Goal: Feedback & Contribution: Contribute content

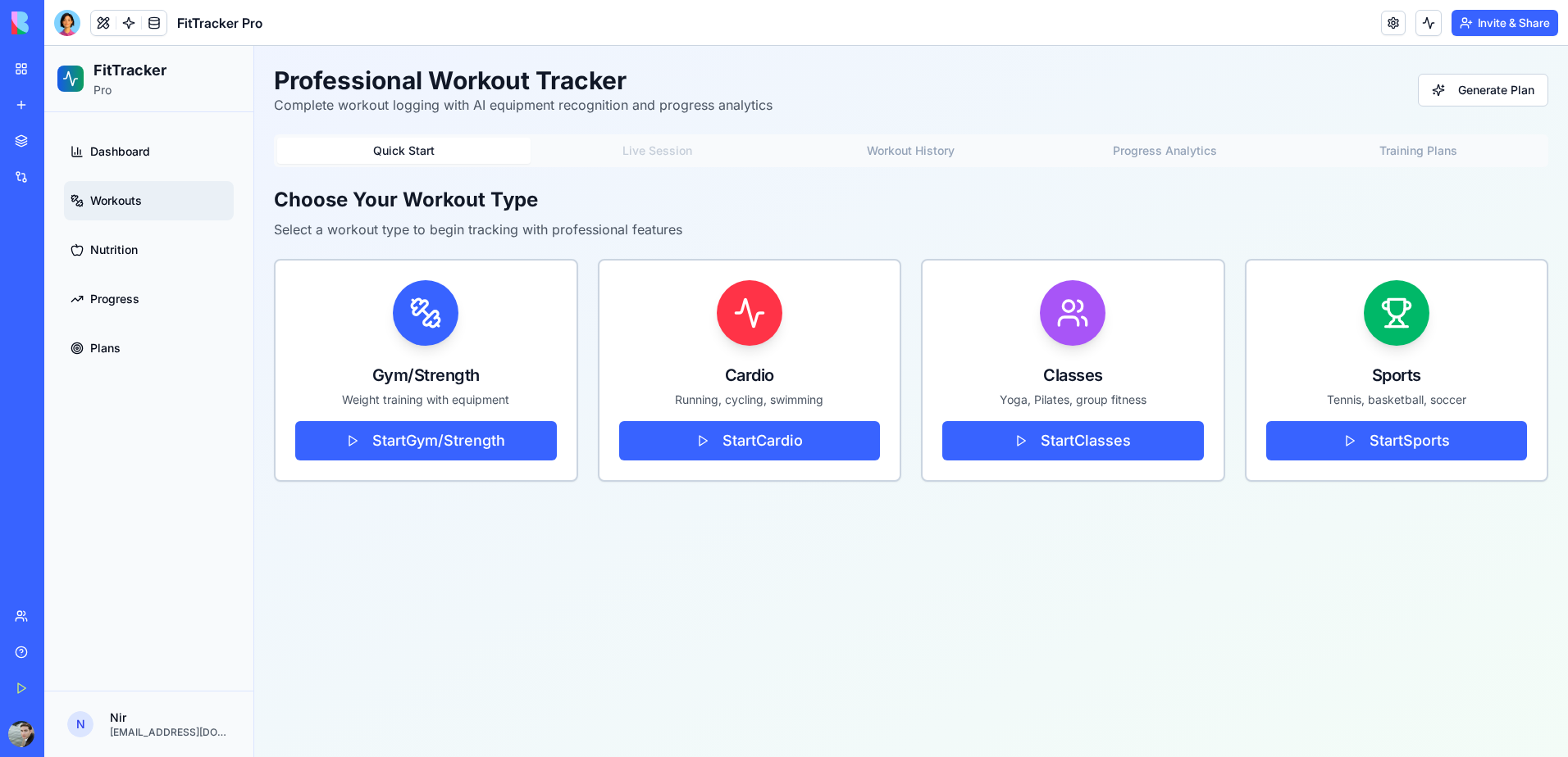
click at [18, 68] on link "My Workspace" at bounding box center [38, 68] width 66 height 32
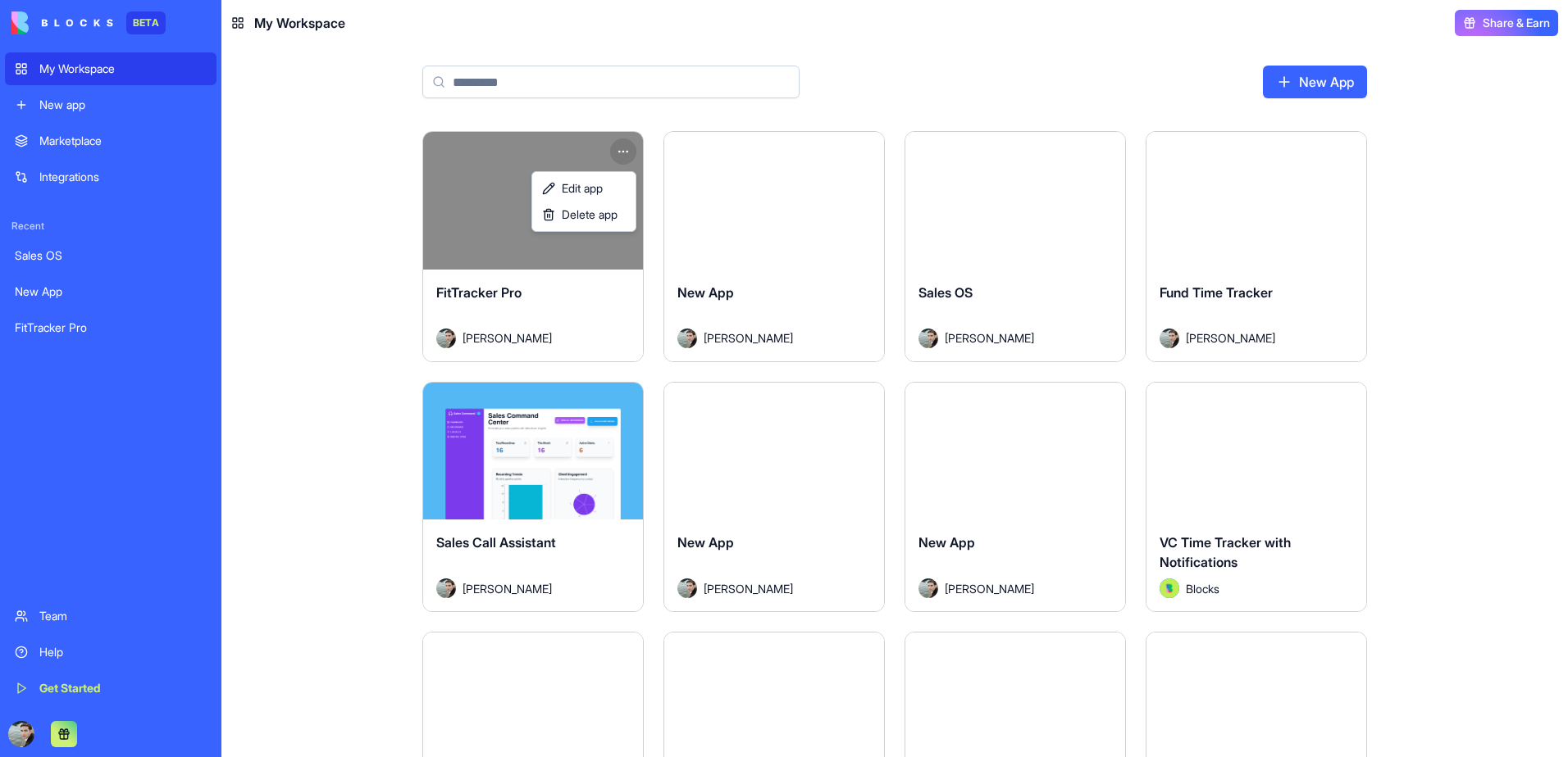
click at [621, 147] on html "BETA My Workspace New app Marketplace Integrations Recent Sales OS New App FitT…" at bounding box center [784, 378] width 1568 height 757
click at [614, 205] on div "Delete app" at bounding box center [584, 215] width 96 height 26
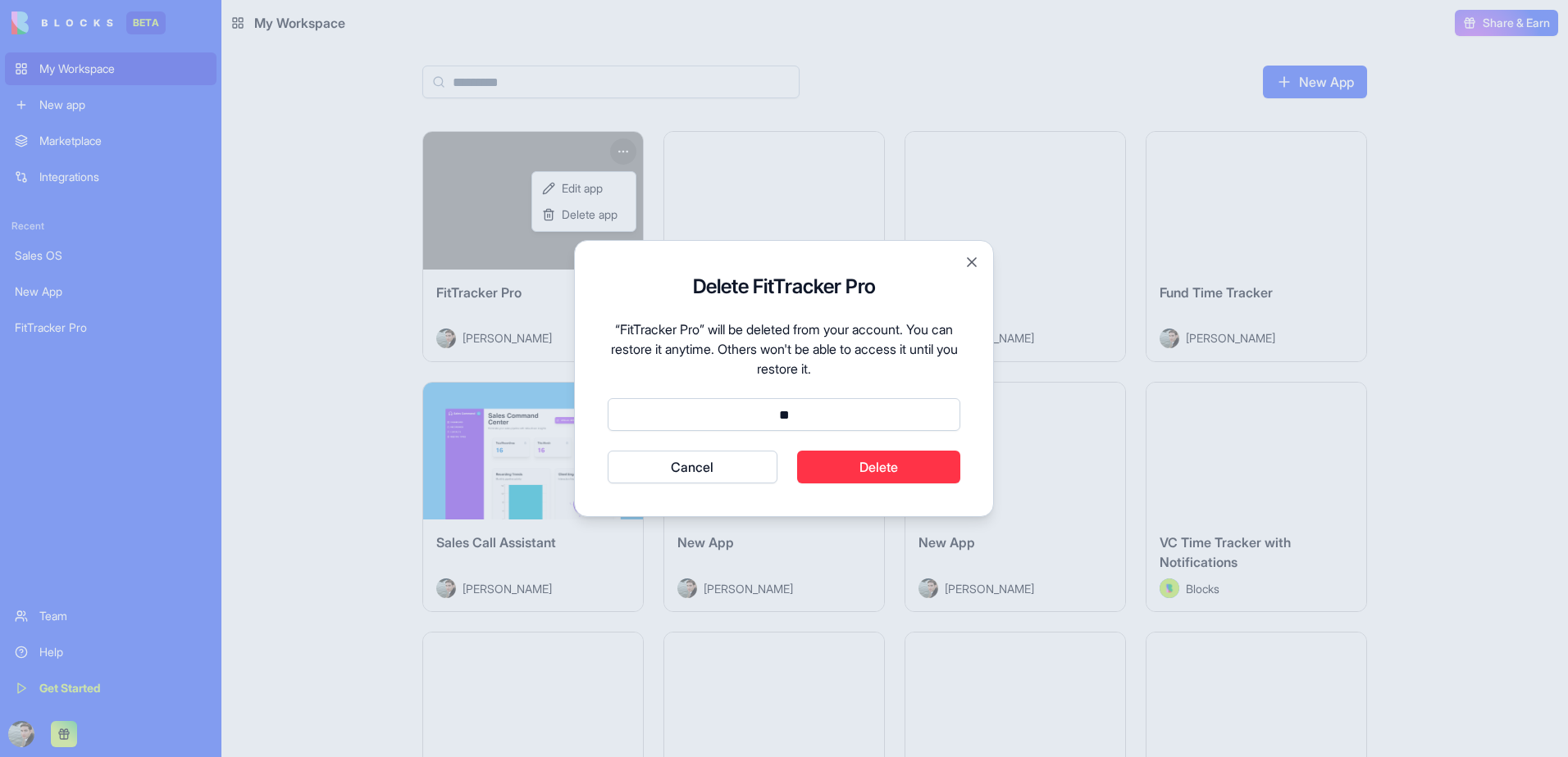
type input "*"
type input "******"
click at [880, 477] on button "Delete" at bounding box center [878, 467] width 164 height 32
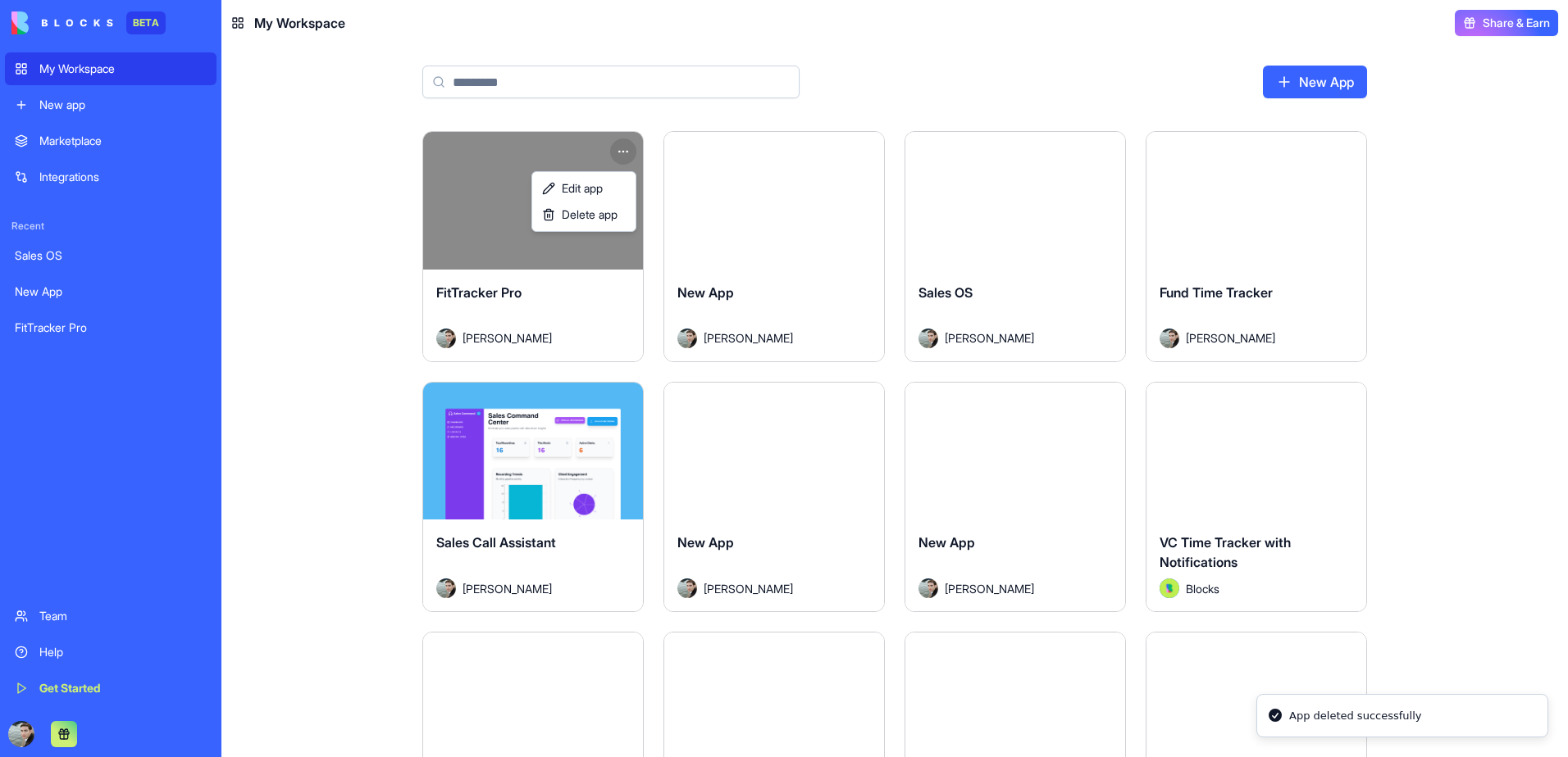
click at [1010, 240] on html "BETA My Workspace New app Marketplace Integrations Recent Sales OS New App FitT…" at bounding box center [784, 378] width 1568 height 757
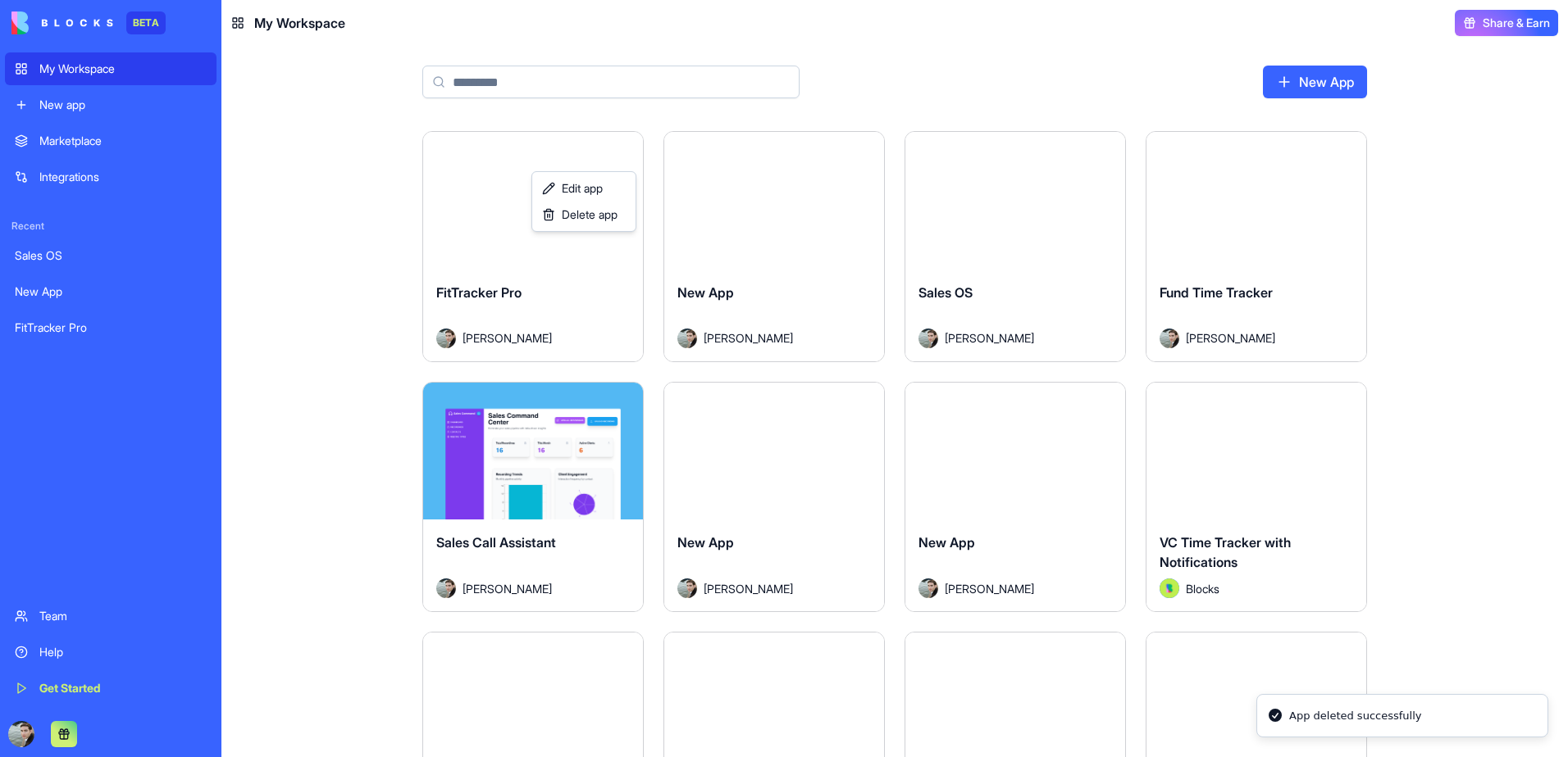
click at [1010, 240] on div "Launch" at bounding box center [1015, 201] width 220 height 138
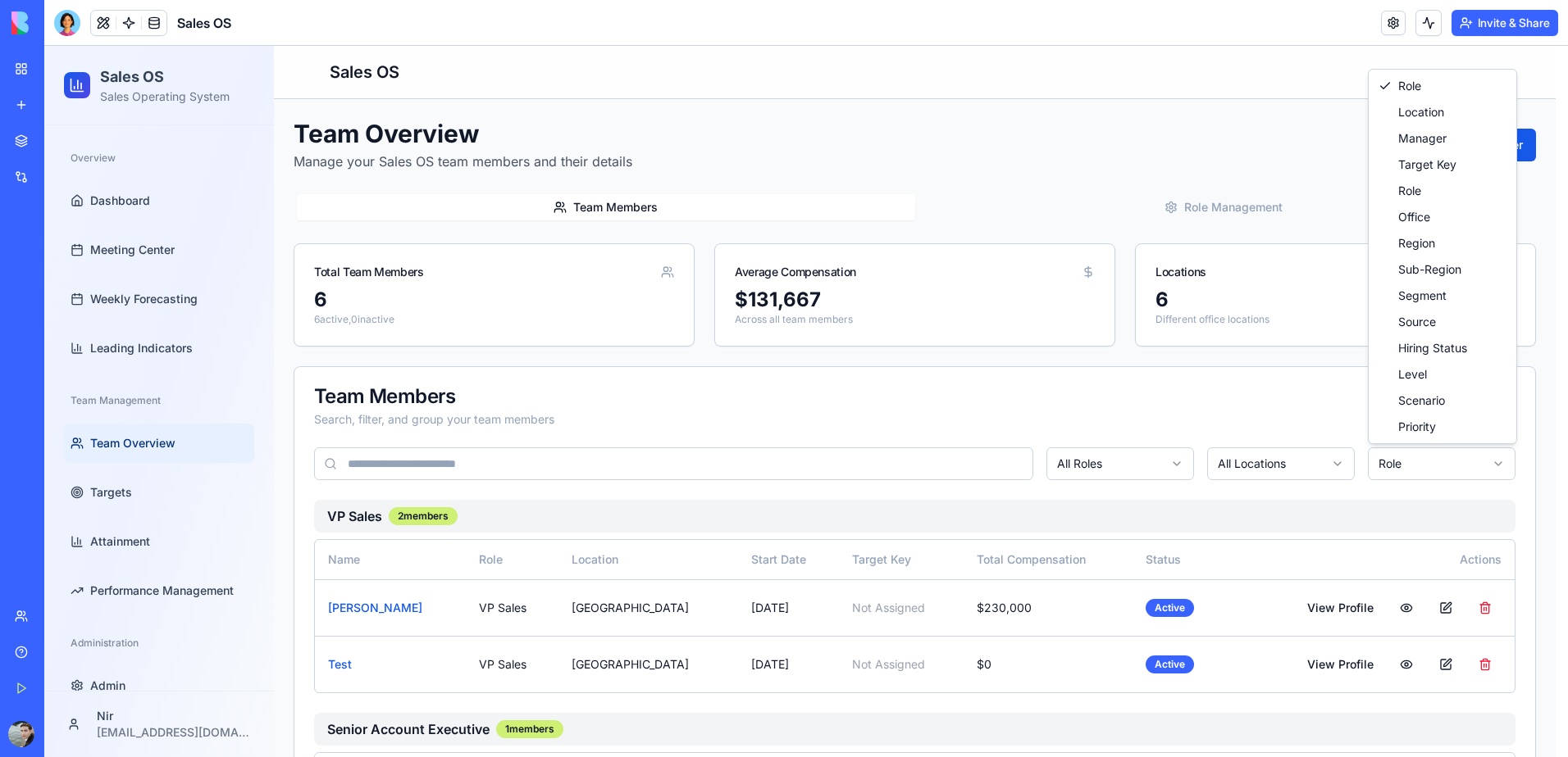
click at [1384, 463] on html "Sales OS Sales Operating System Overview Dashboard Meeting Center Weekly Foreca…" at bounding box center [806, 702] width 1523 height 1312
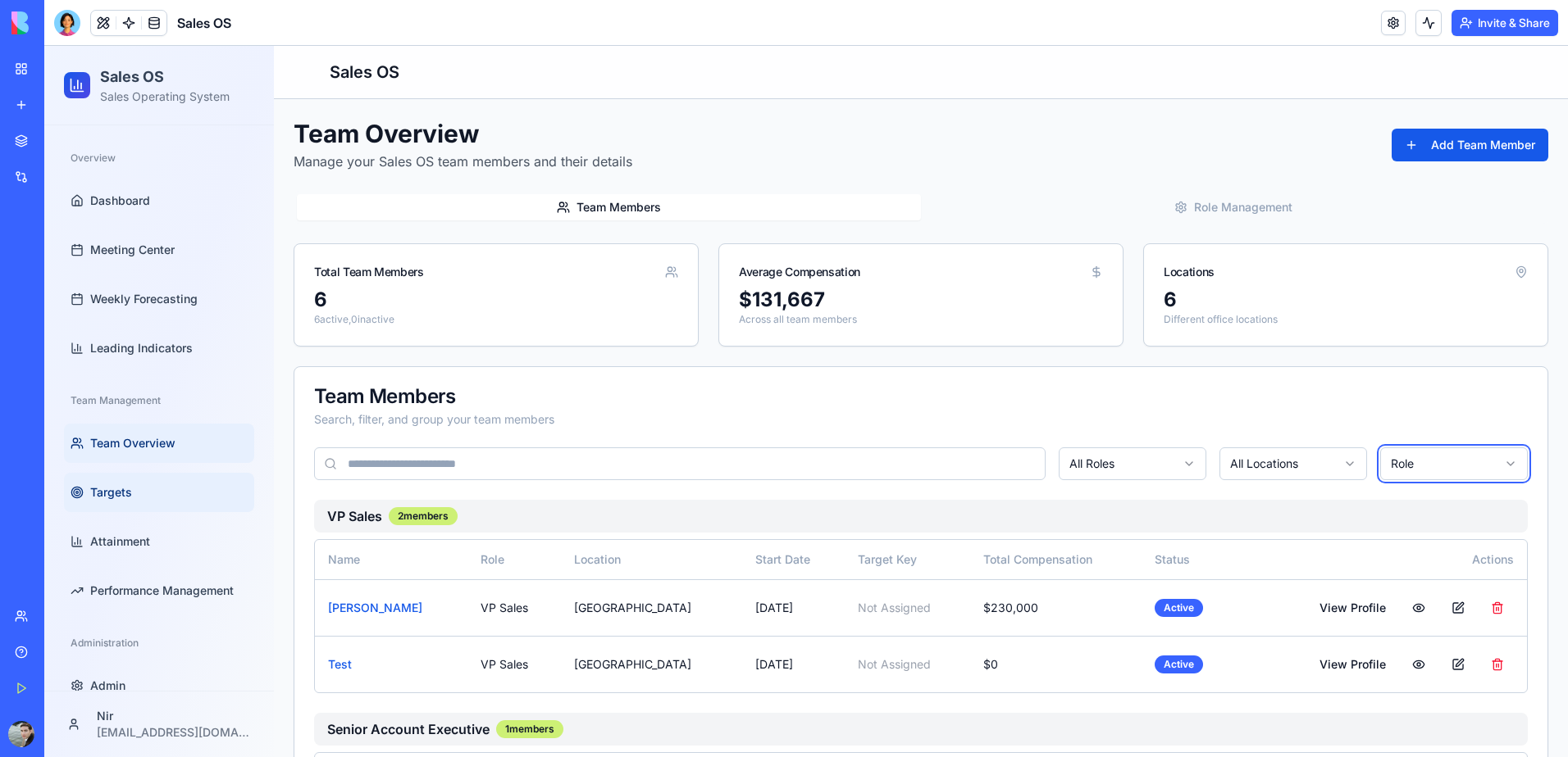
click at [121, 493] on html "Sales OS Sales Operating System Overview Dashboard Meeting Center Weekly Foreca…" at bounding box center [806, 702] width 1523 height 1312
click at [121, 493] on span "Targets" at bounding box center [111, 492] width 42 height 17
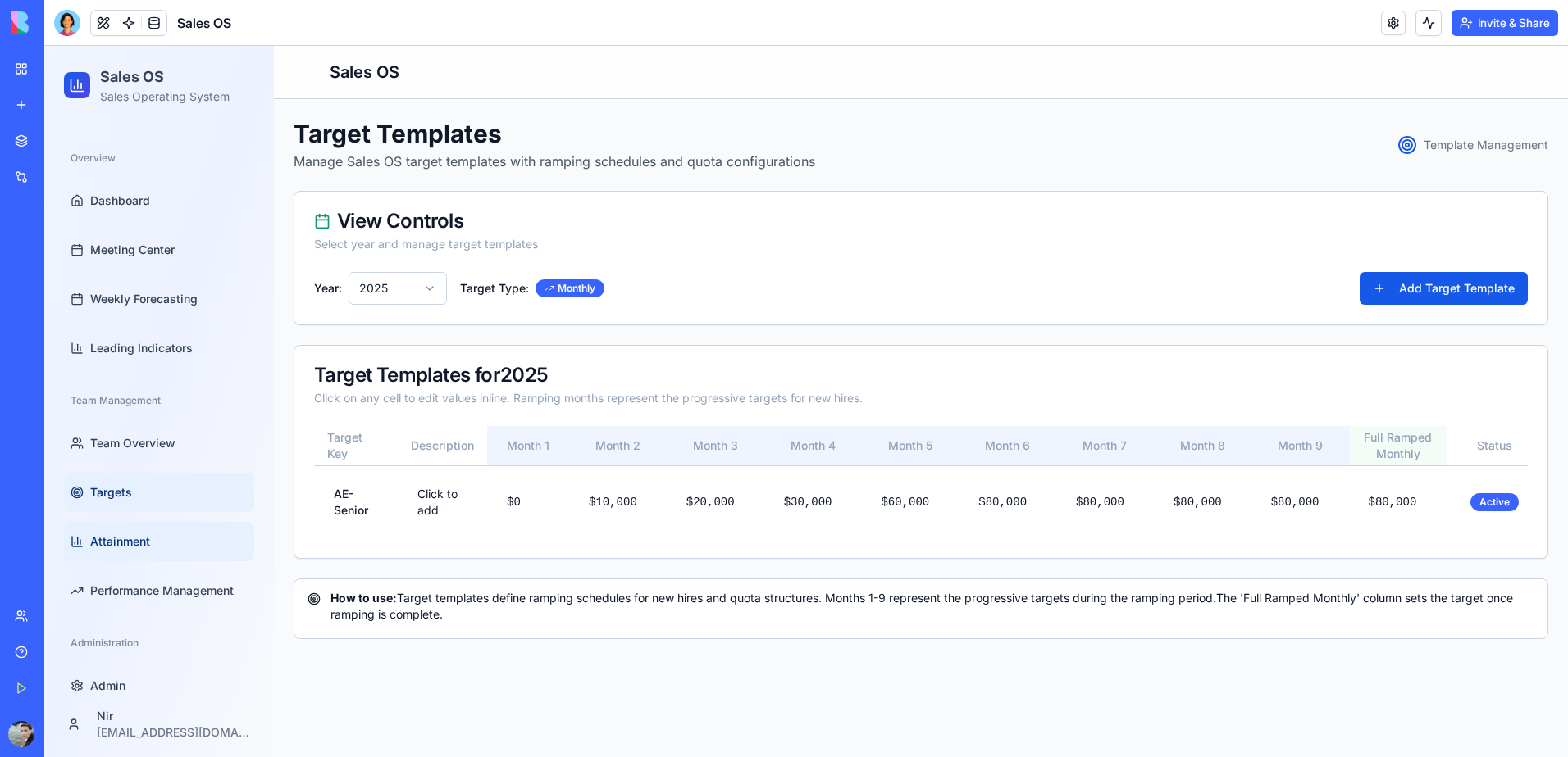
click at [118, 542] on span "Attainment" at bounding box center [120, 541] width 60 height 17
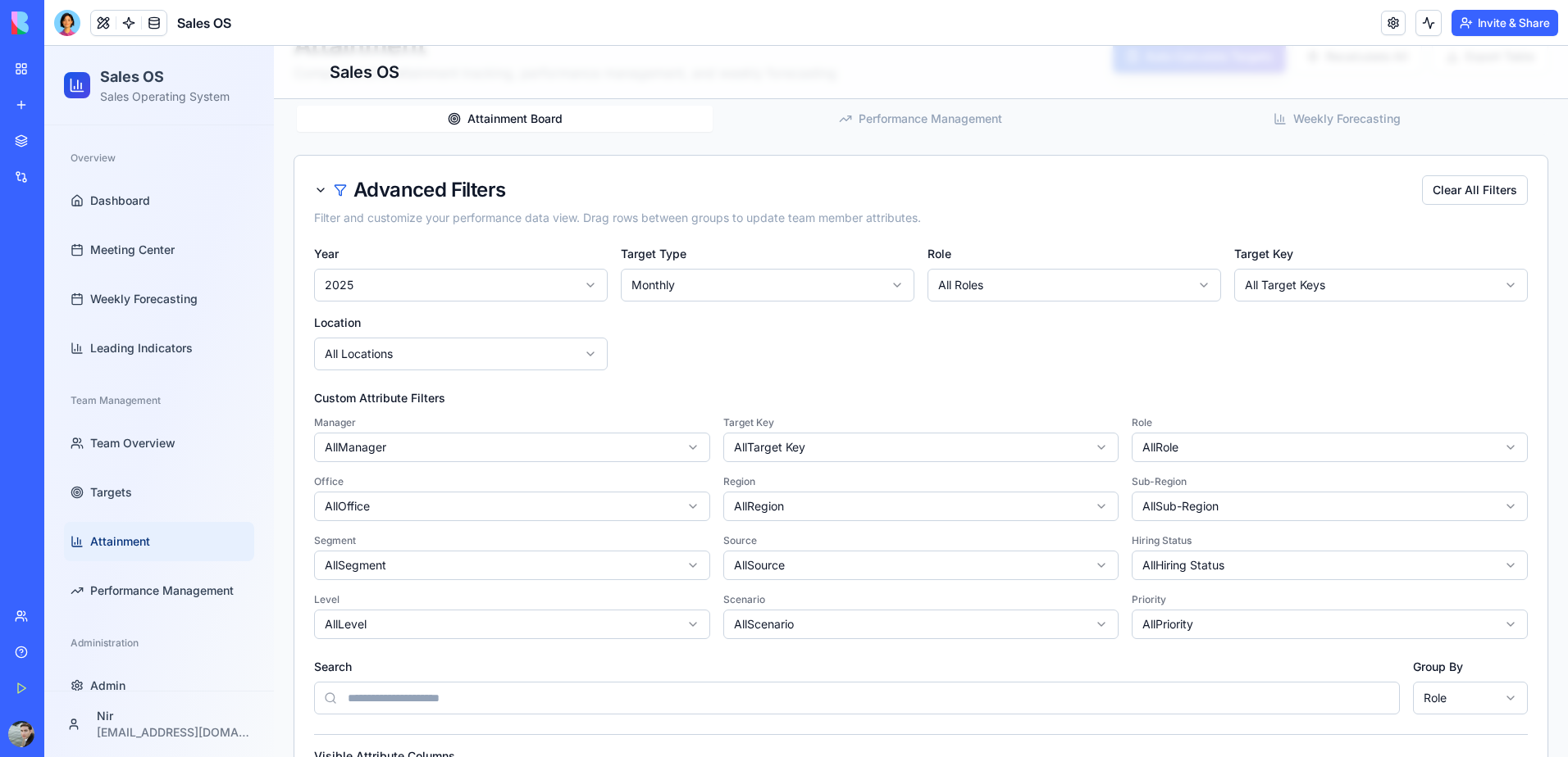
scroll to position [82, 0]
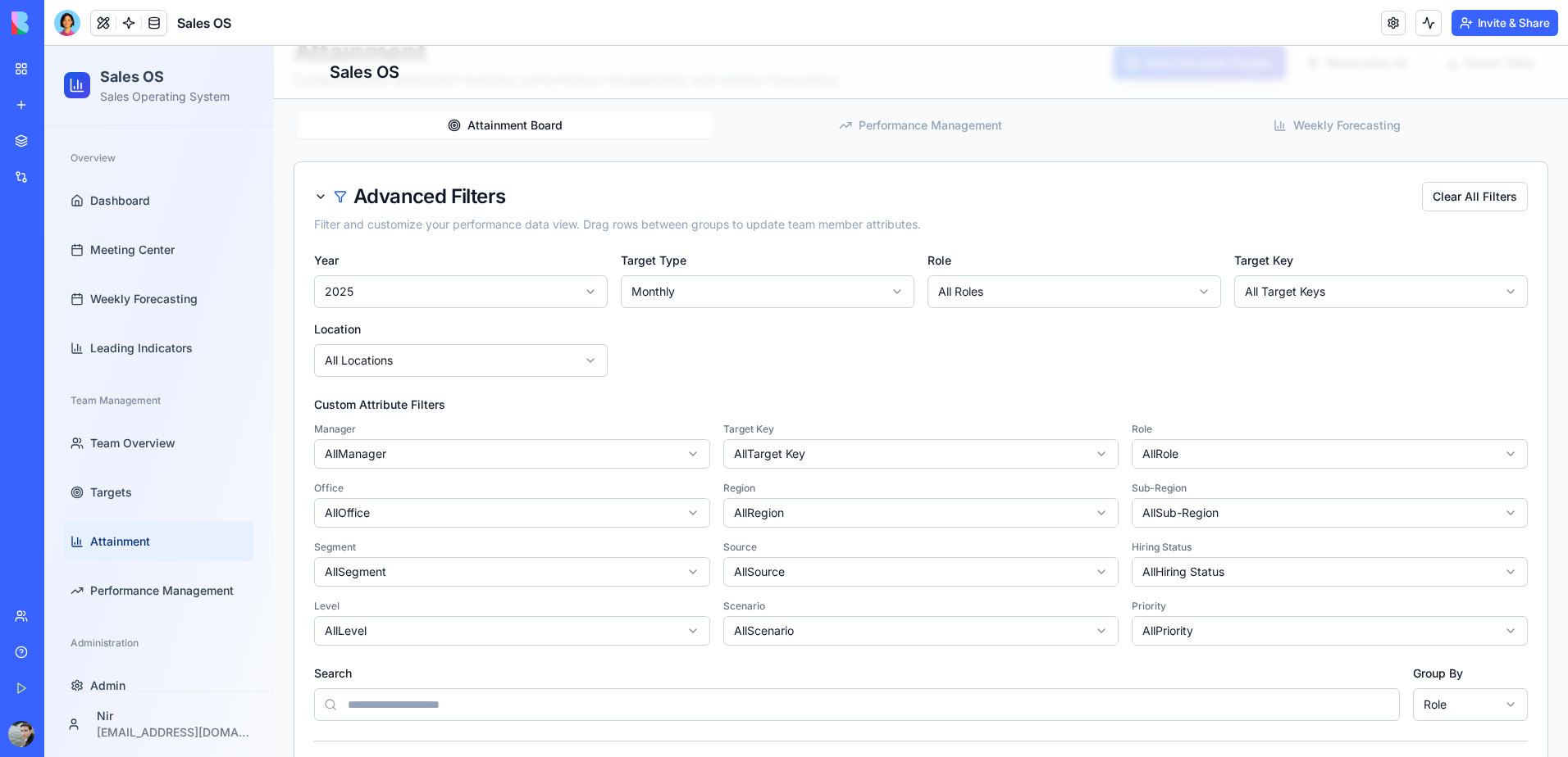
click at [307, 190] on div "Advanced Filters Clear All Filters Filter and customize your performance data v…" at bounding box center [920, 207] width 1252 height 90
click at [316, 199] on div "Advanced Filters" at bounding box center [409, 196] width 191 height 19
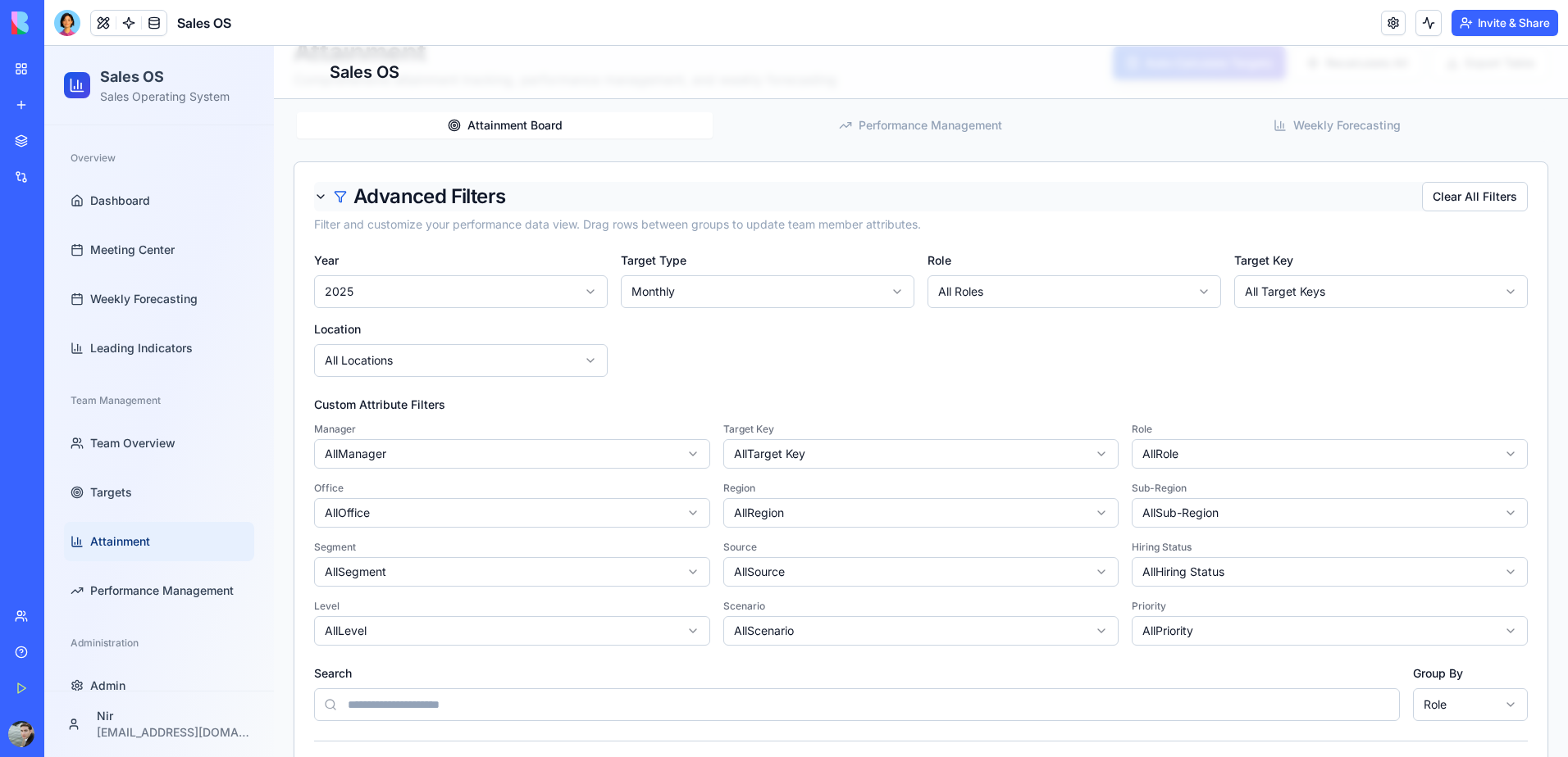
click at [345, 194] on div "Advanced Filters" at bounding box center [409, 196] width 191 height 19
click at [358, 194] on div "Advanced Filters" at bounding box center [429, 196] width 152 height 19
click at [362, 194] on div "Advanced Filters" at bounding box center [429, 196] width 152 height 19
drag, startPoint x: 376, startPoint y: 194, endPoint x: 388, endPoint y: 195, distance: 12.0
click at [377, 195] on div "Advanced Filters" at bounding box center [429, 196] width 152 height 19
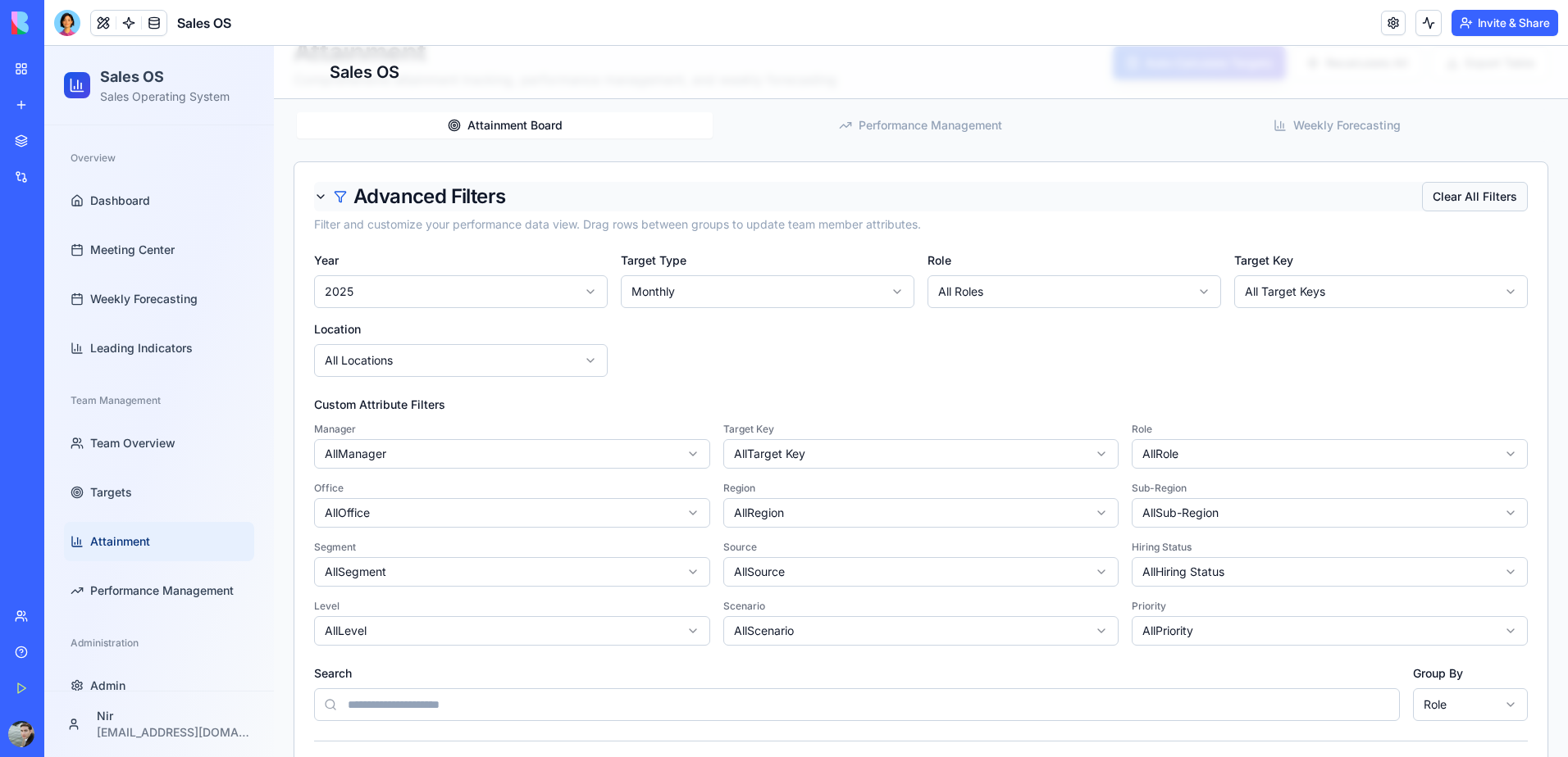
click at [1464, 196] on button "Clear All Filters" at bounding box center [1474, 197] width 106 height 30
click at [315, 194] on div "Advanced Filters" at bounding box center [409, 196] width 191 height 19
drag, startPoint x: 315, startPoint y: 194, endPoint x: 347, endPoint y: 202, distance: 33.0
click at [316, 194] on div "Advanced Filters" at bounding box center [409, 196] width 191 height 19
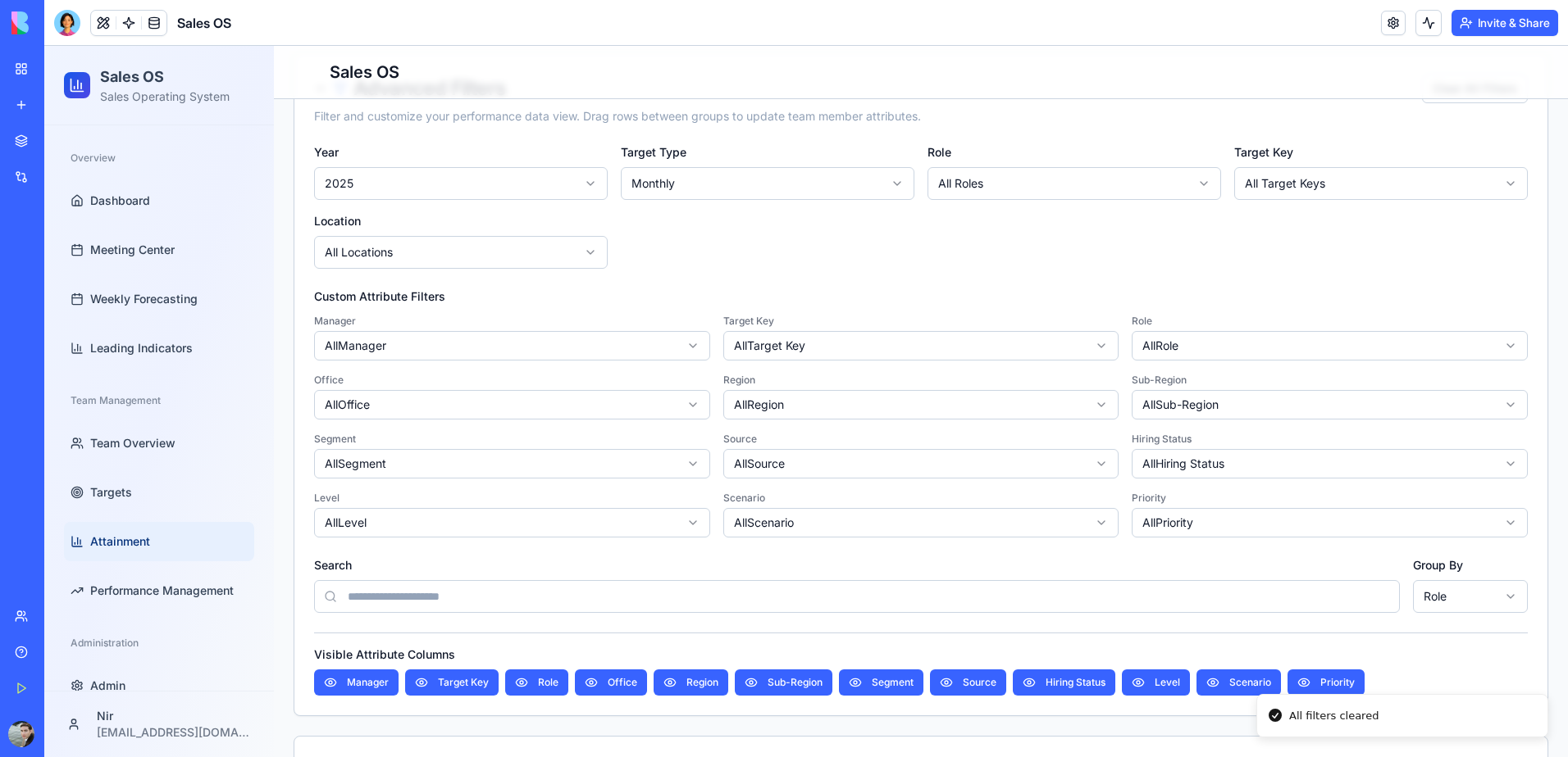
scroll to position [328, 0]
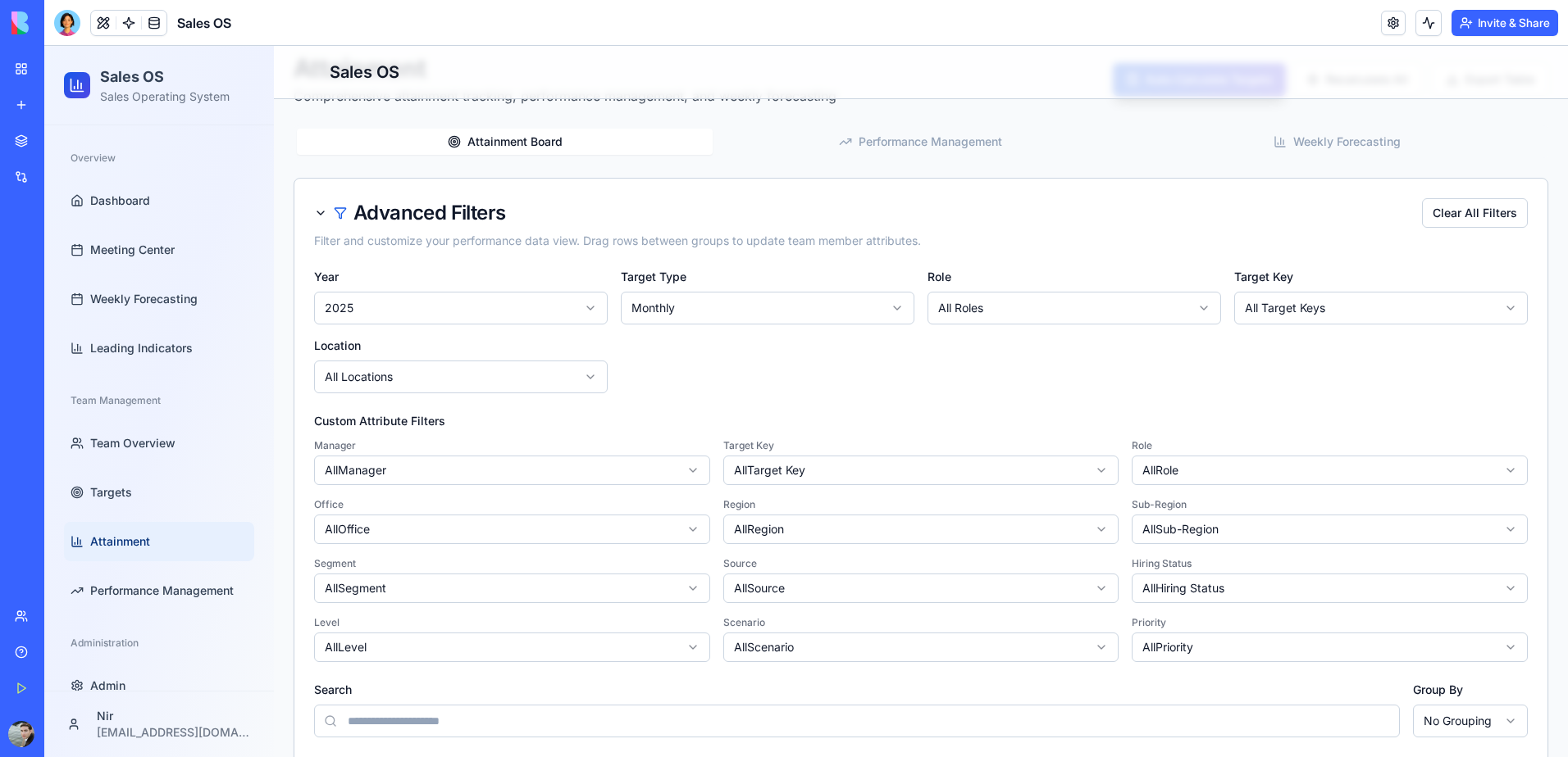
scroll to position [0, 0]
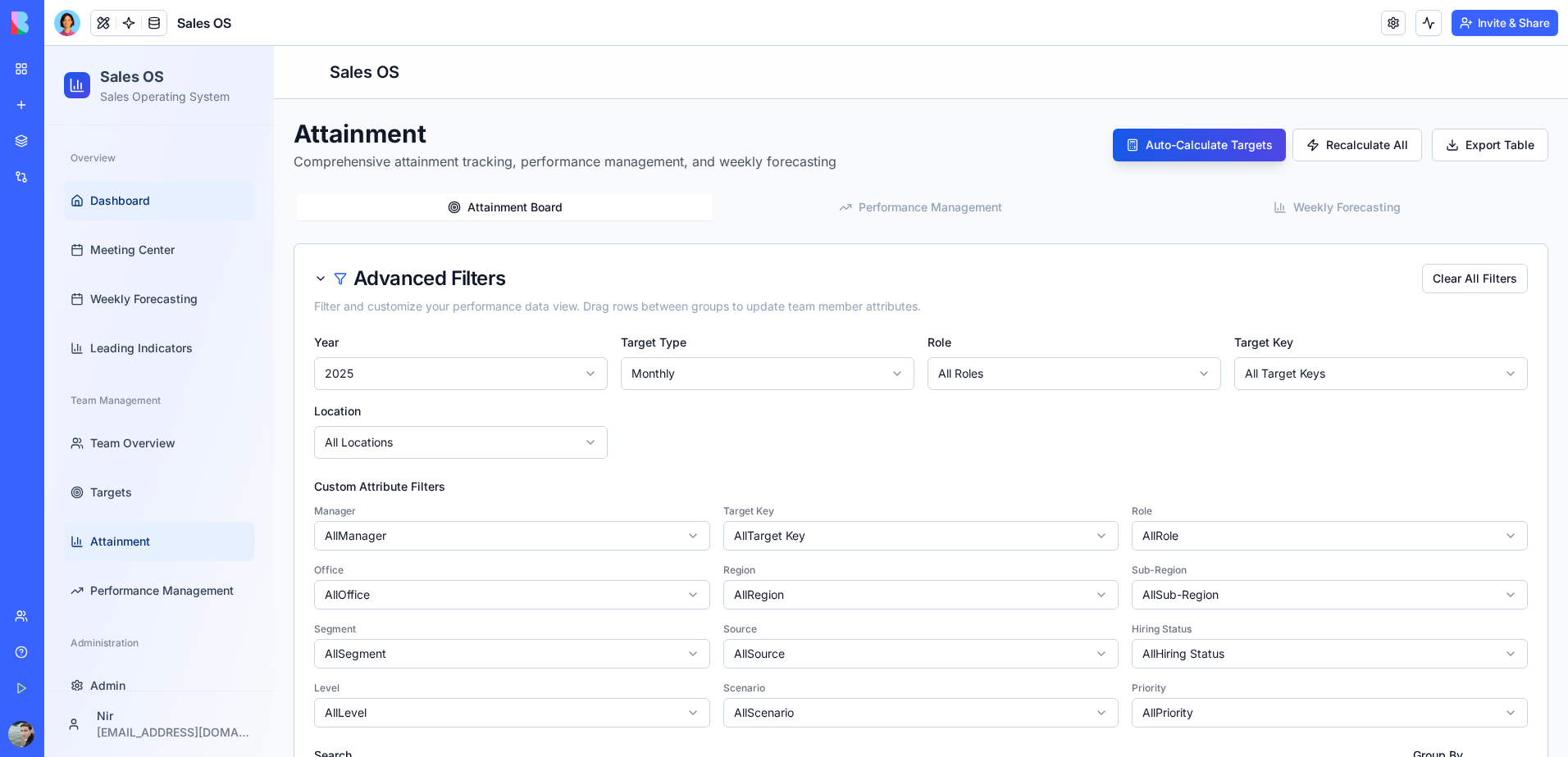
click at [178, 200] on link "Dashboard" at bounding box center [159, 201] width 190 height 39
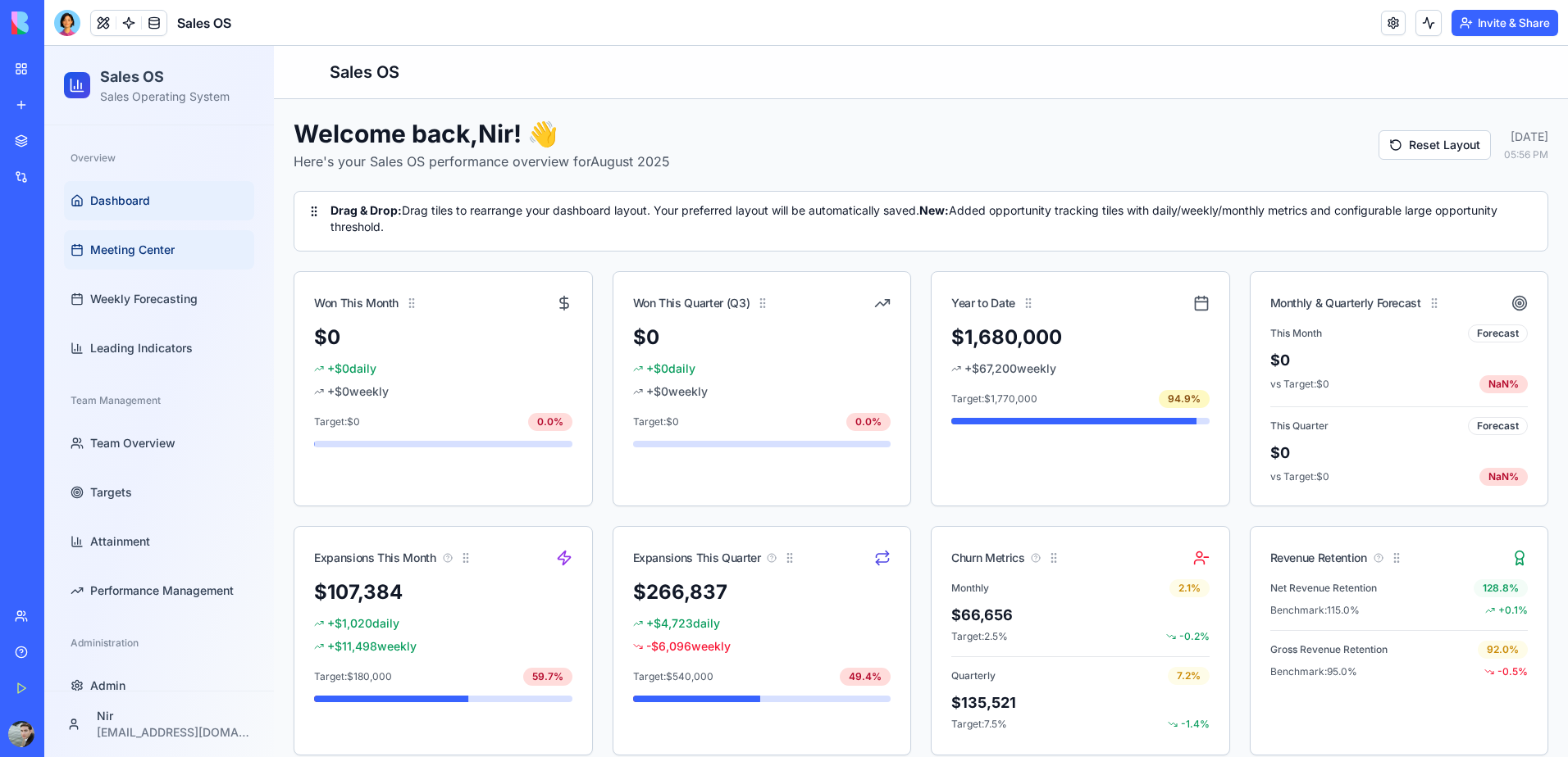
click at [149, 257] on span "Meeting Center" at bounding box center [132, 250] width 84 height 17
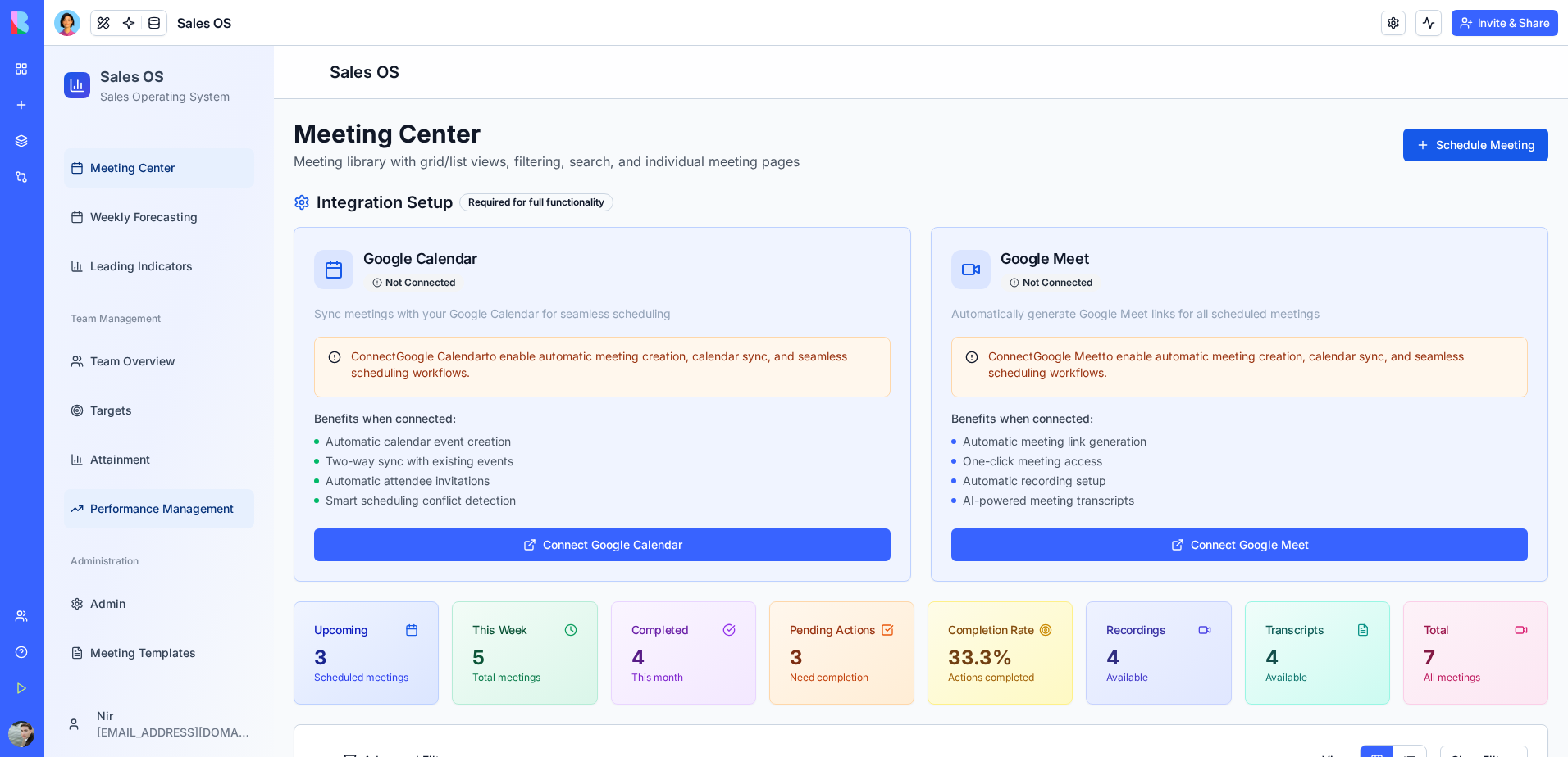
scroll to position [83, 0]
click at [195, 262] on link "Leading Indicators" at bounding box center [159, 265] width 190 height 39
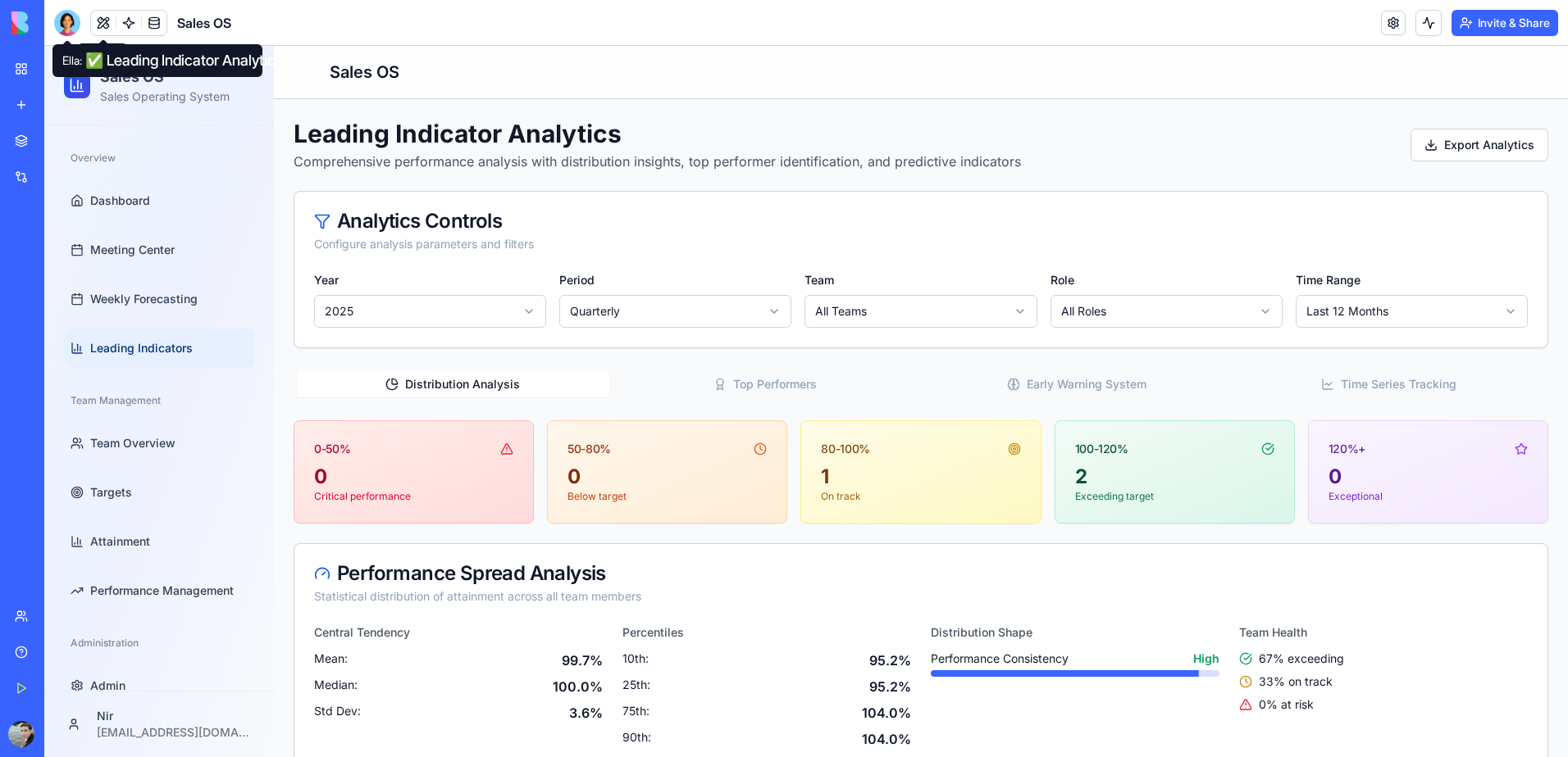
click at [68, 20] on div at bounding box center [67, 23] width 26 height 26
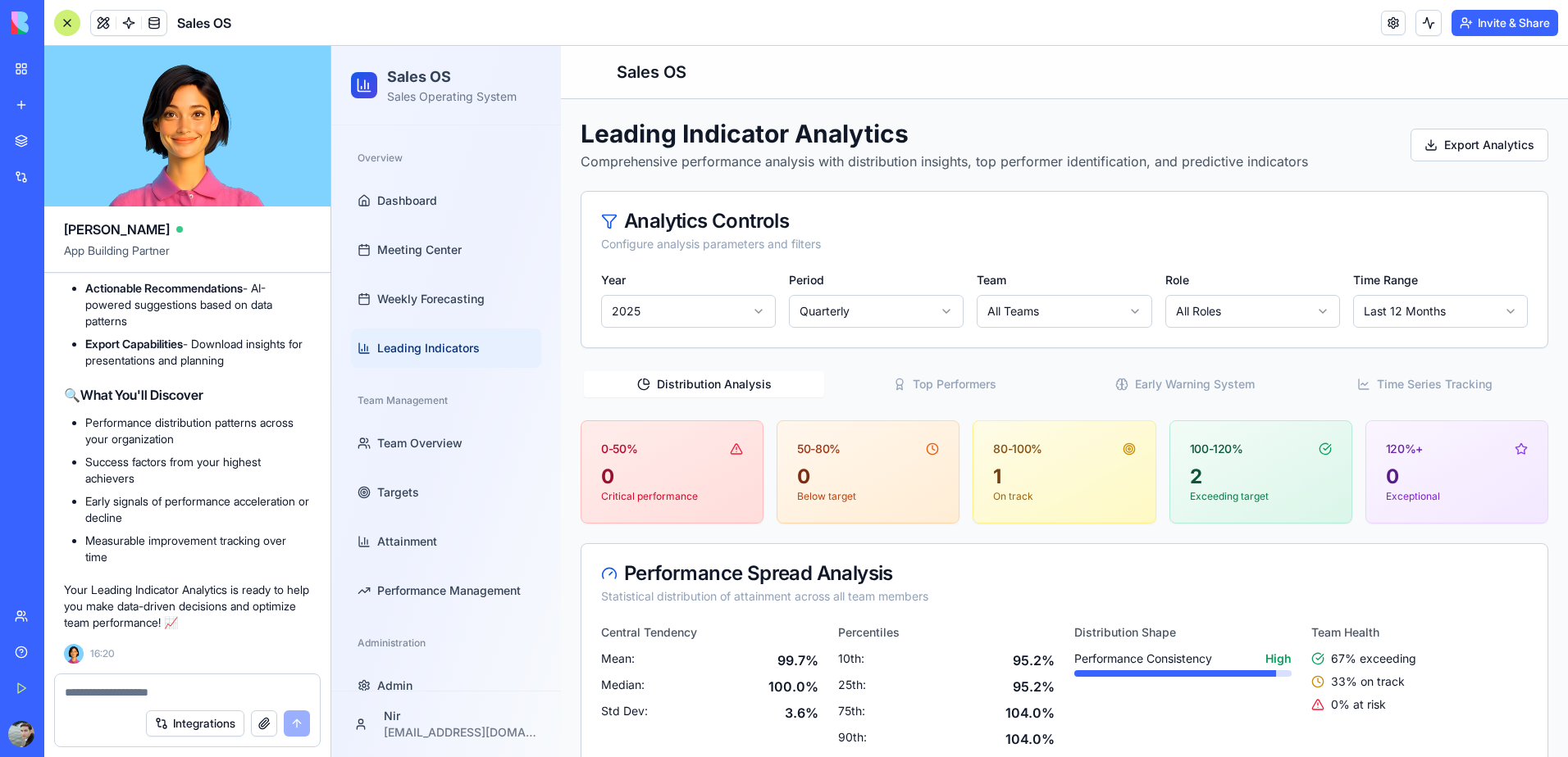
scroll to position [78466, 0]
click at [441, 606] on link "Performance Management" at bounding box center [445, 591] width 190 height 39
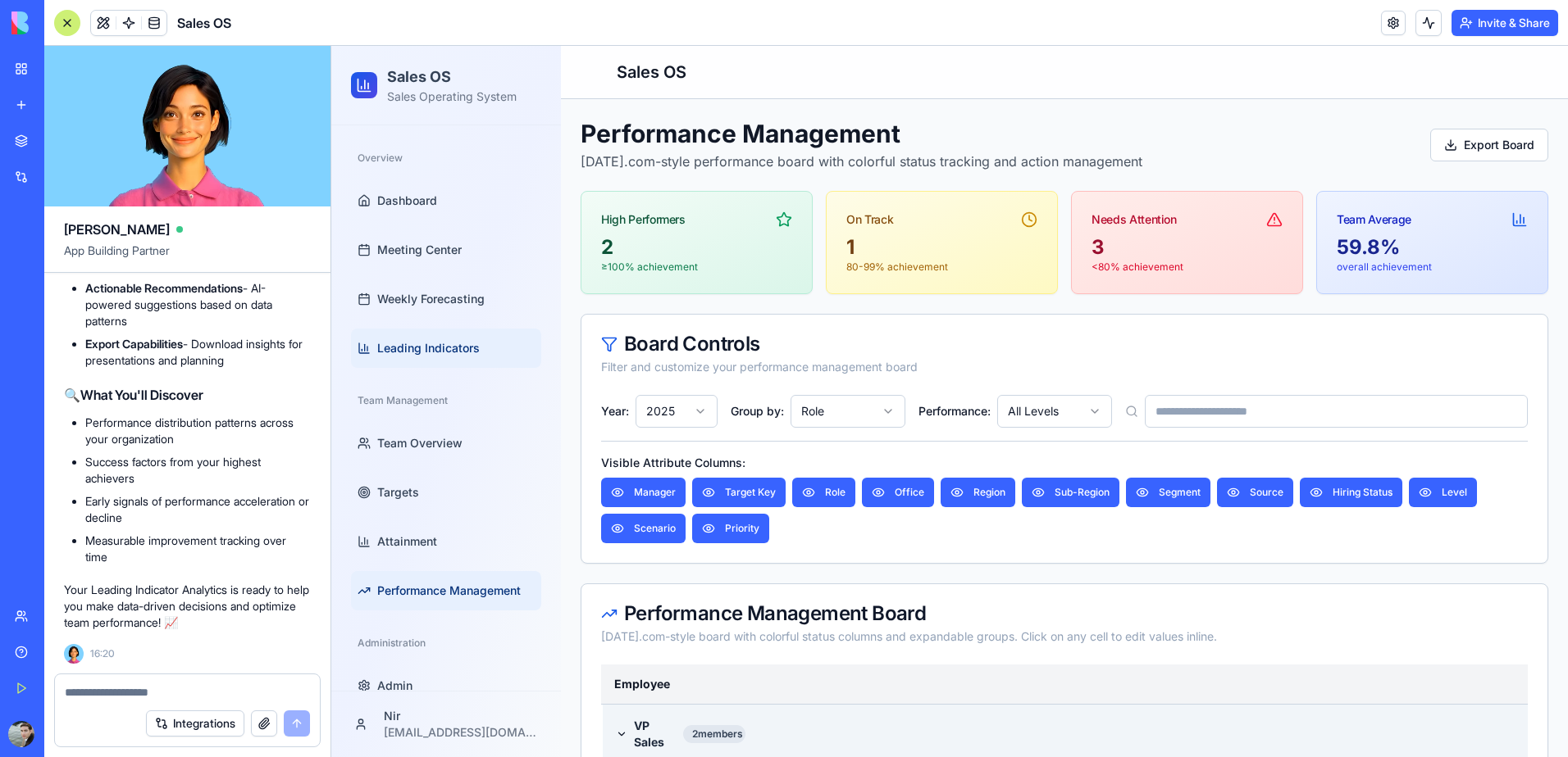
click at [399, 340] on span "Leading Indicators" at bounding box center [428, 348] width 103 height 17
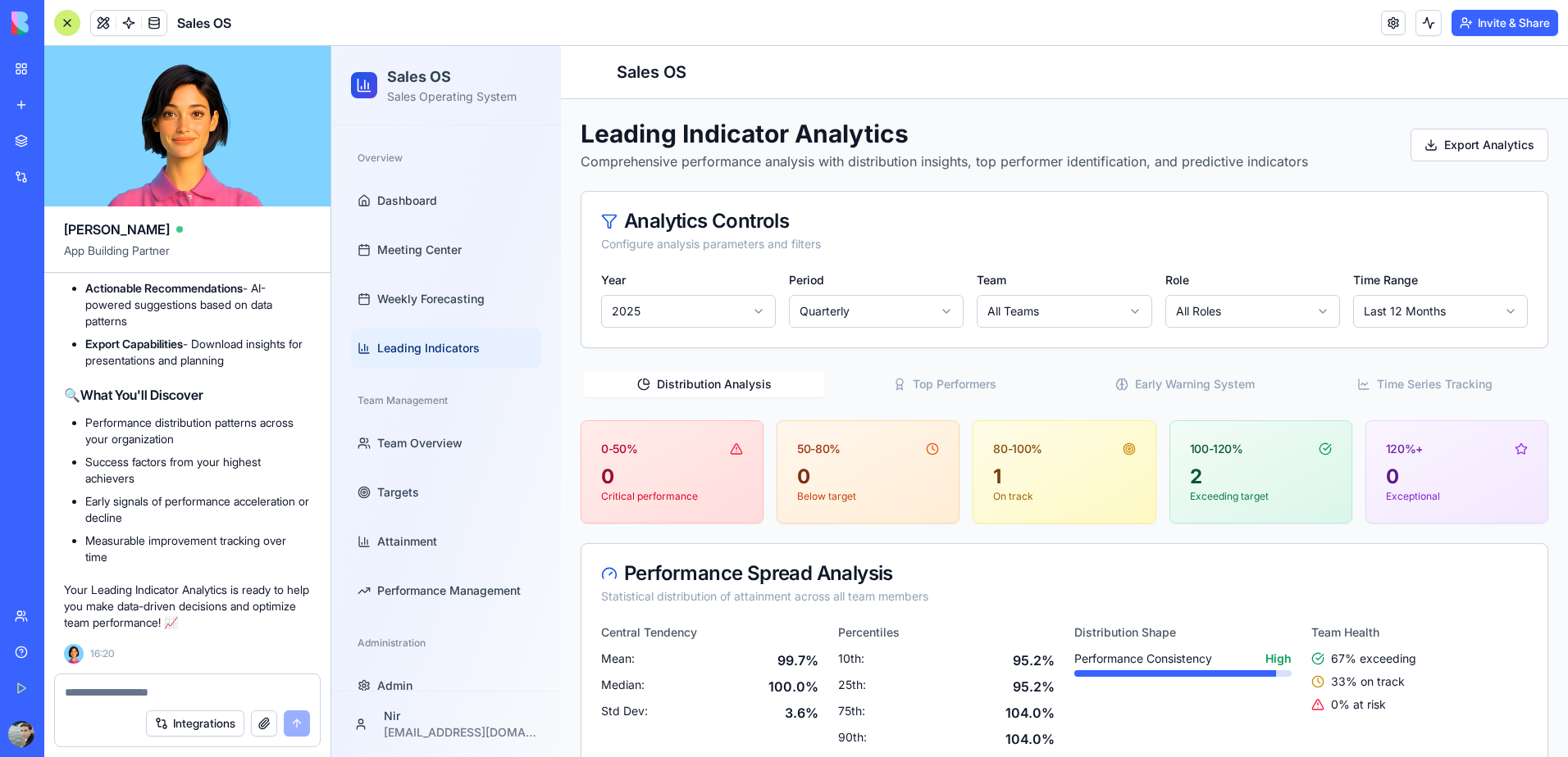
click at [155, 680] on div at bounding box center [188, 688] width 265 height 26
click at [153, 689] on textarea at bounding box center [188, 692] width 245 height 17
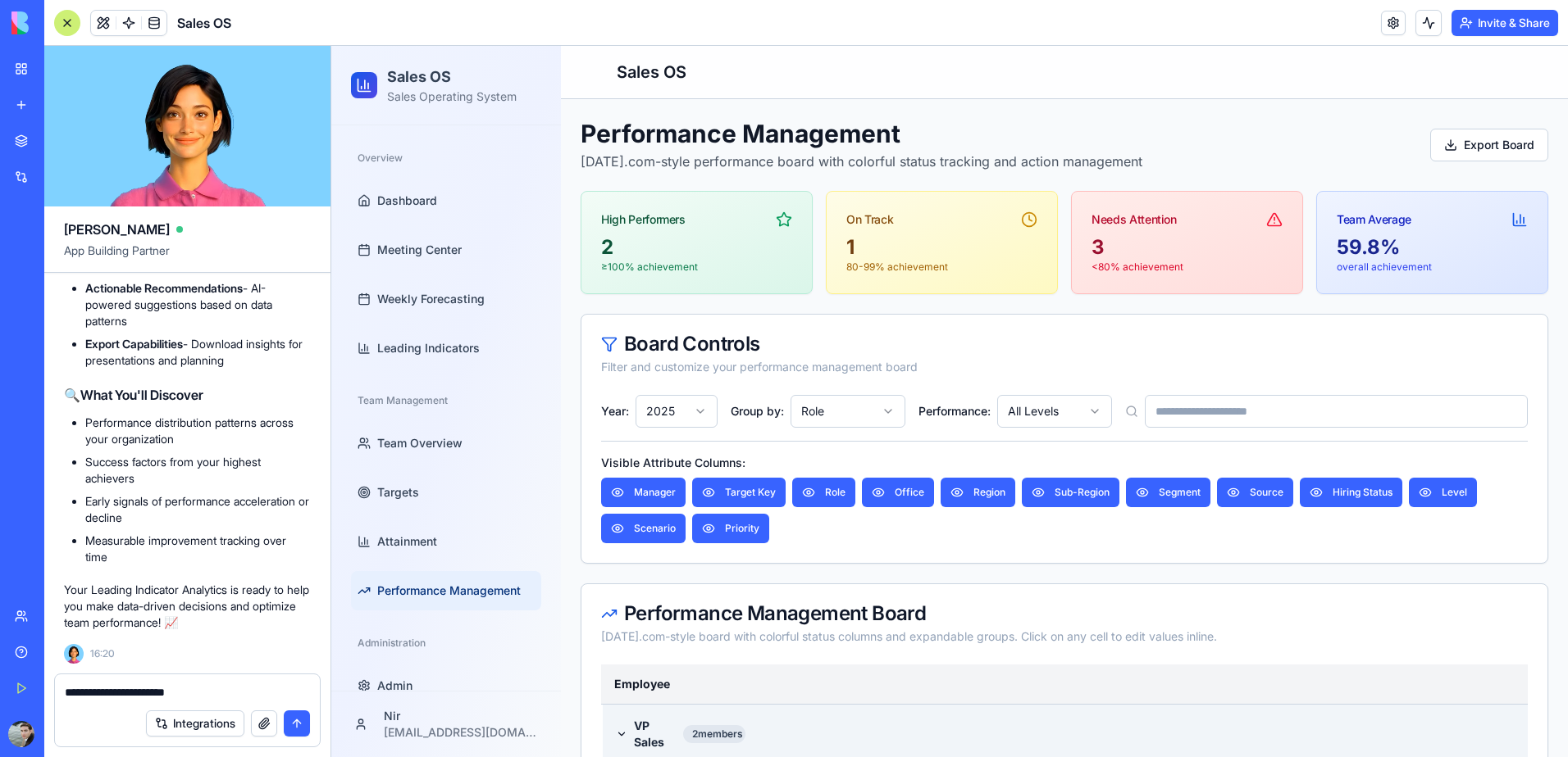
type textarea "**********"
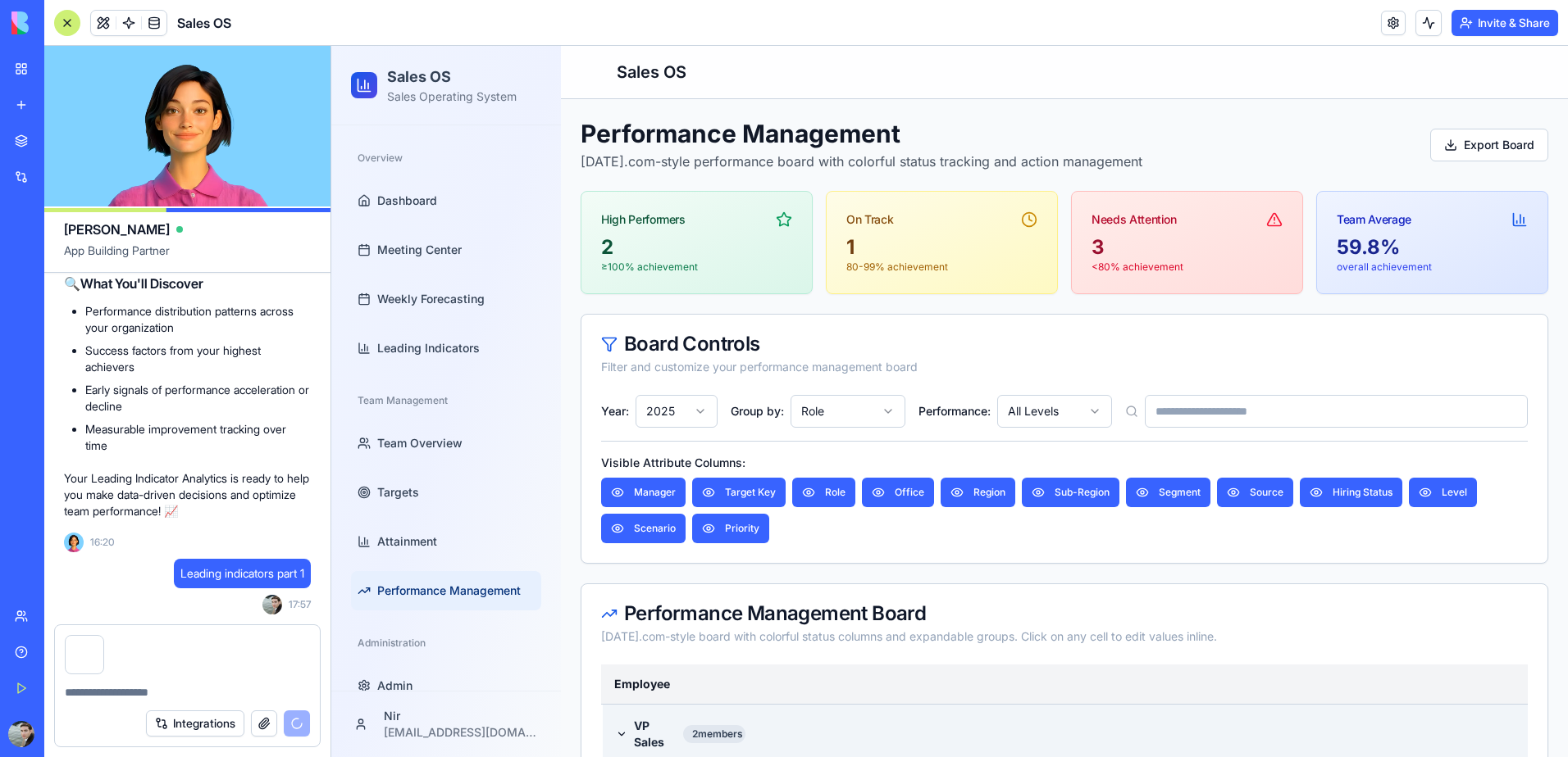
scroll to position [79561, 0]
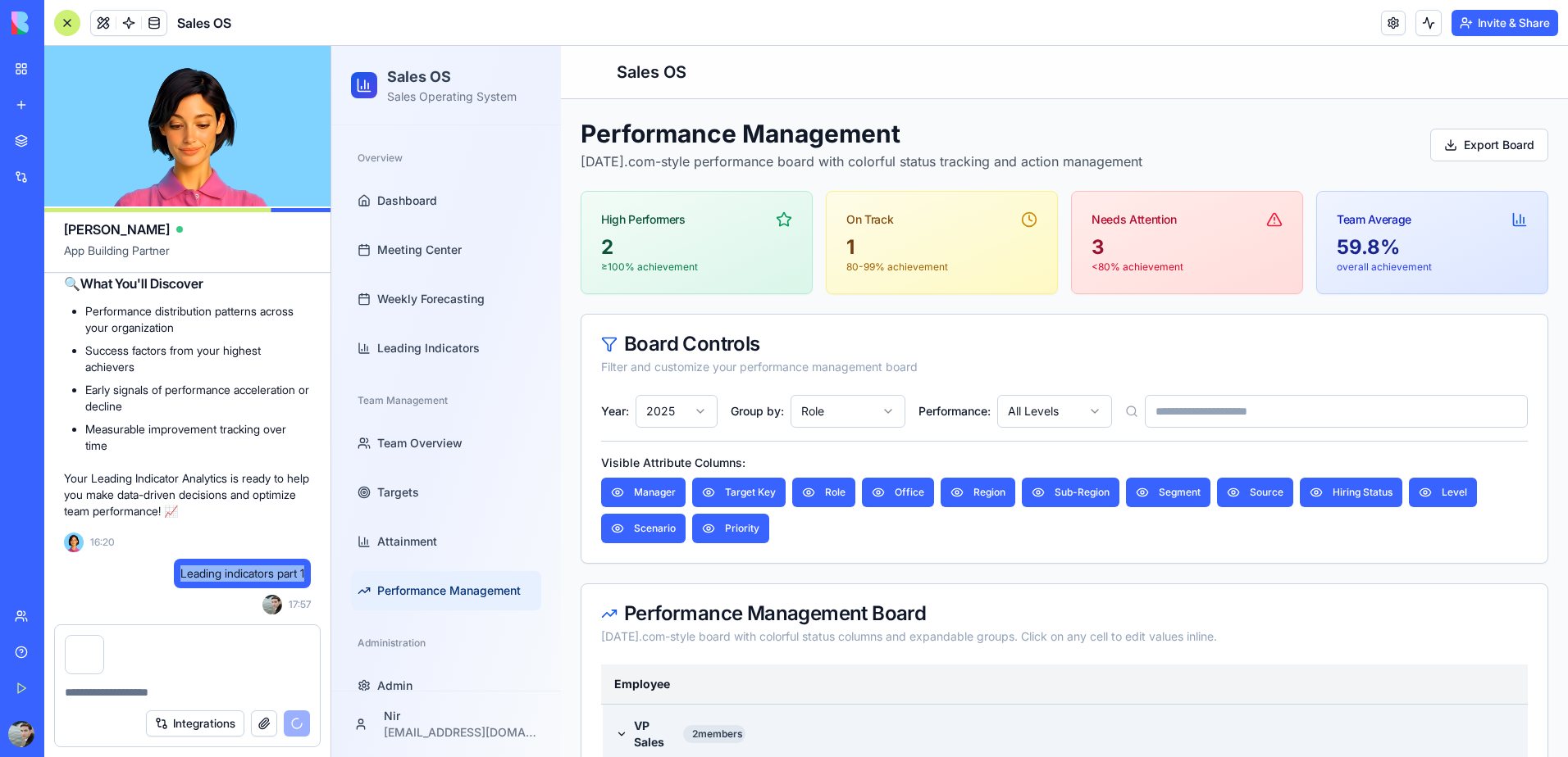
drag, startPoint x: 173, startPoint y: 569, endPoint x: 313, endPoint y: 571, distance: 140.0
copy span "Leading indicators part 1"
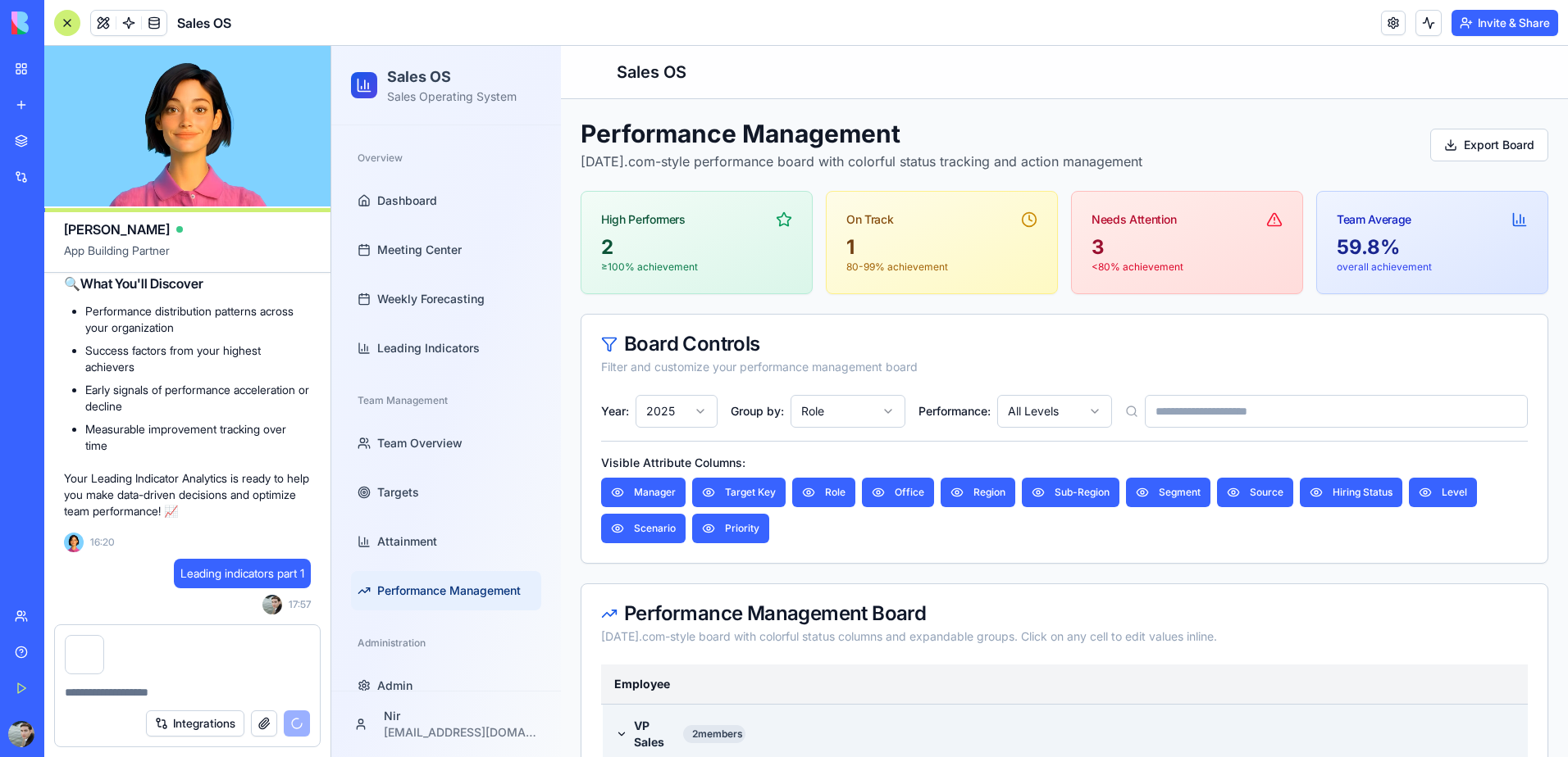
click at [91, 690] on textarea at bounding box center [188, 692] width 245 height 17
paste textarea "**********"
type textarea "**********"
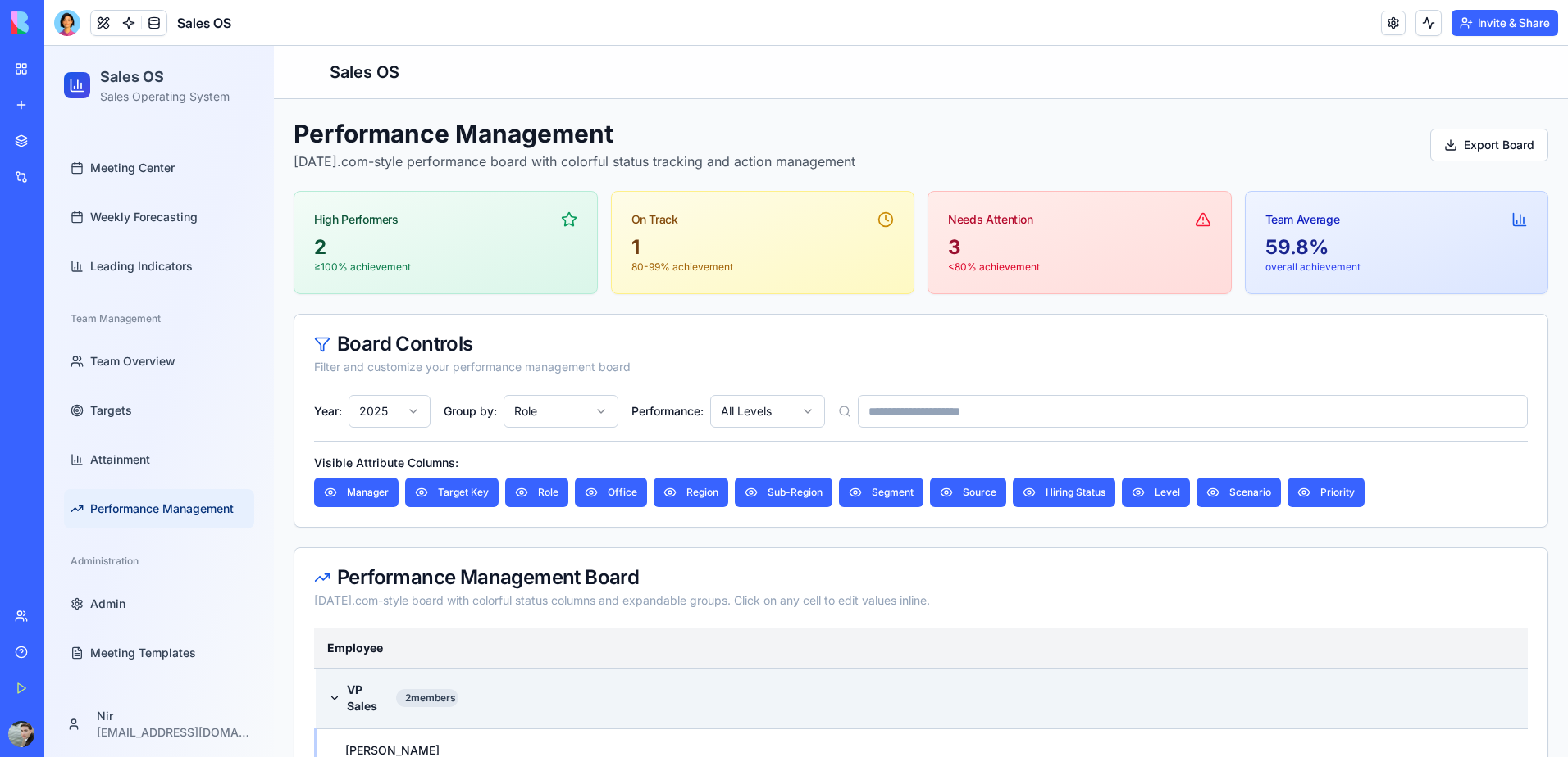
scroll to position [83, 0]
click at [133, 259] on span "Leading Indicators" at bounding box center [141, 265] width 103 height 17
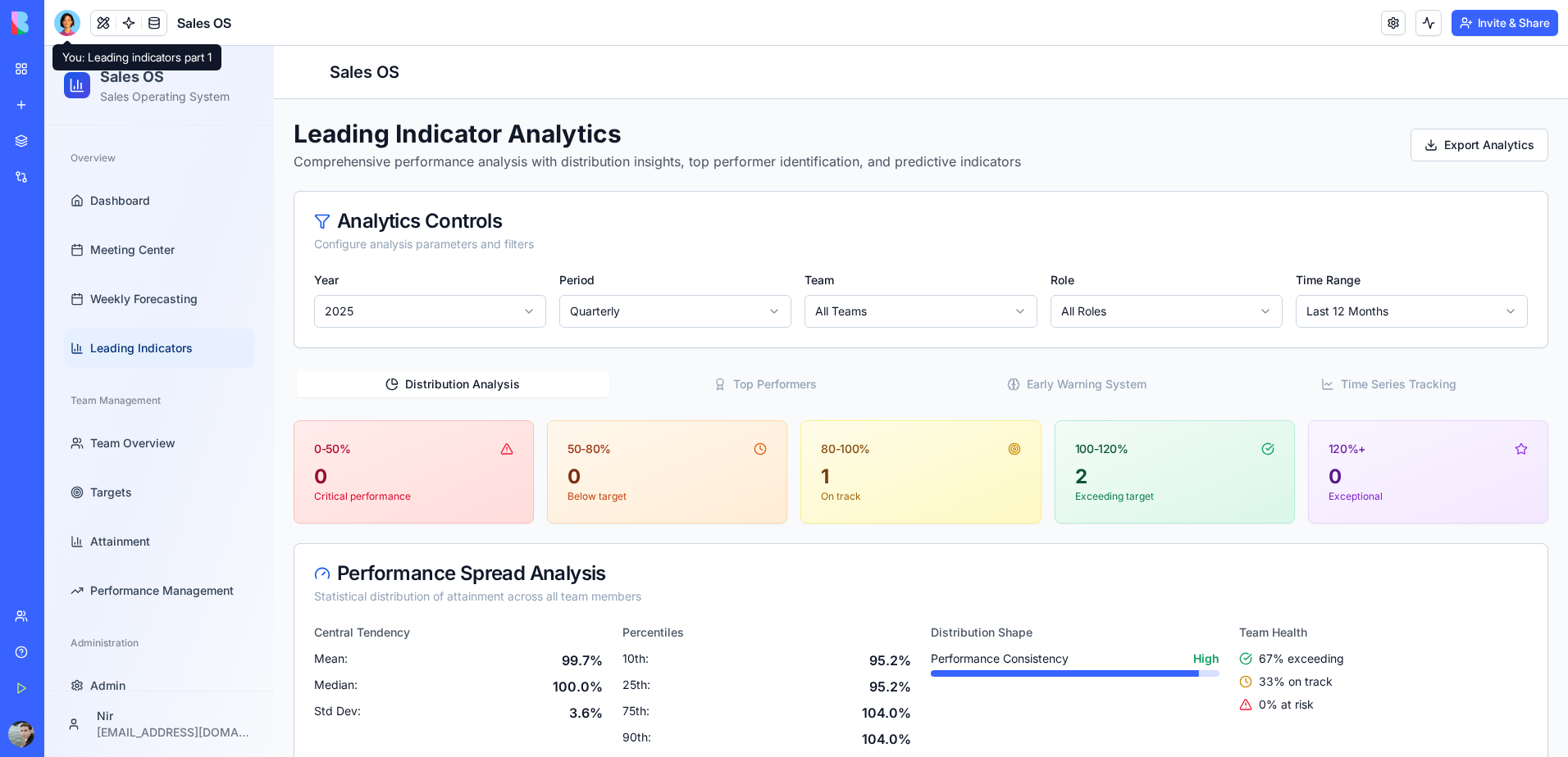
click at [60, 22] on div at bounding box center [67, 23] width 26 height 26
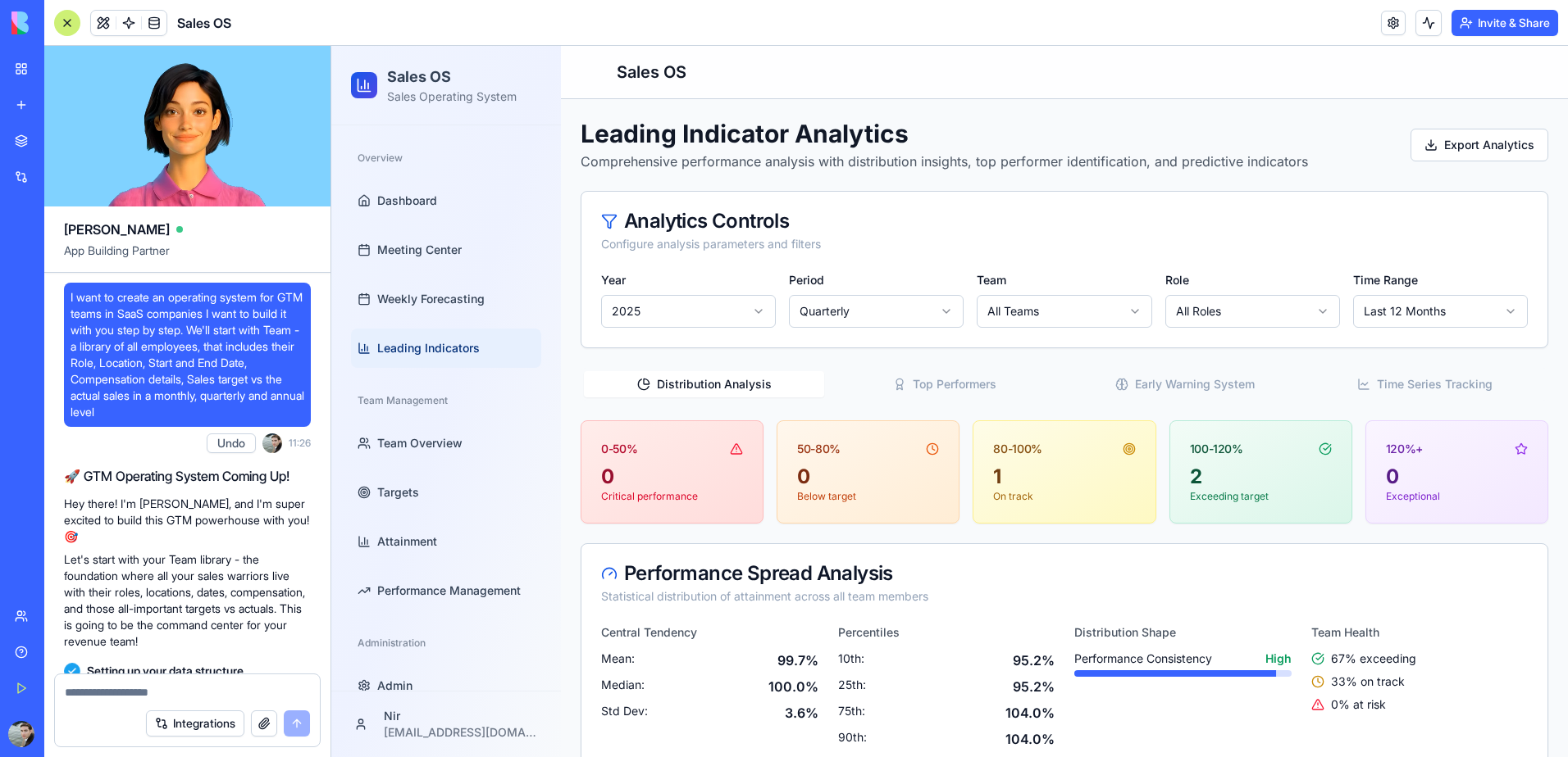
scroll to position [79702, 0]
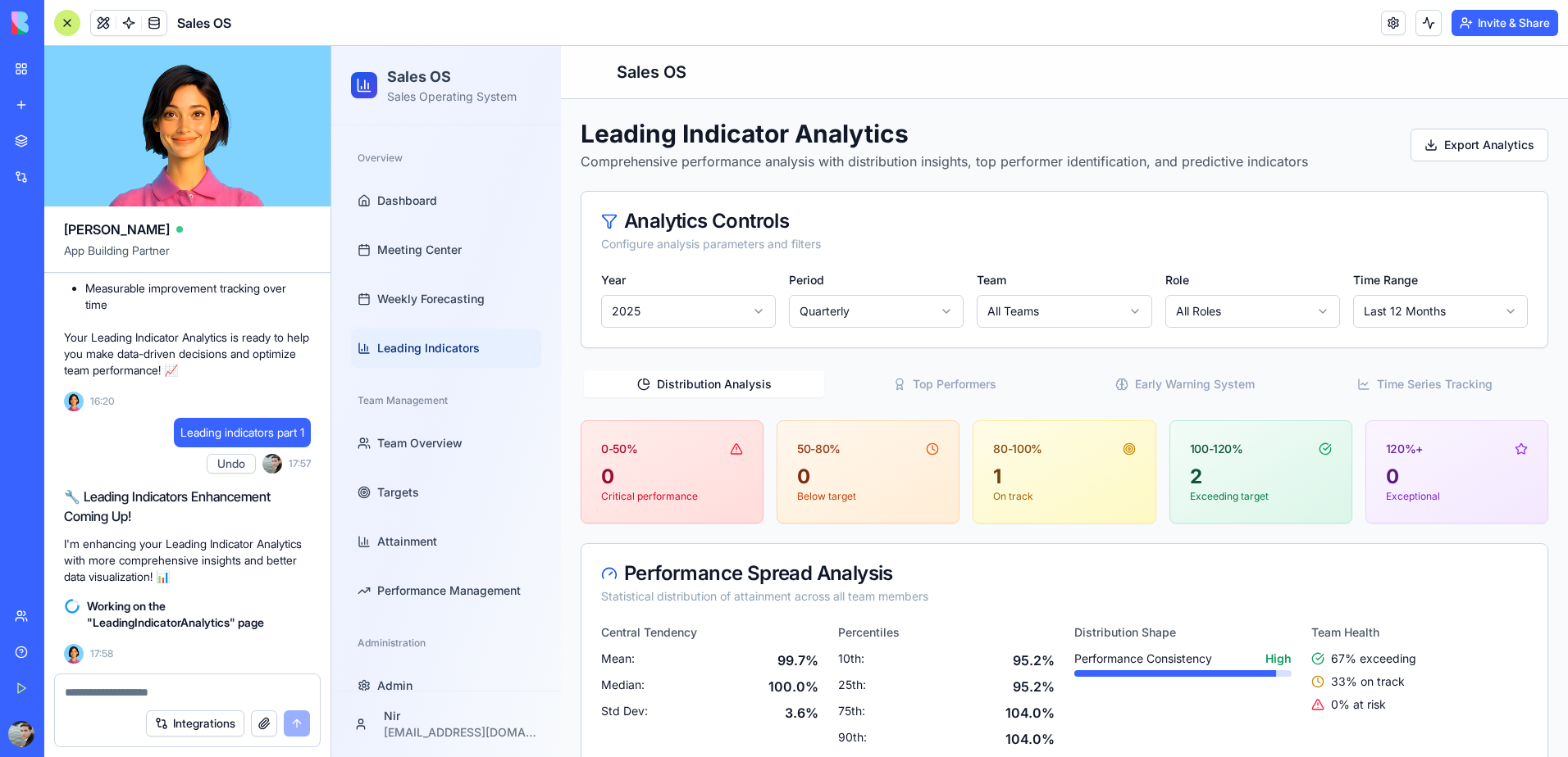
click at [224, 464] on button "Undo" at bounding box center [231, 463] width 49 height 19
click at [184, 681] on div at bounding box center [188, 688] width 265 height 26
click at [183, 688] on textarea at bounding box center [188, 692] width 245 height 17
paste textarea "**********"
type textarea "**********"
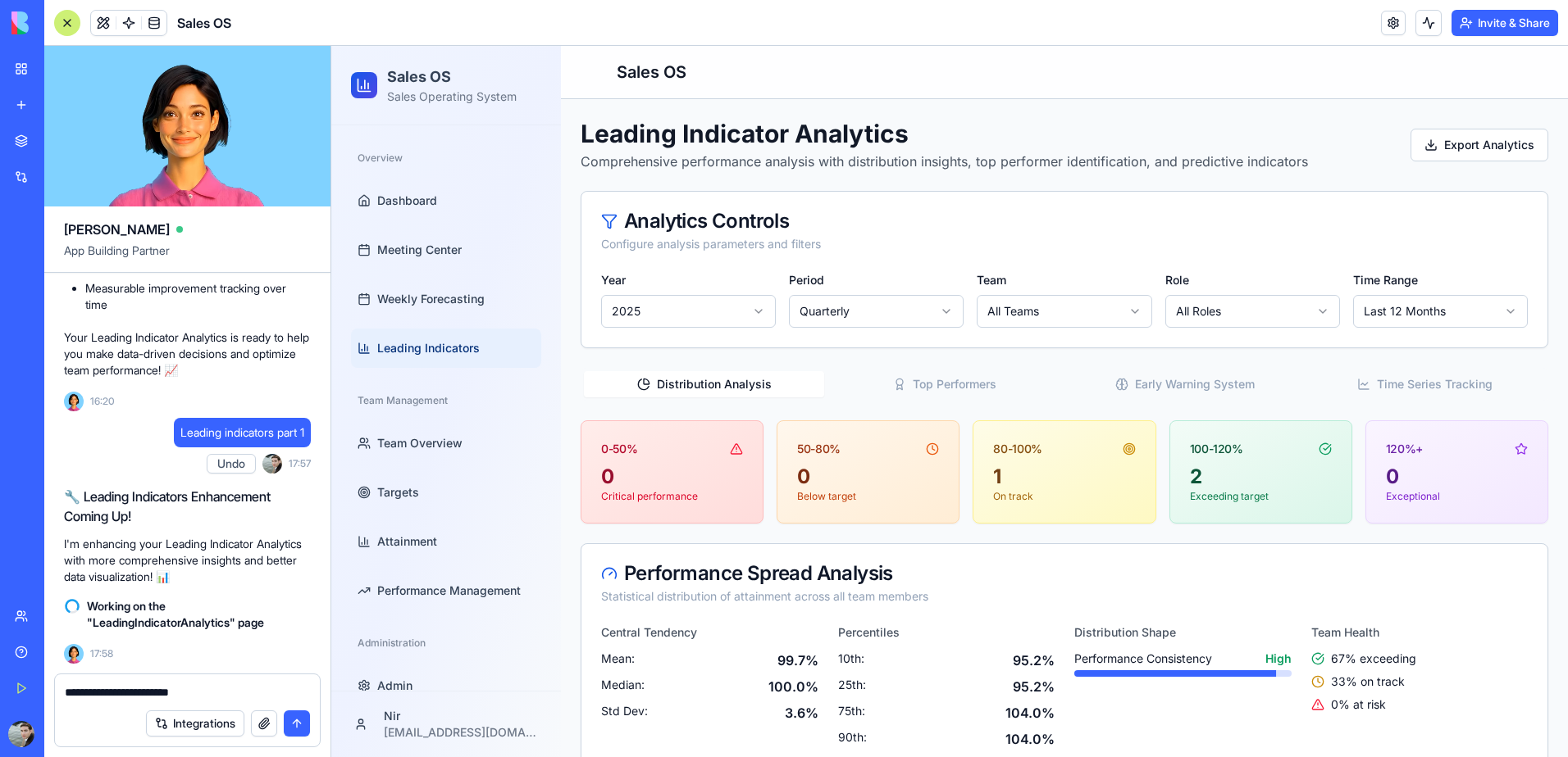
click at [252, 693] on textarea "**********" at bounding box center [188, 692] width 245 height 17
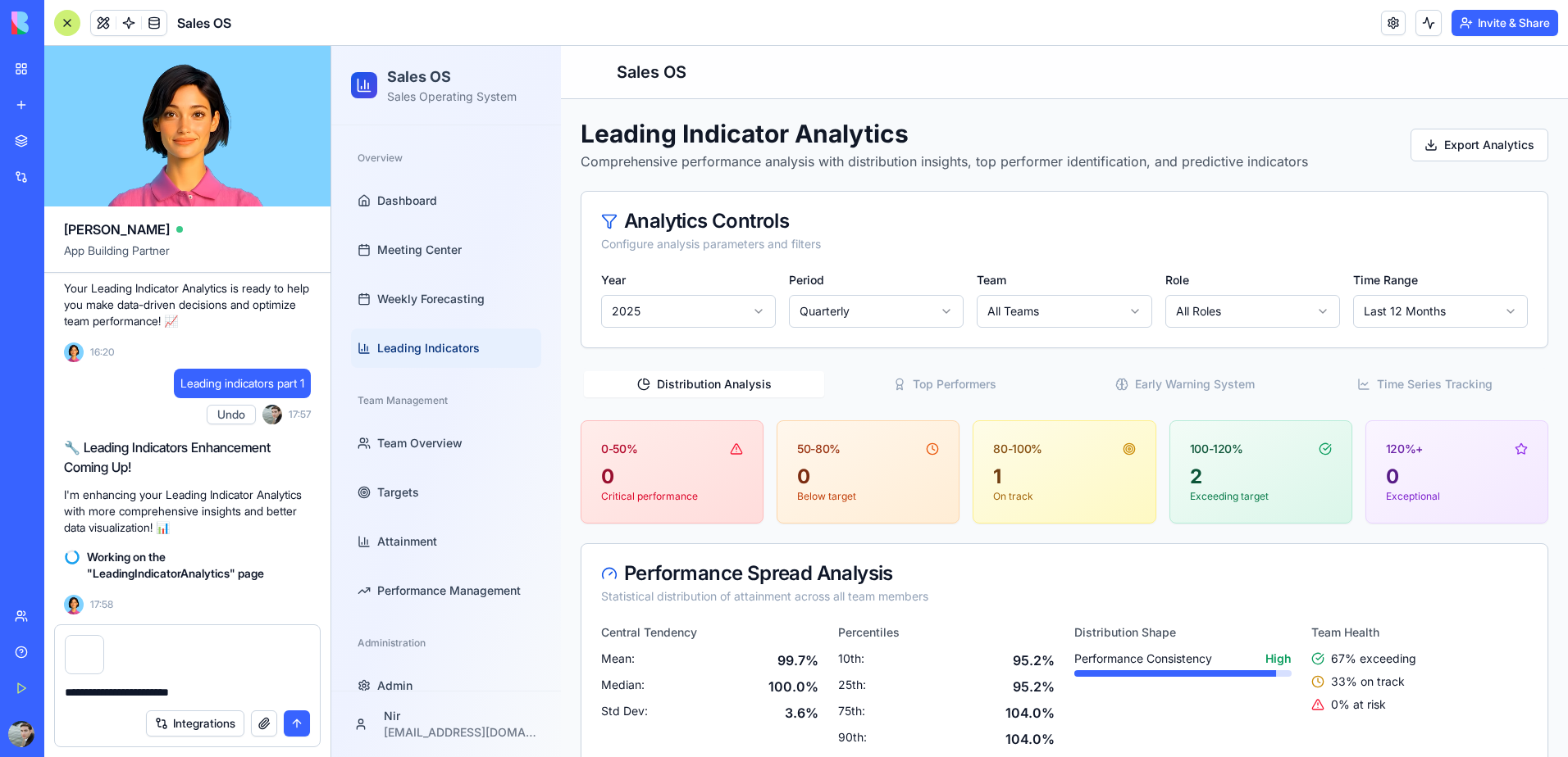
click at [299, 726] on button "submit" at bounding box center [297, 724] width 26 height 26
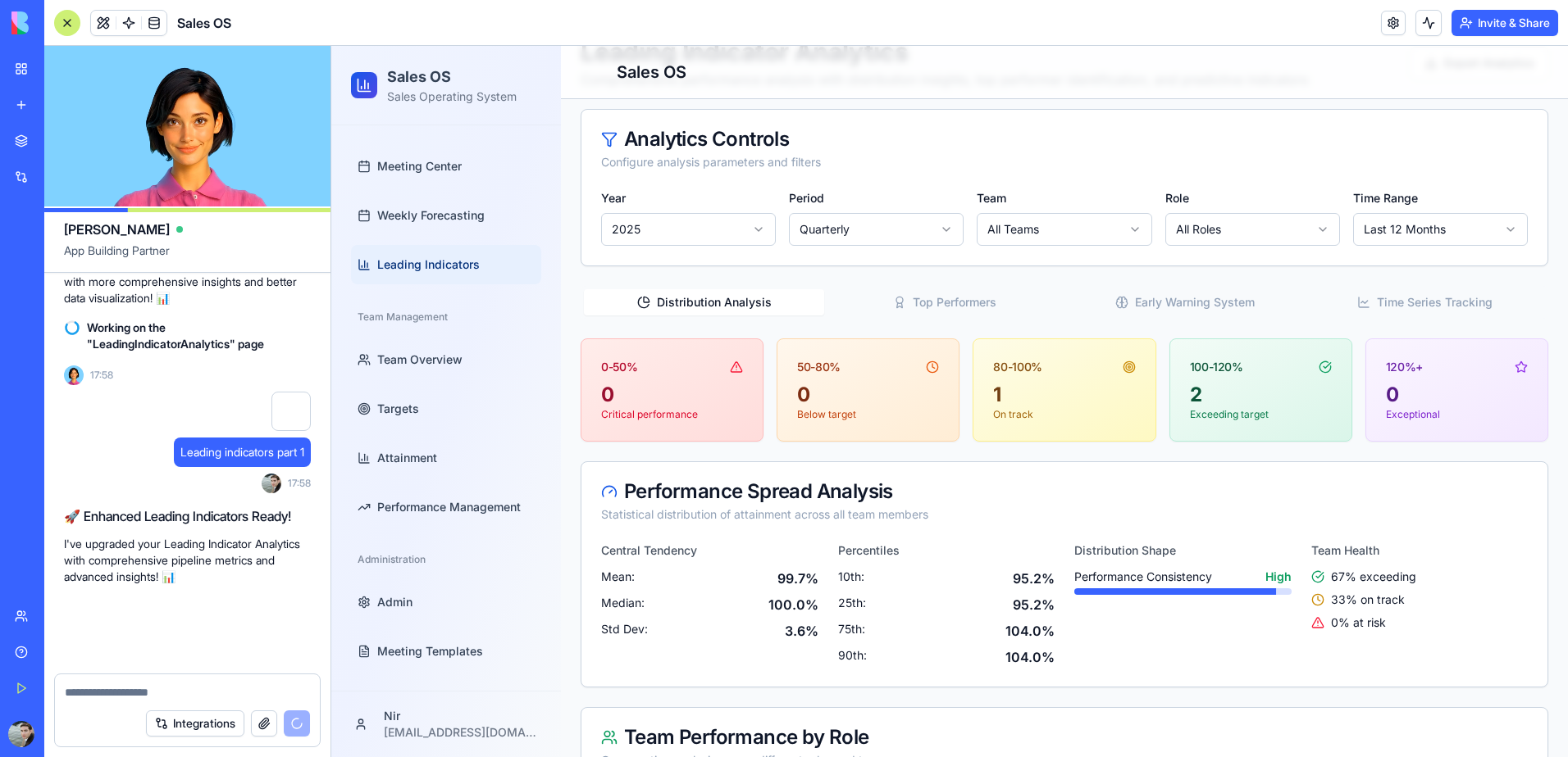
scroll to position [79981, 0]
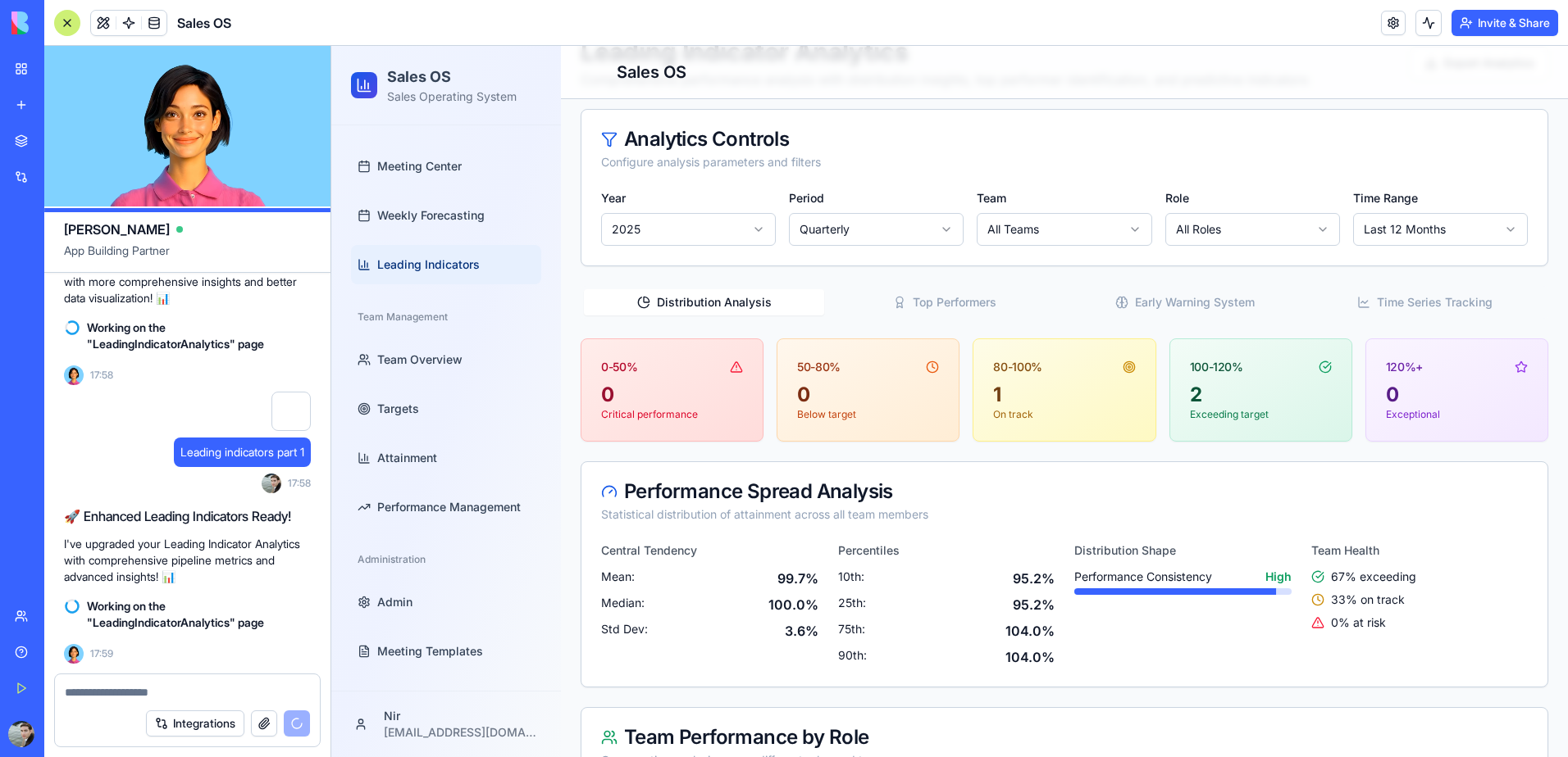
click at [279, 695] on textarea at bounding box center [188, 692] width 245 height 17
paste textarea "*"
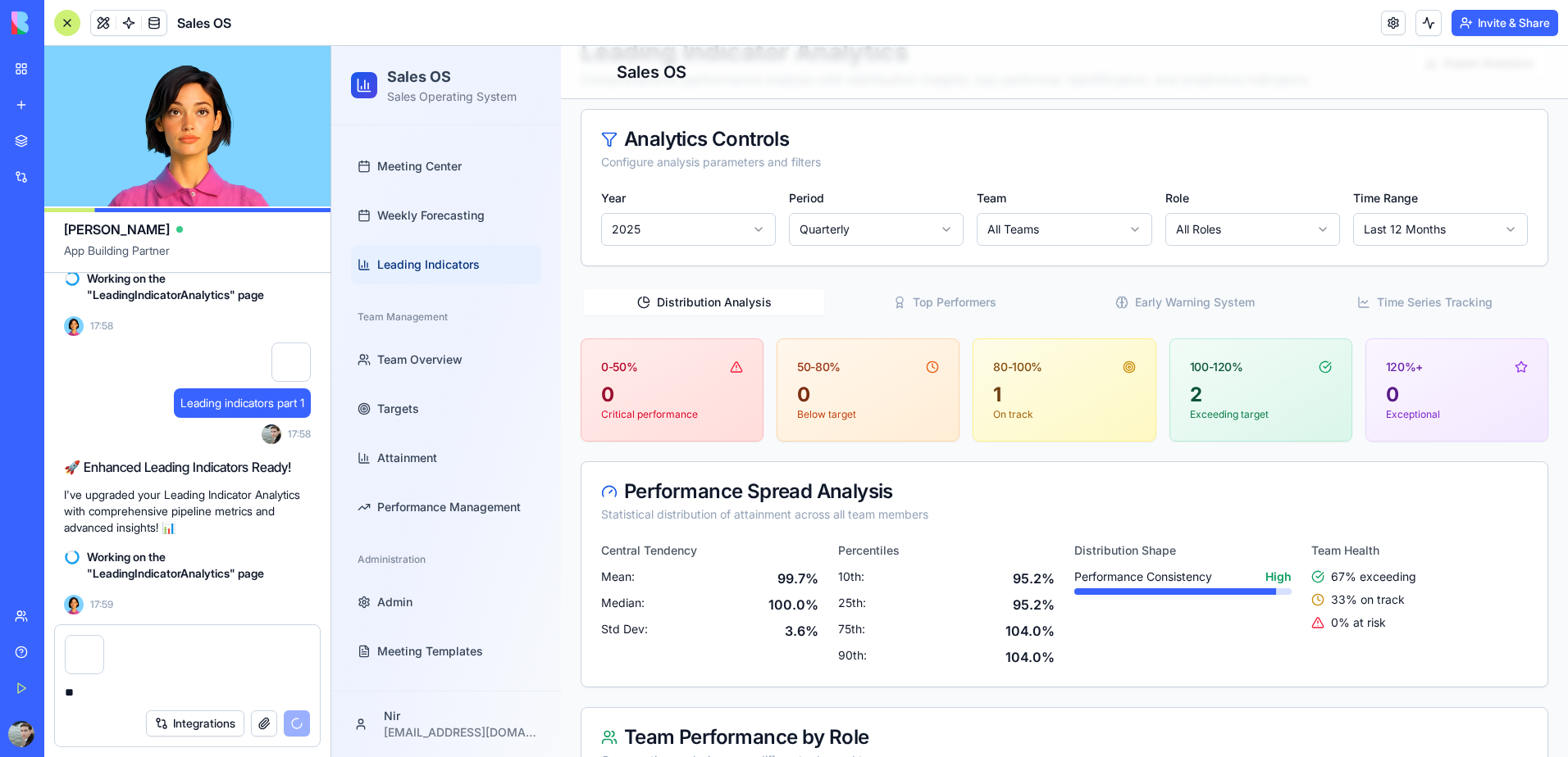
type textarea "*"
click at [408, 172] on span "Meeting Center" at bounding box center [419, 166] width 84 height 17
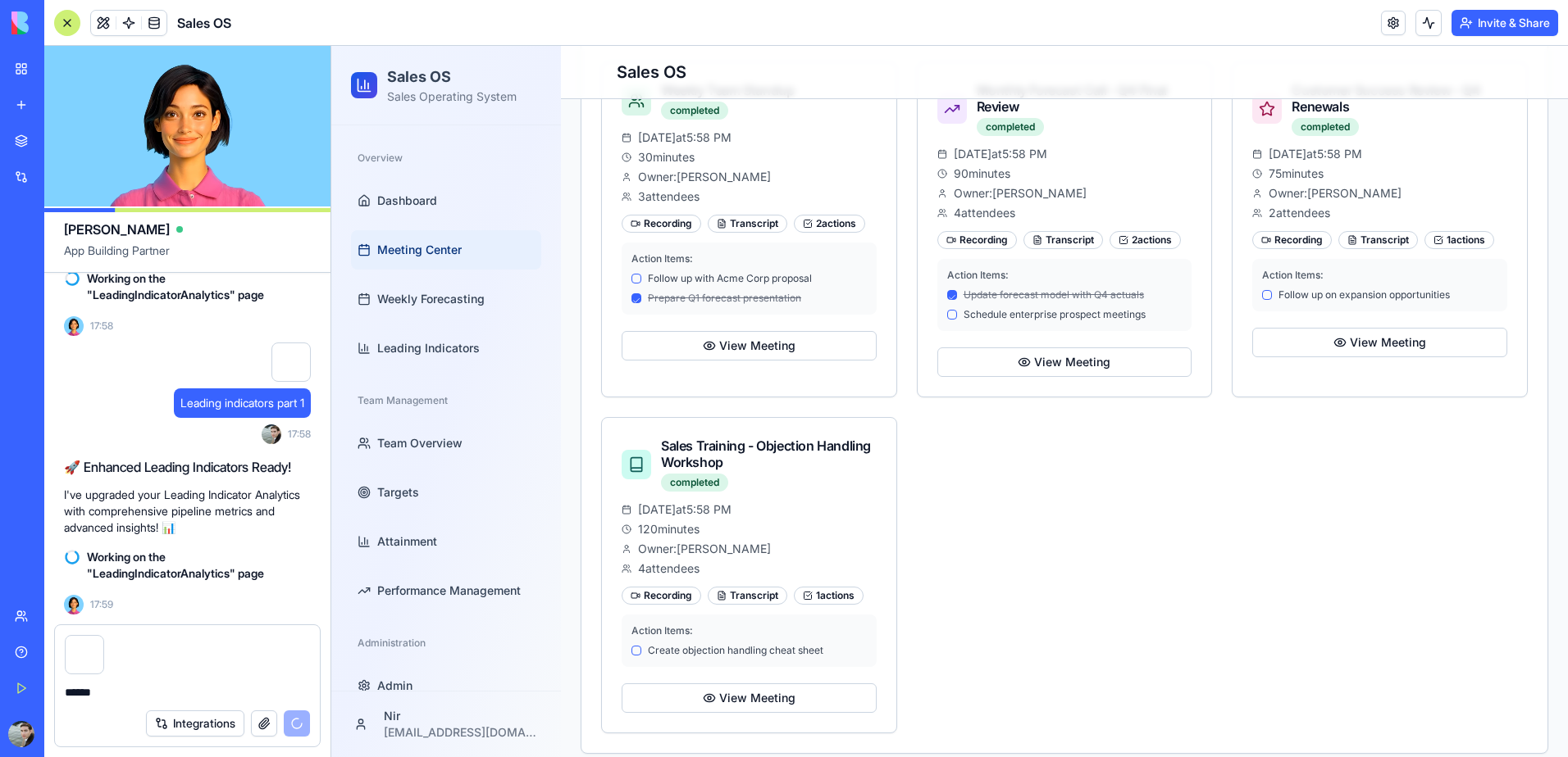
scroll to position [1282, 0]
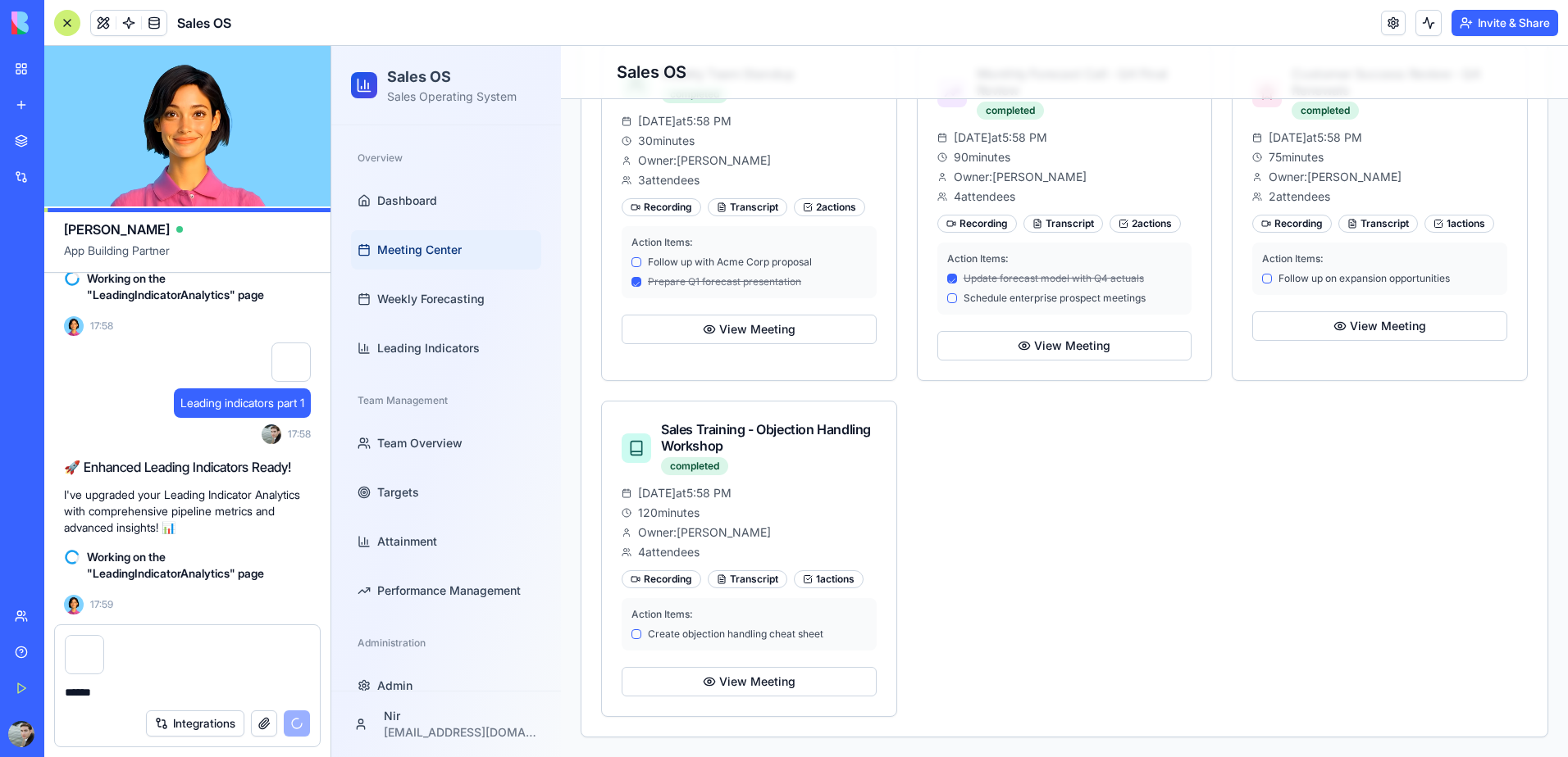
click at [418, 246] on span "Meeting Center" at bounding box center [419, 250] width 84 height 17
click at [784, 323] on button "View Meeting" at bounding box center [749, 329] width 255 height 30
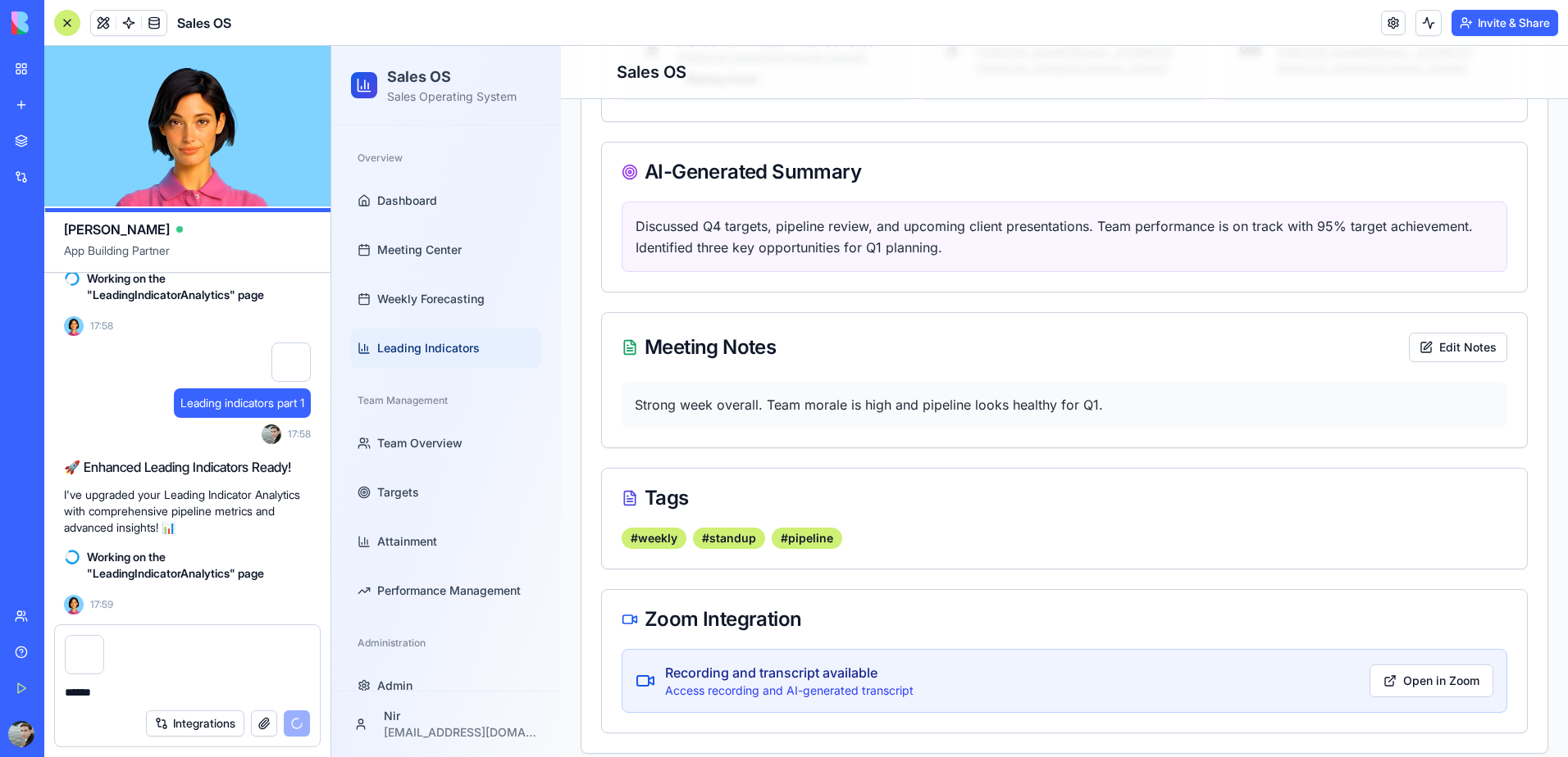
click at [451, 349] on span "Leading Indicators" at bounding box center [428, 348] width 103 height 17
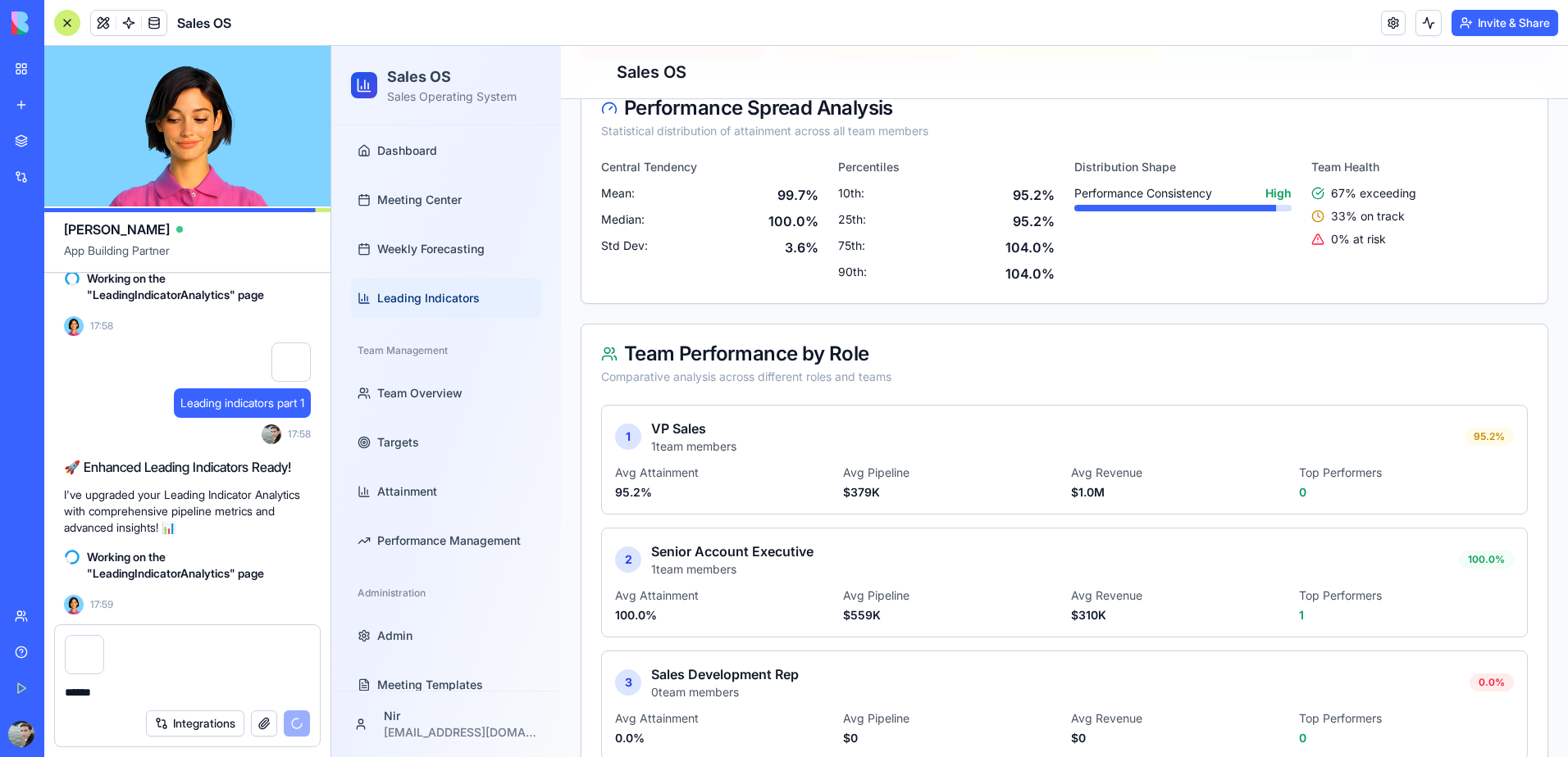
scroll to position [83, 0]
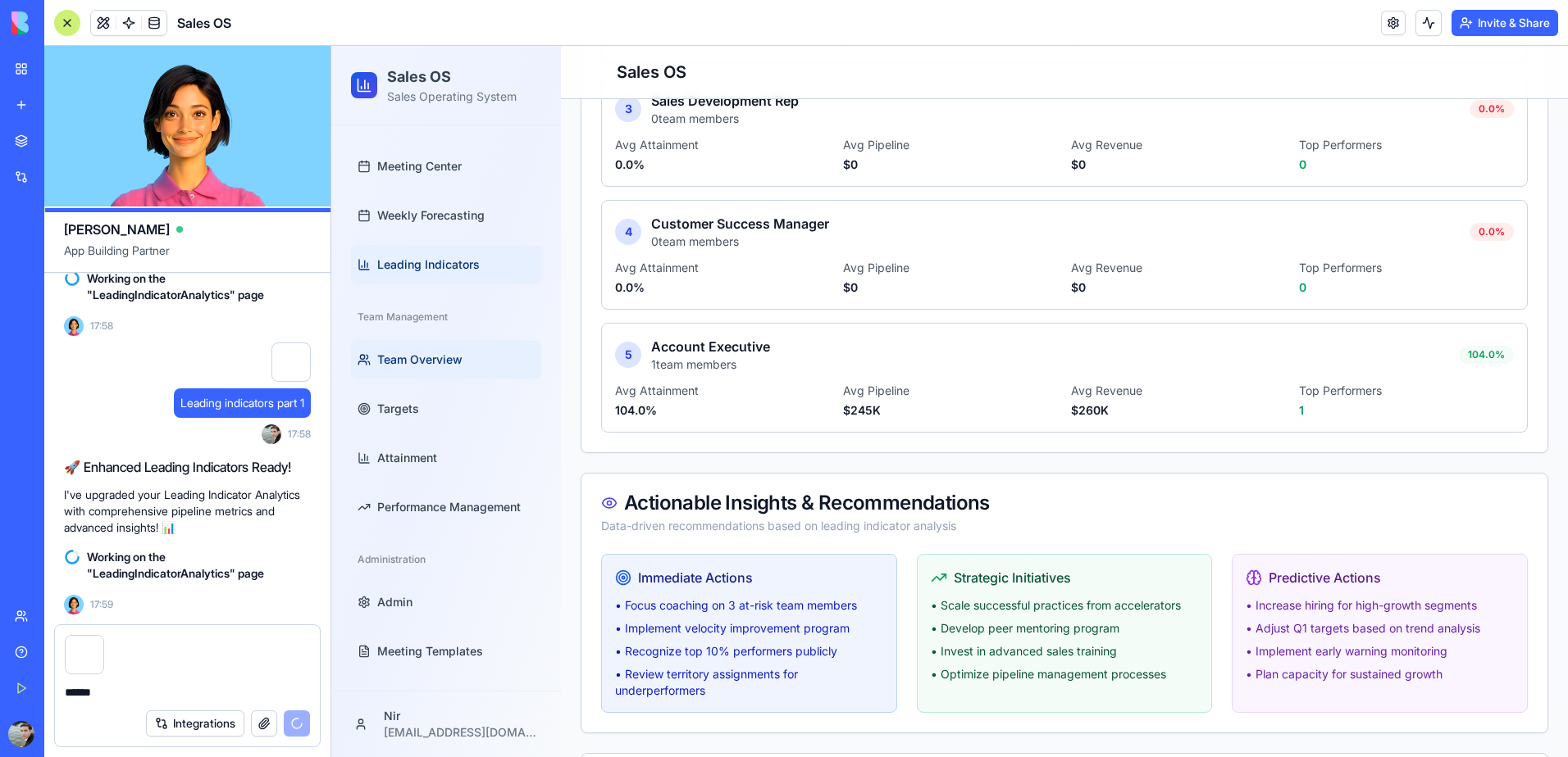
click at [444, 363] on span "Team Overview" at bounding box center [419, 359] width 85 height 17
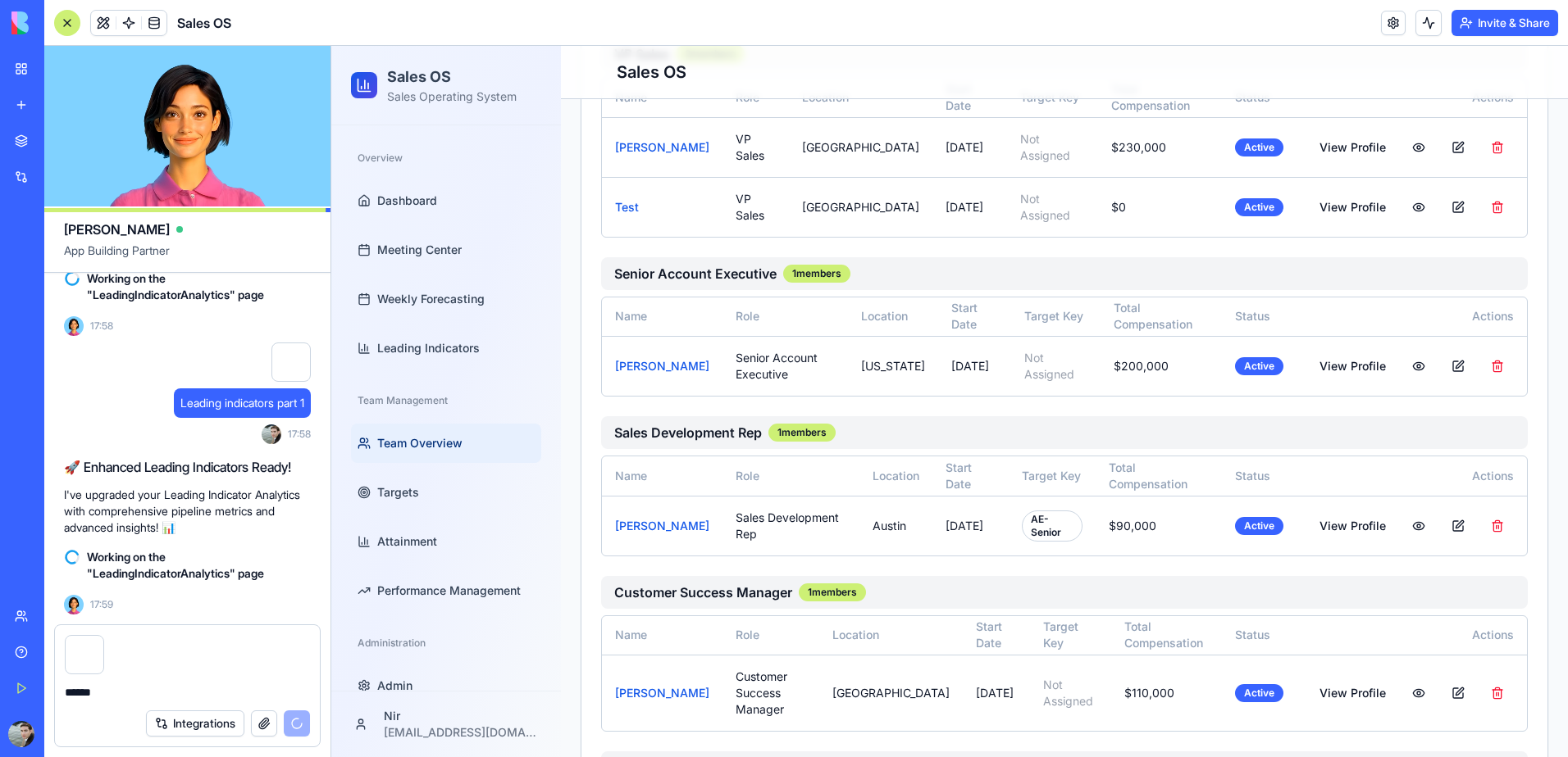
scroll to position [456, 0]
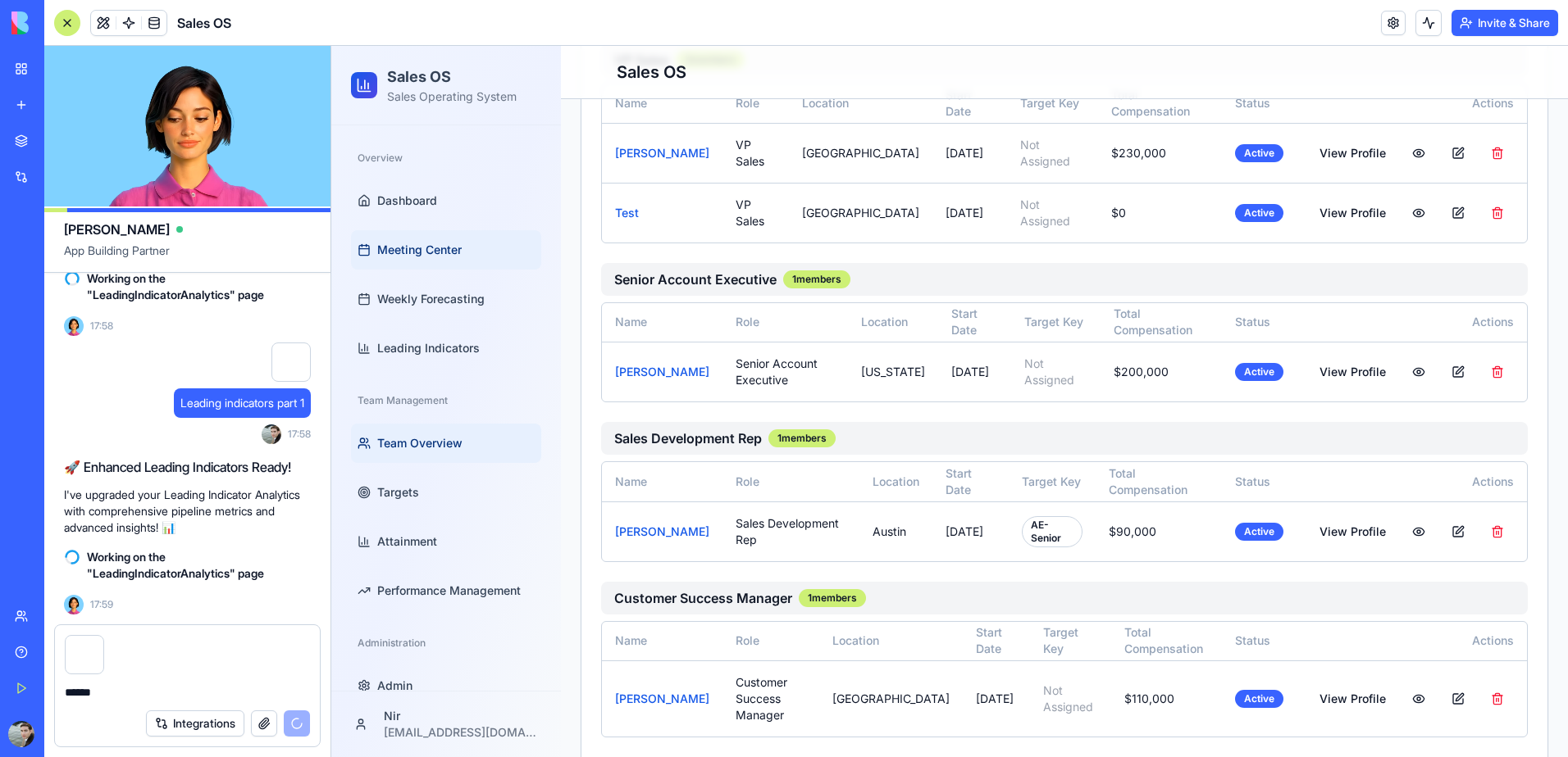
click at [401, 255] on span "Meeting Center" at bounding box center [419, 250] width 84 height 17
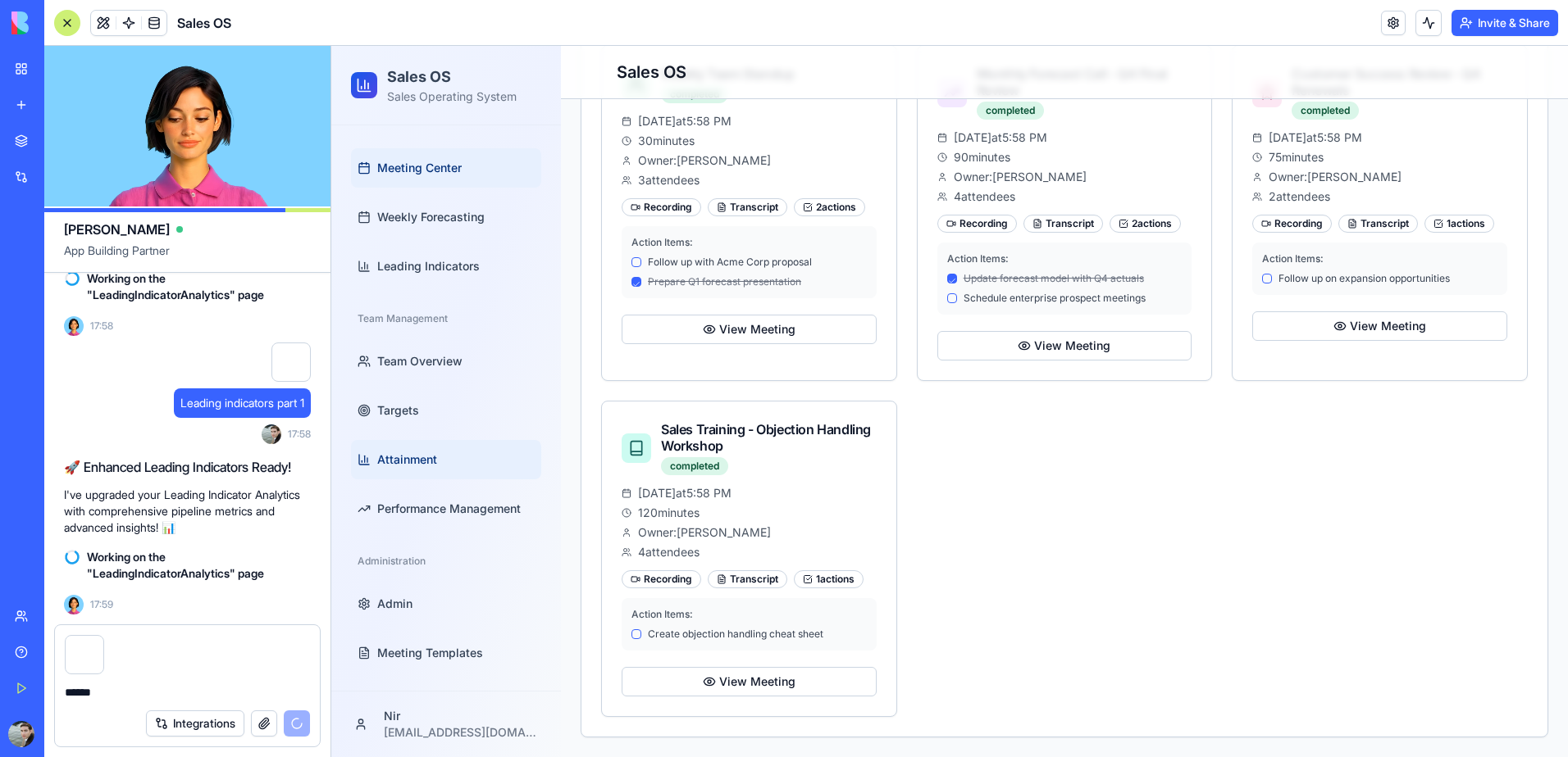
scroll to position [83, 0]
click at [443, 640] on link "Meeting Templates" at bounding box center [445, 651] width 190 height 39
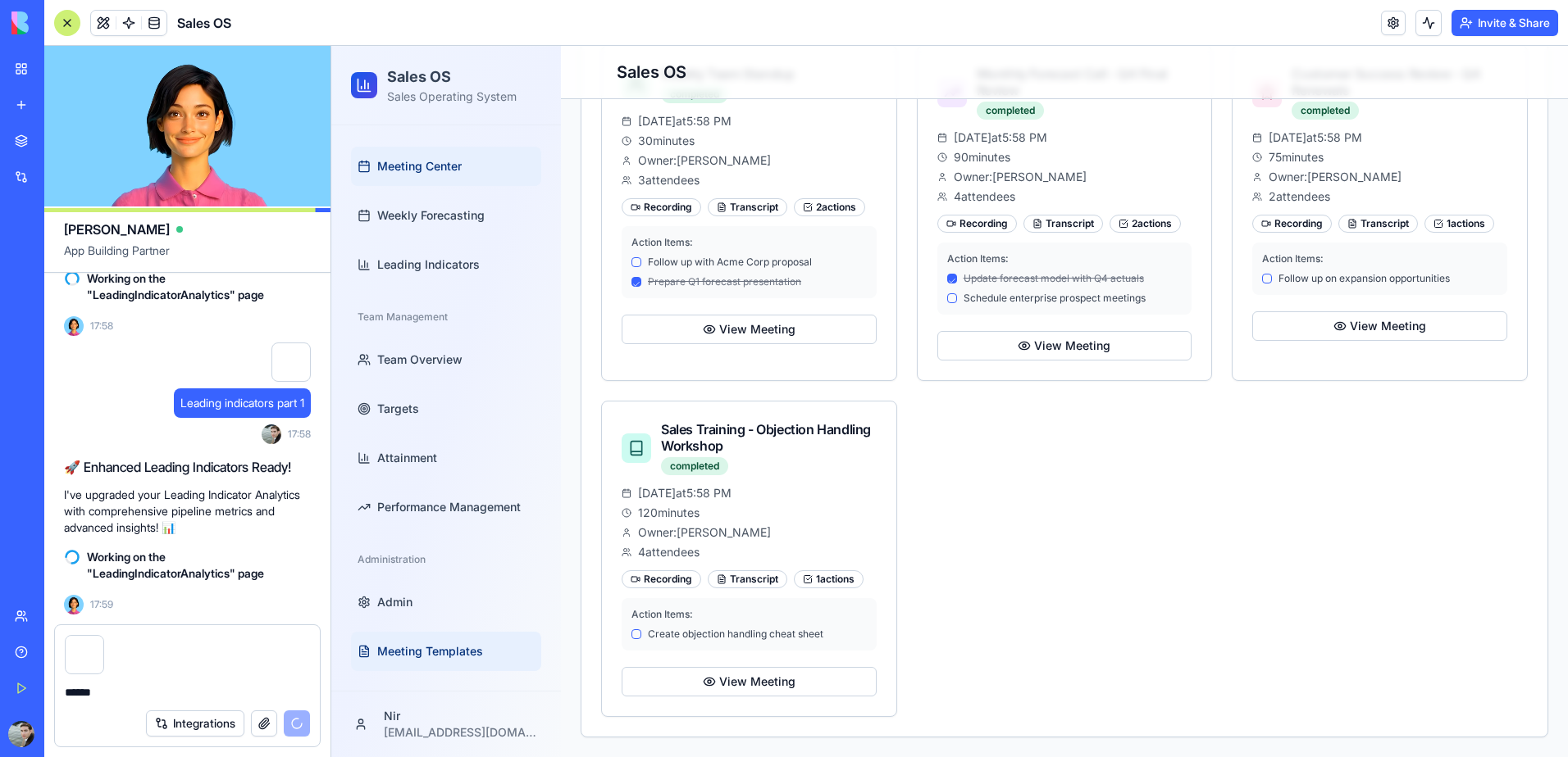
scroll to position [1140, 0]
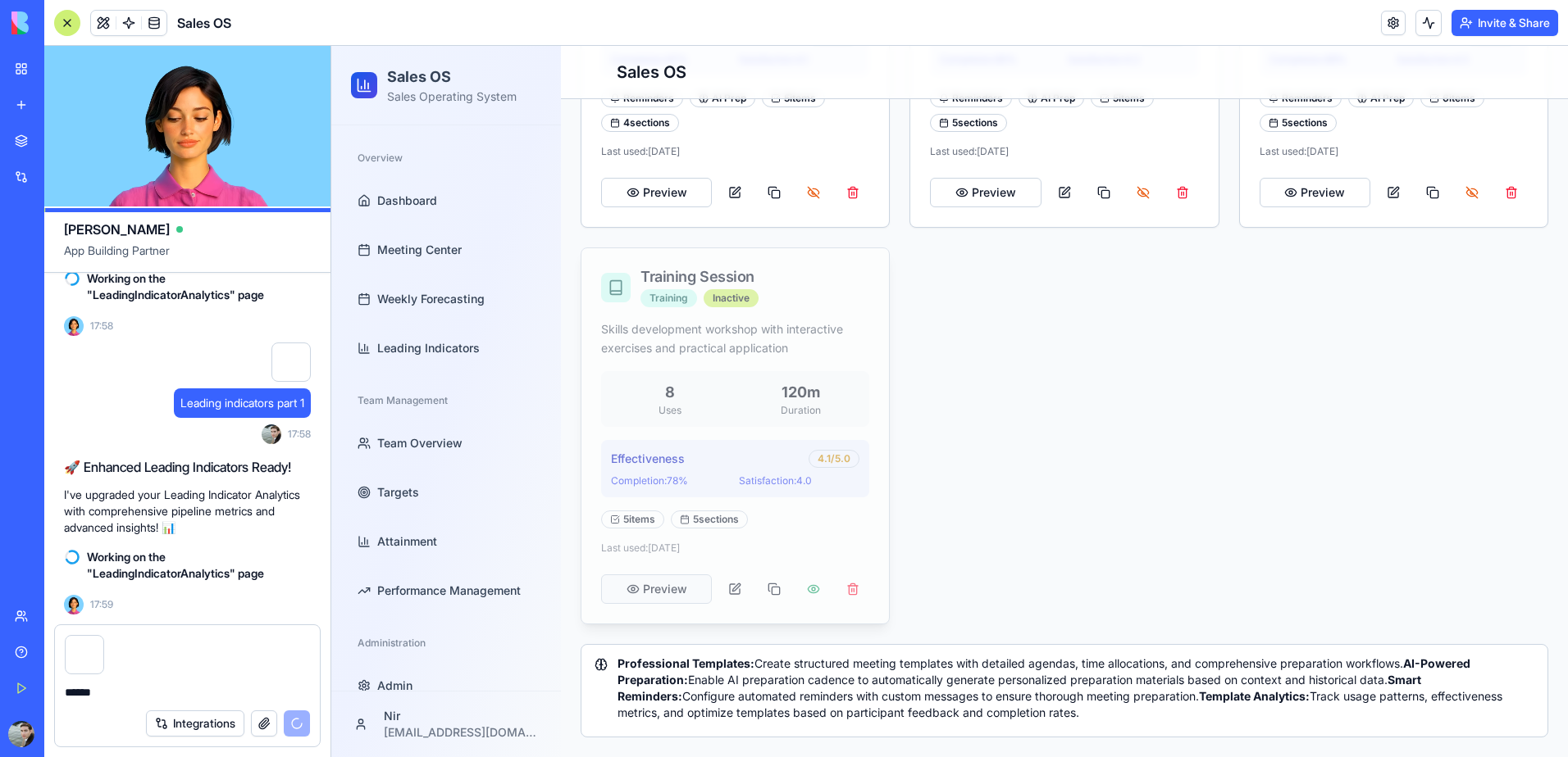
click at [664, 588] on button "Preview" at bounding box center [656, 590] width 110 height 30
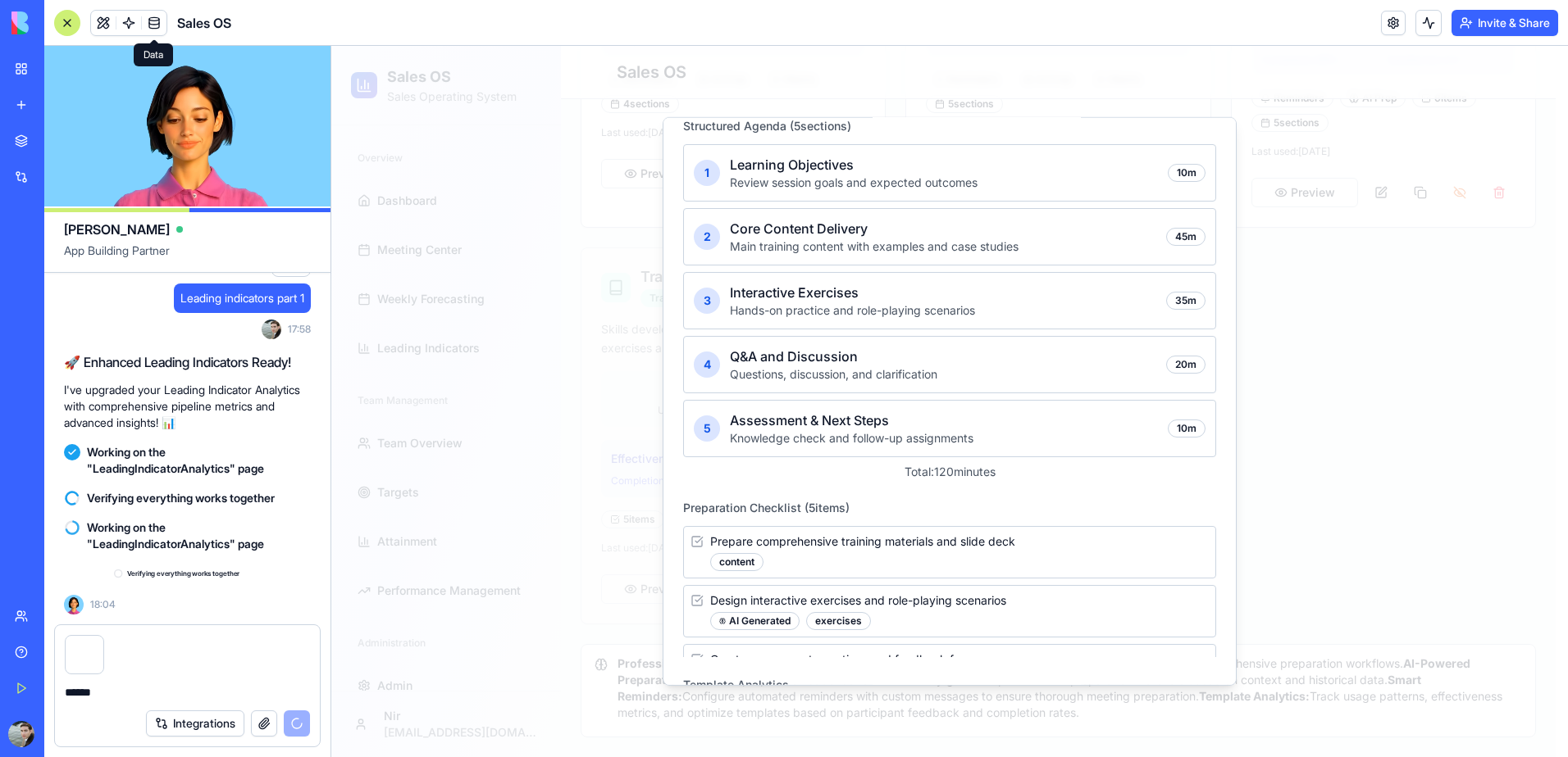
scroll to position [80089, 0]
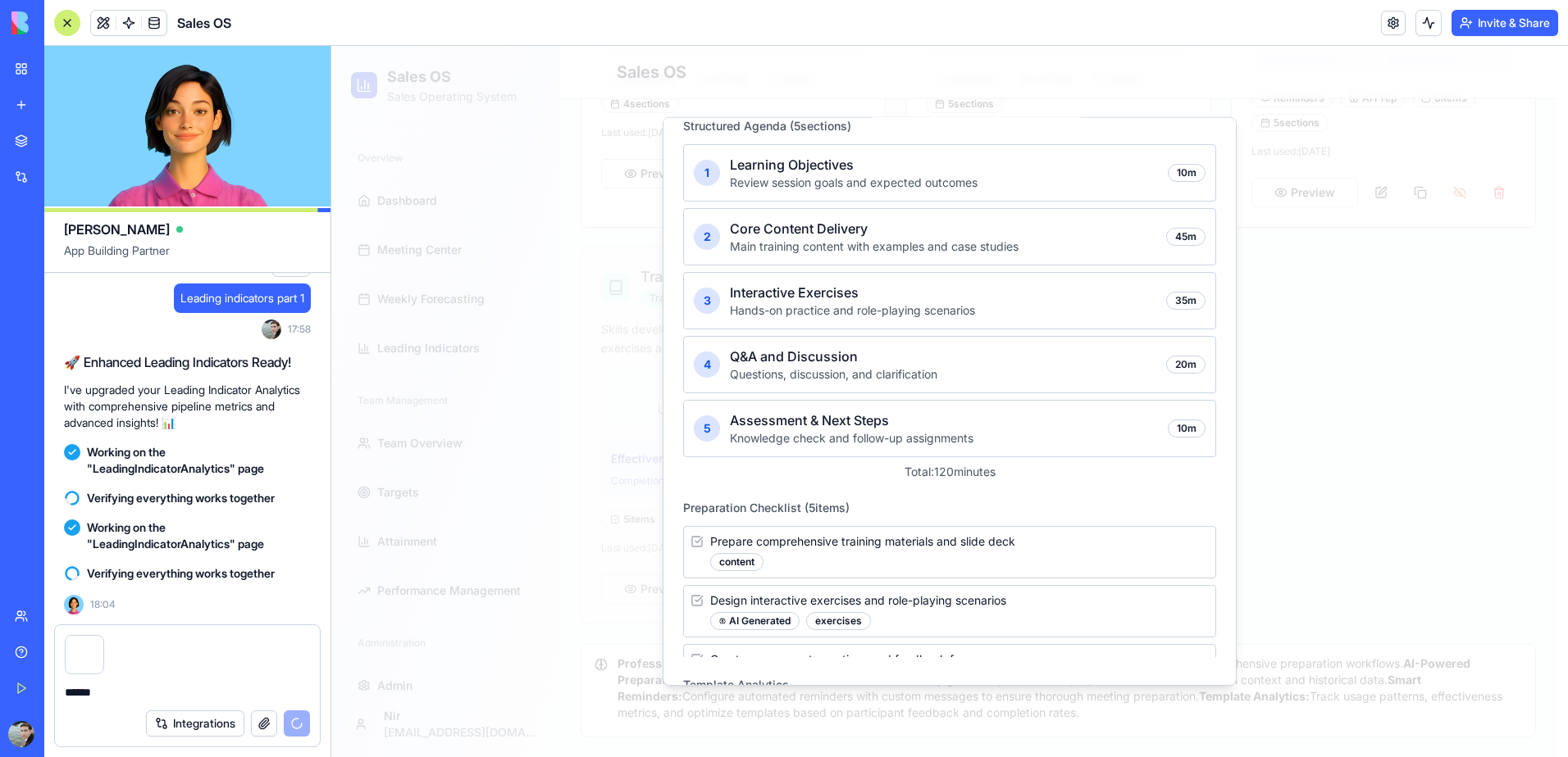
click at [582, 359] on div at bounding box center [949, 401] width 1237 height 711
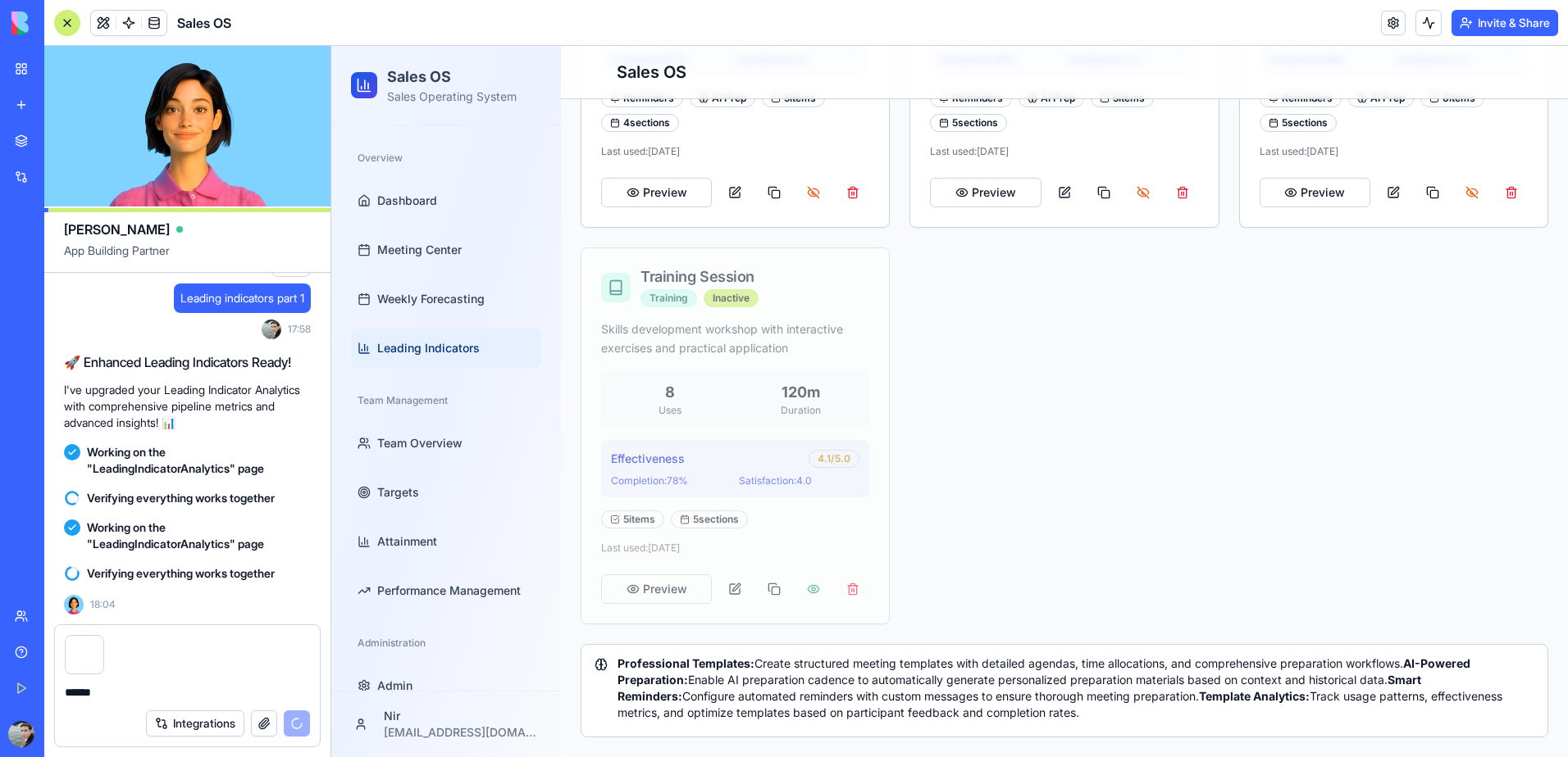
click at [448, 347] on span "Leading Indicators" at bounding box center [428, 348] width 103 height 17
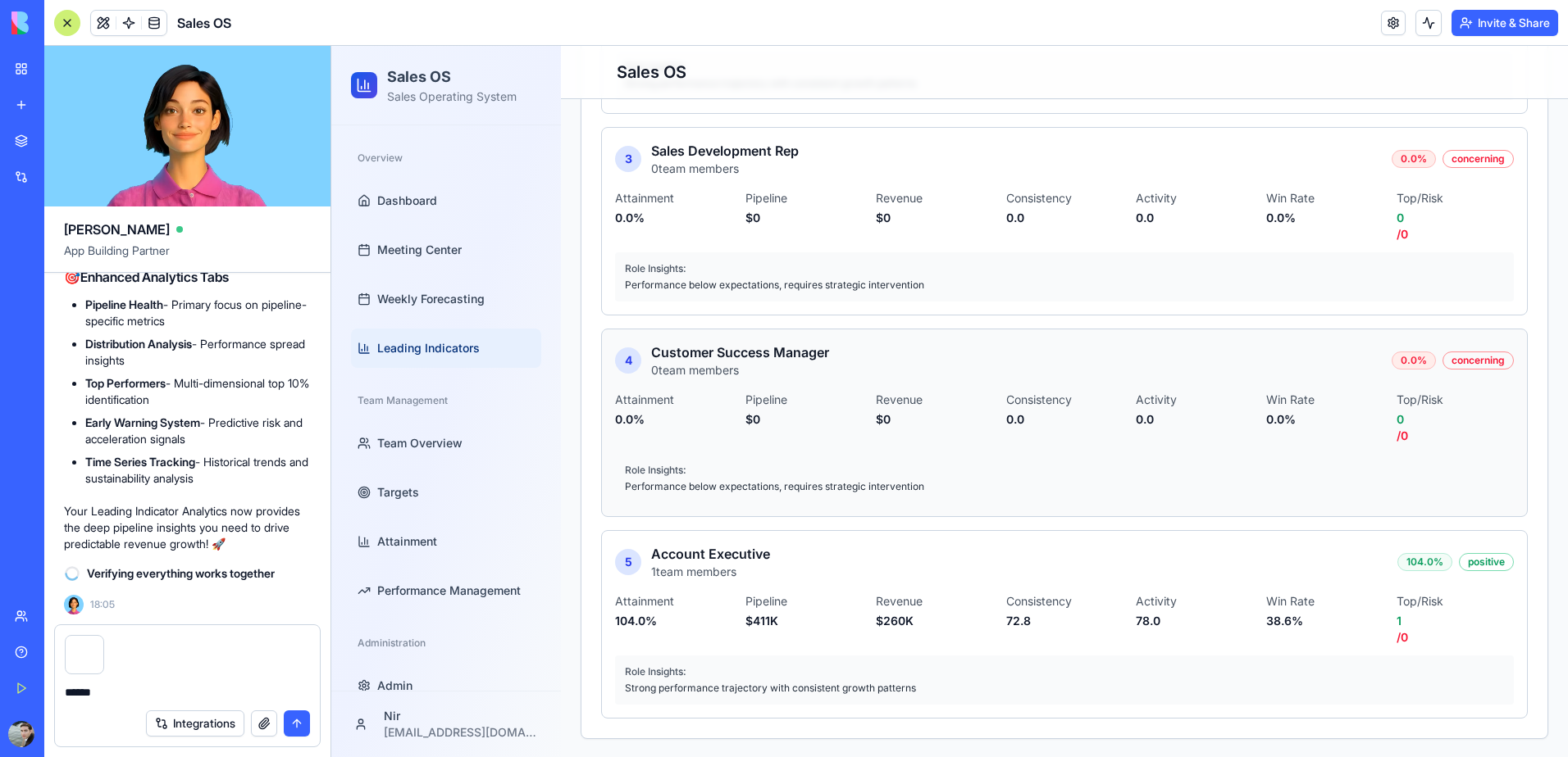
scroll to position [80896, 0]
click at [413, 344] on span "Leading Indicators" at bounding box center [428, 348] width 103 height 17
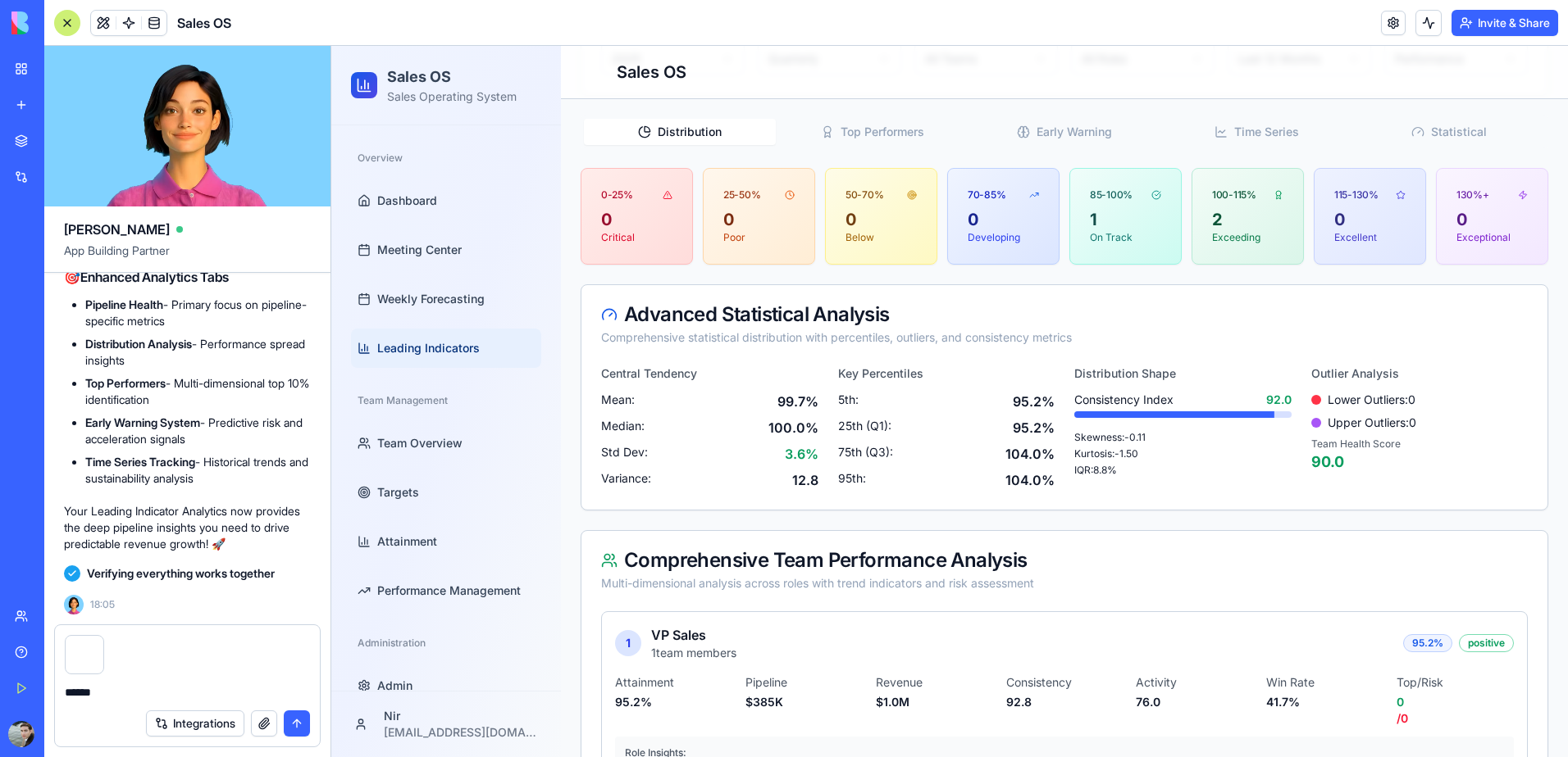
scroll to position [246, 0]
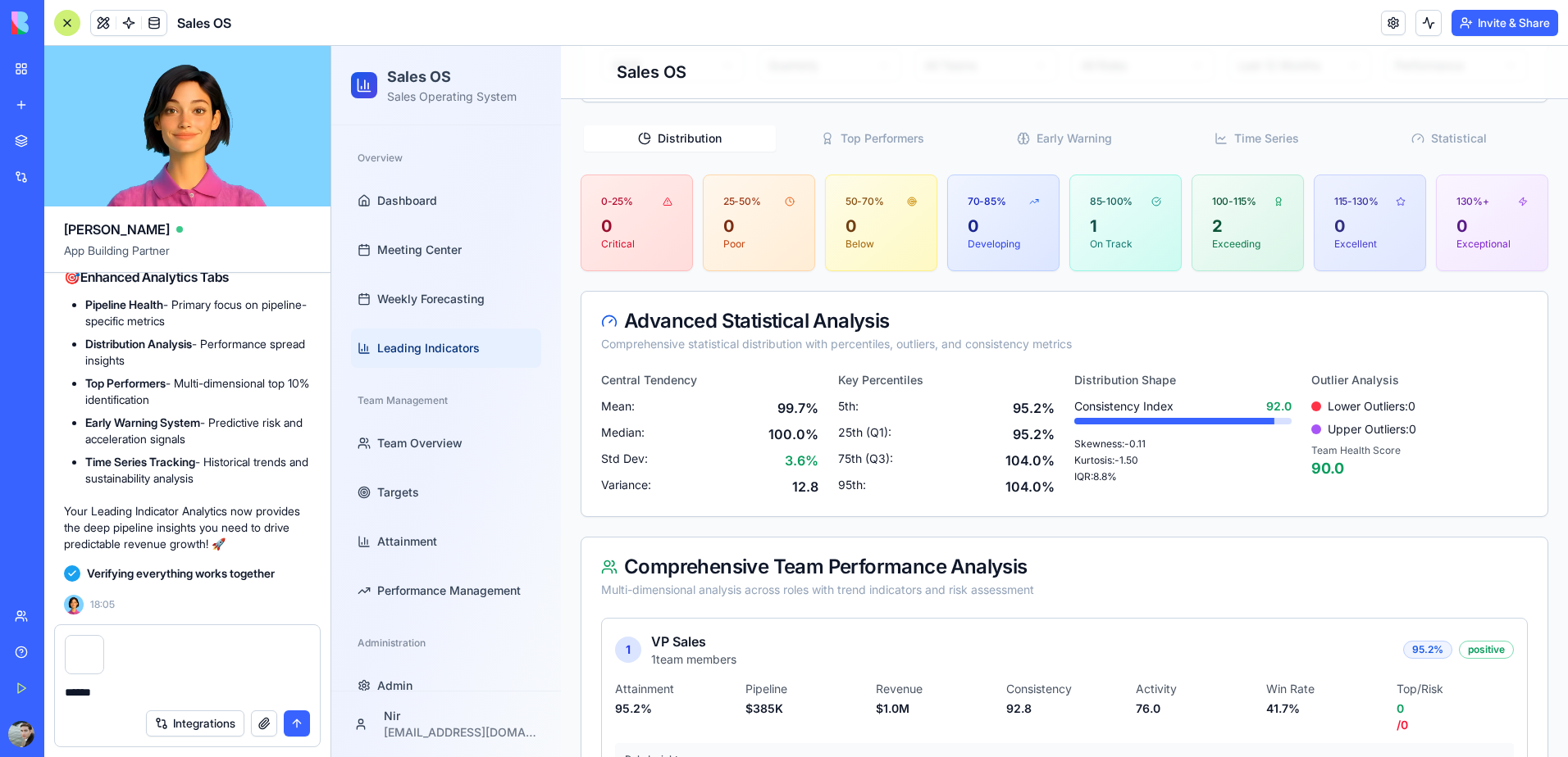
click at [426, 329] on link "Leading Indicators" at bounding box center [445, 348] width 190 height 39
click at [425, 299] on span "Weekly Forecasting" at bounding box center [430, 299] width 108 height 17
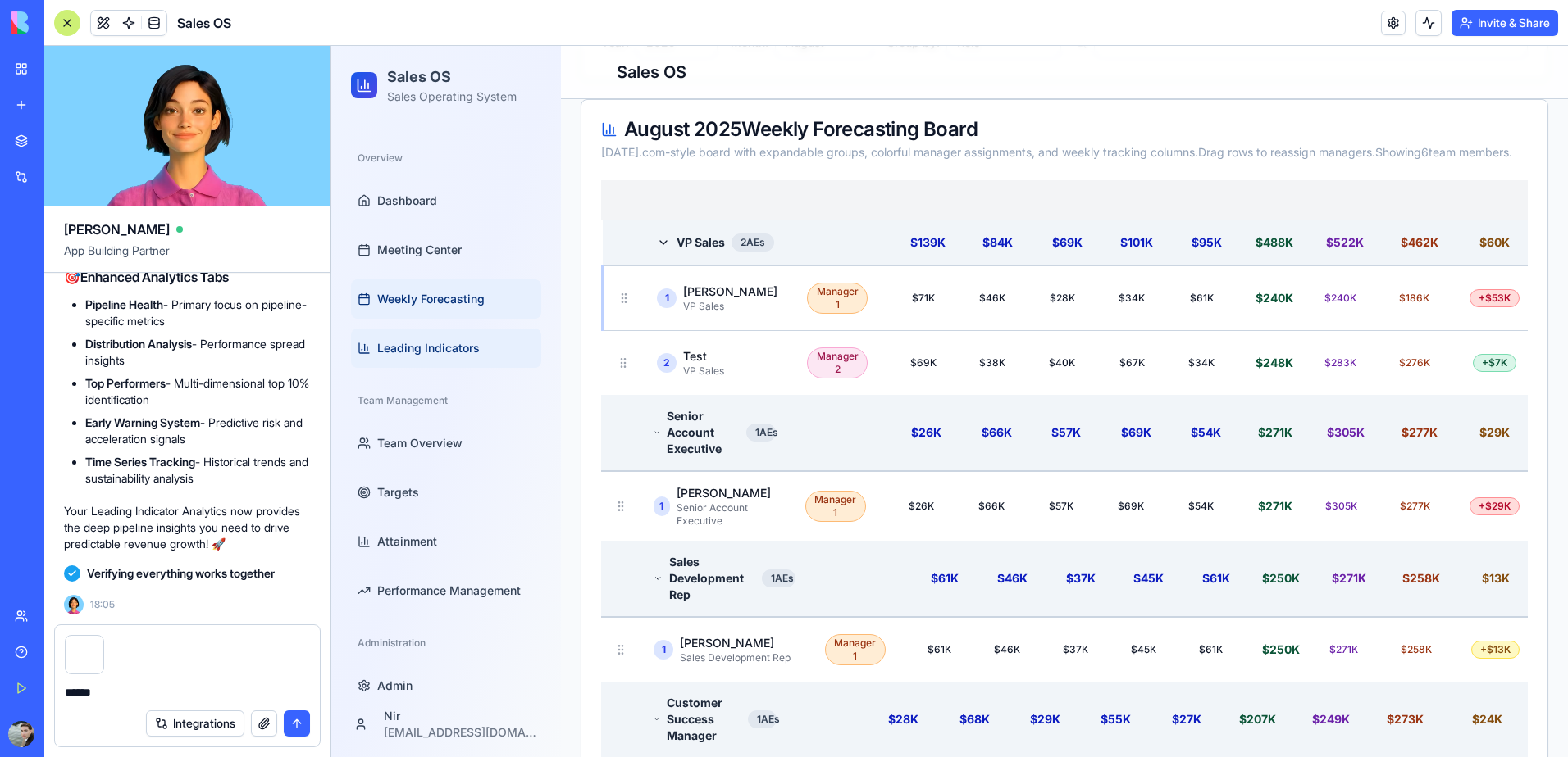
click at [415, 348] on span "Leading Indicators" at bounding box center [428, 348] width 103 height 17
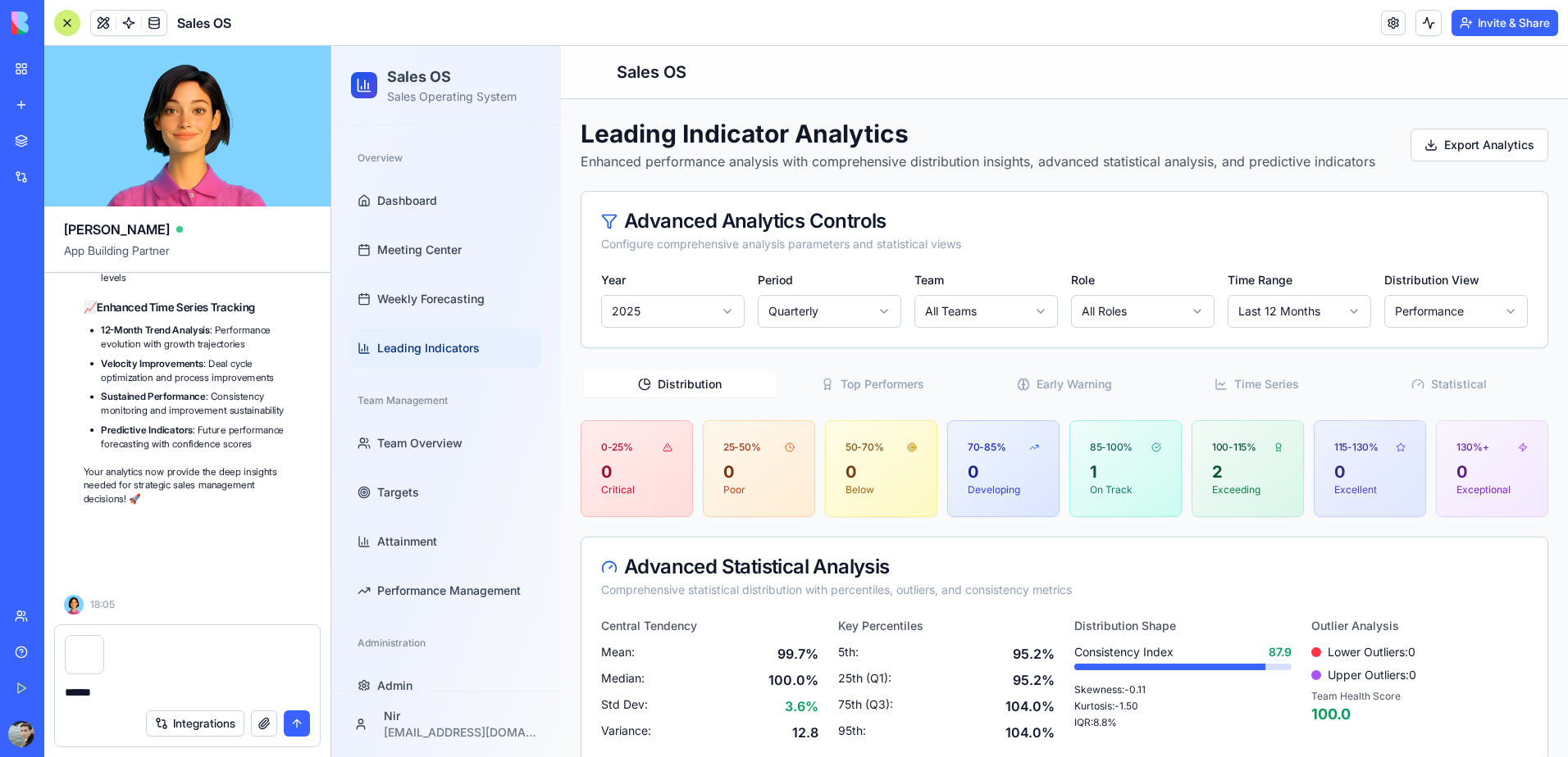
scroll to position [81974, 0]
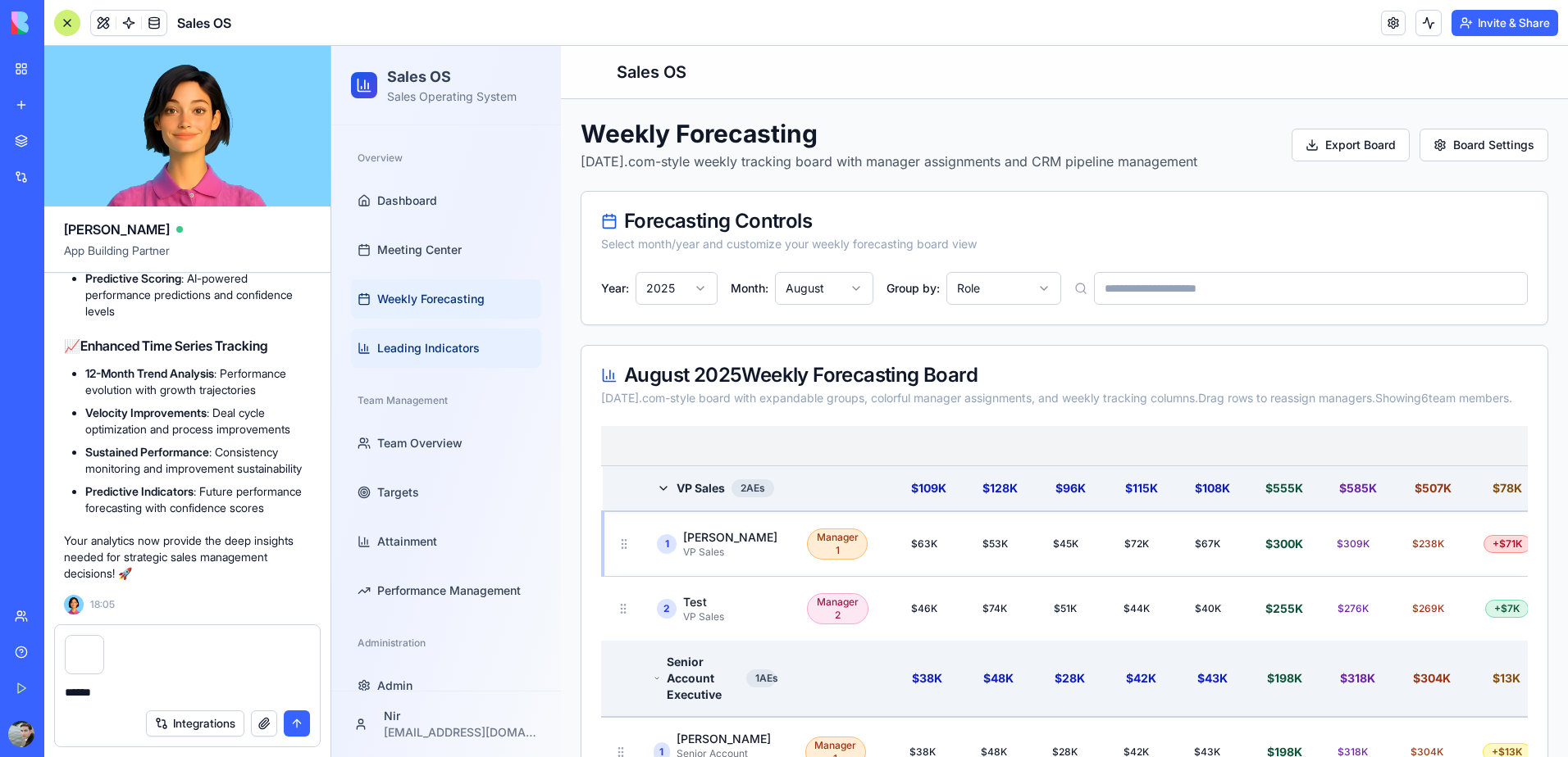
click at [461, 344] on span "Leading Indicators" at bounding box center [428, 348] width 103 height 17
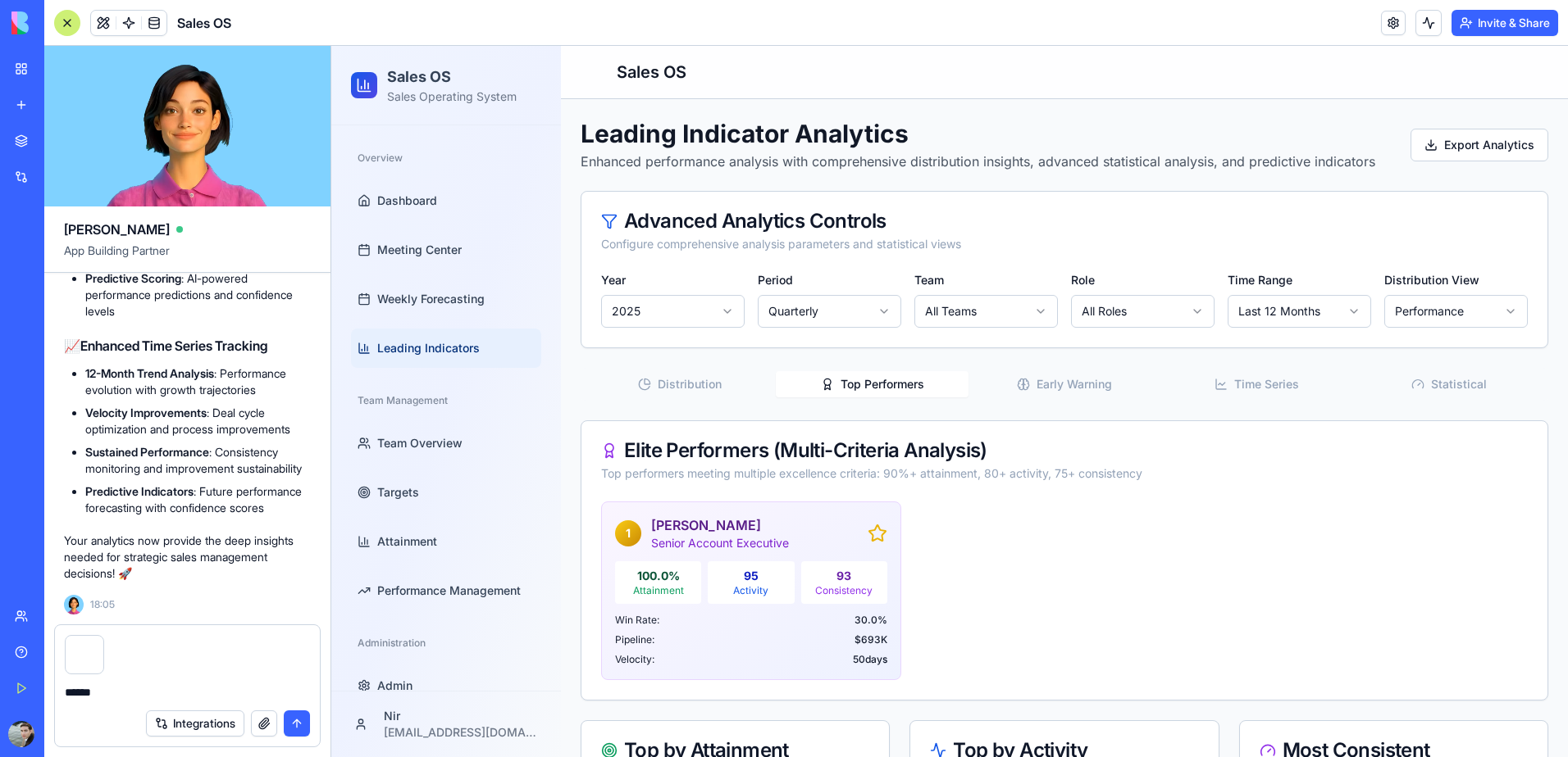
click at [844, 385] on button "Top Performers" at bounding box center [871, 385] width 192 height 26
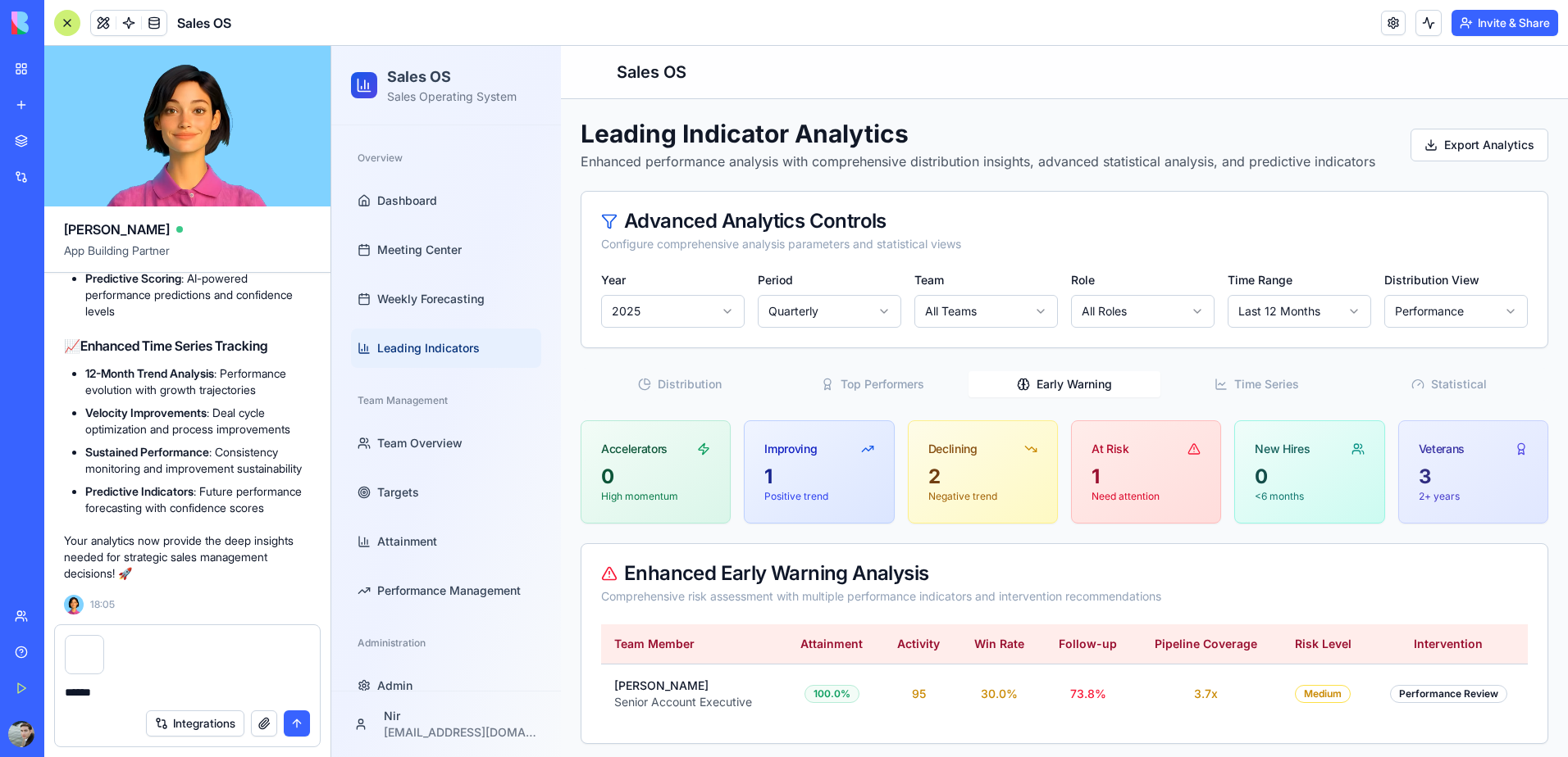
click at [1032, 375] on button "Early Warning" at bounding box center [1064, 385] width 192 height 26
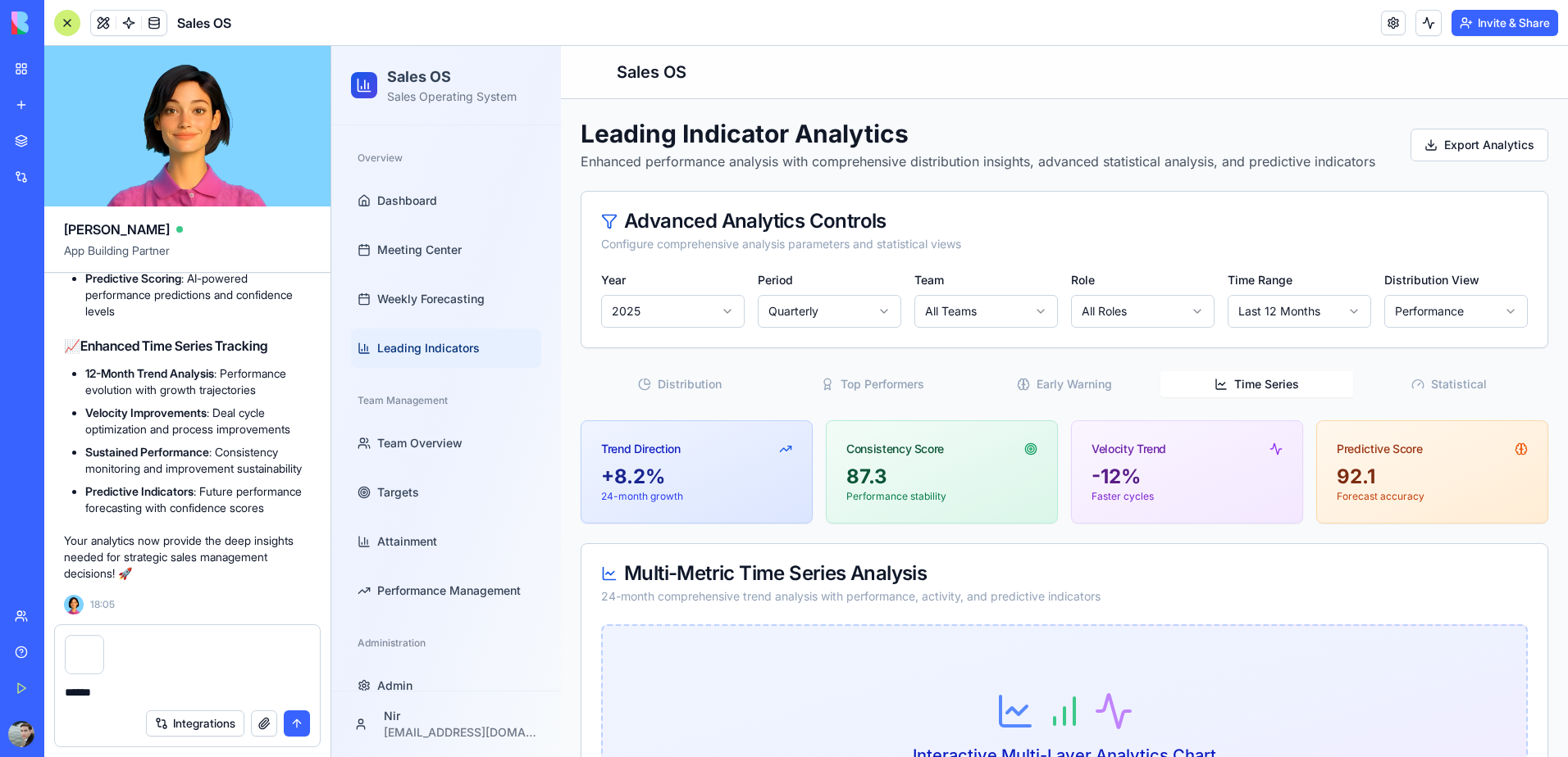
click at [1234, 378] on button "Time Series" at bounding box center [1256, 385] width 192 height 26
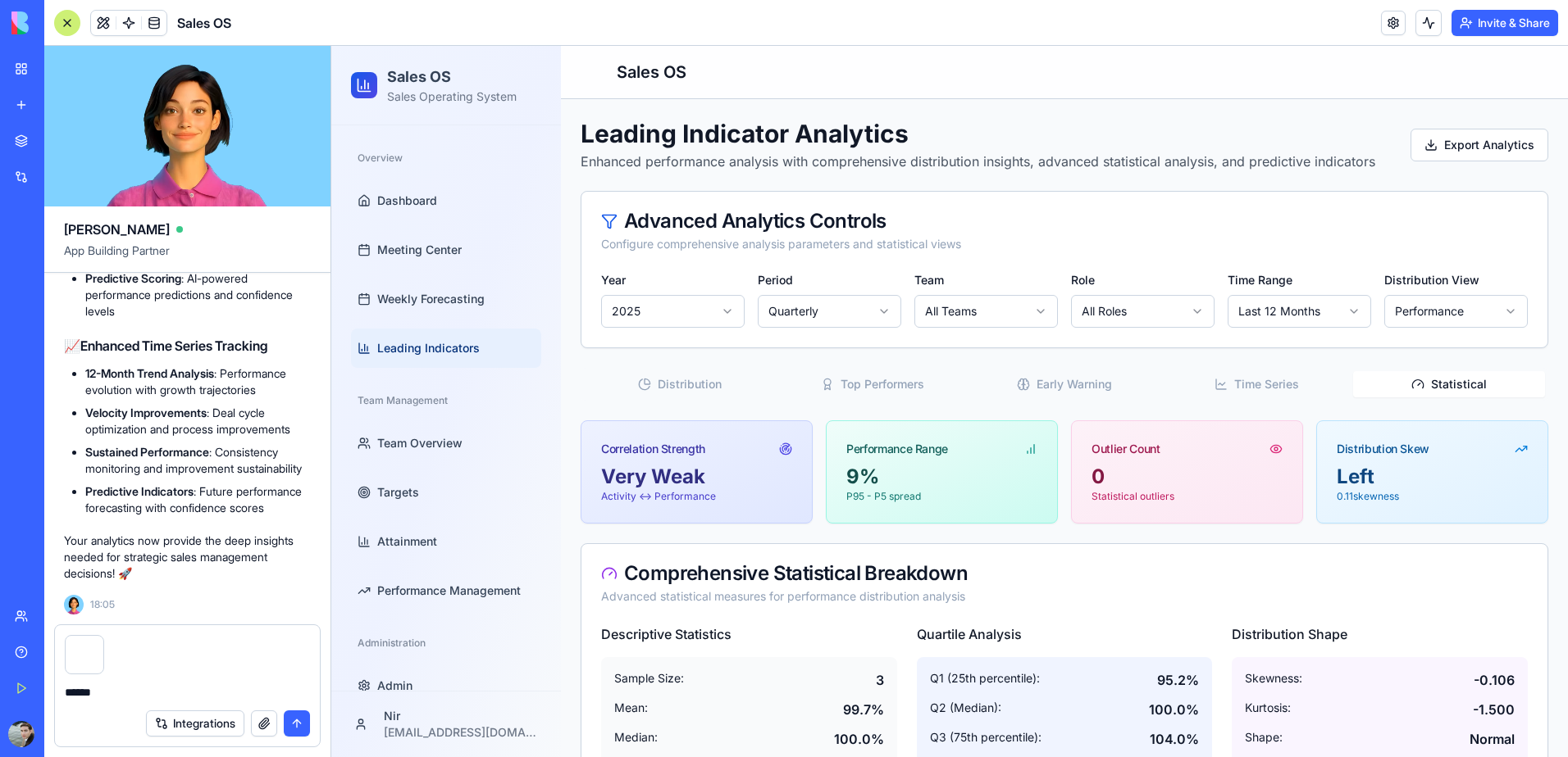
click at [1417, 378] on button "Statistical" at bounding box center [1449, 385] width 192 height 26
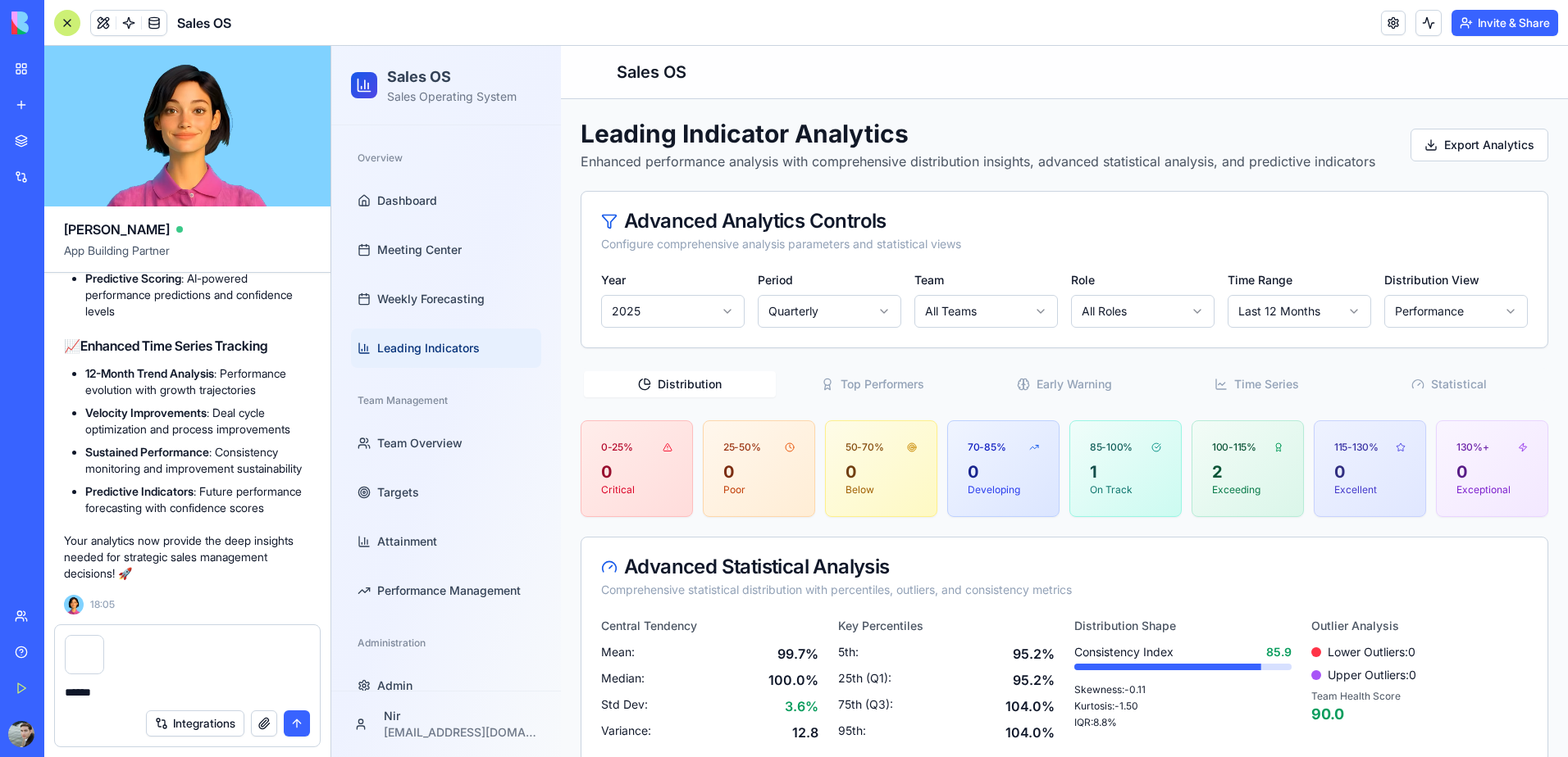
click at [696, 391] on button "Distribution" at bounding box center [679, 385] width 192 height 26
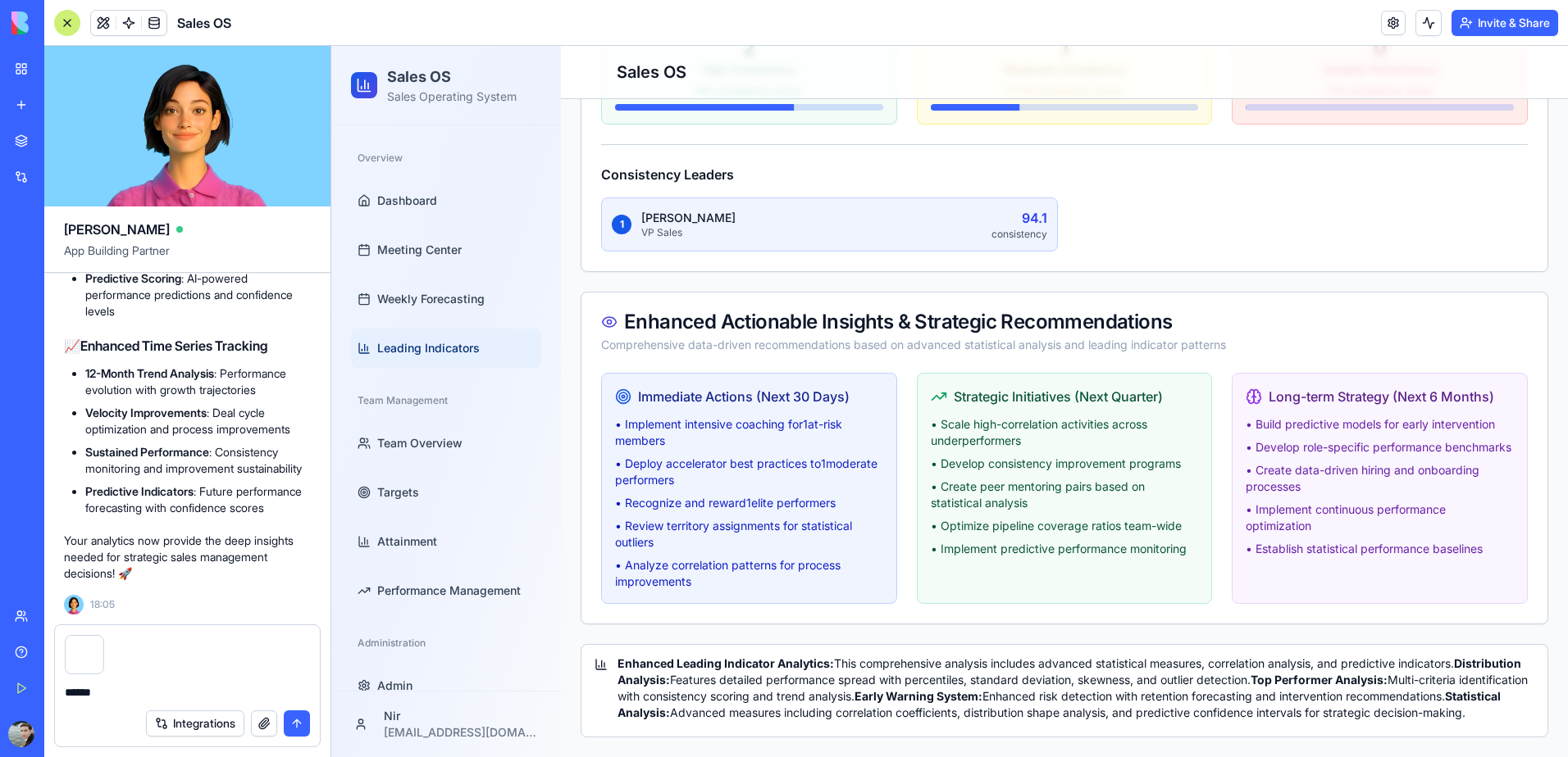
scroll to position [1976, 0]
click at [96, 691] on textarea "******" at bounding box center [188, 692] width 245 height 17
drag, startPoint x: 98, startPoint y: 687, endPoint x: 16, endPoint y: 605, distance: 116.0
click at [16, 605] on div "BETA My Workspace New app Marketplace Integrations Recent Fund Time Tracker Sal…" at bounding box center [784, 378] width 1568 height 757
click at [45, 648] on div "BETA My Workspace New app Marketplace Integrations Recent Fund Time Tracker Sal…" at bounding box center [22, 378] width 45 height 757
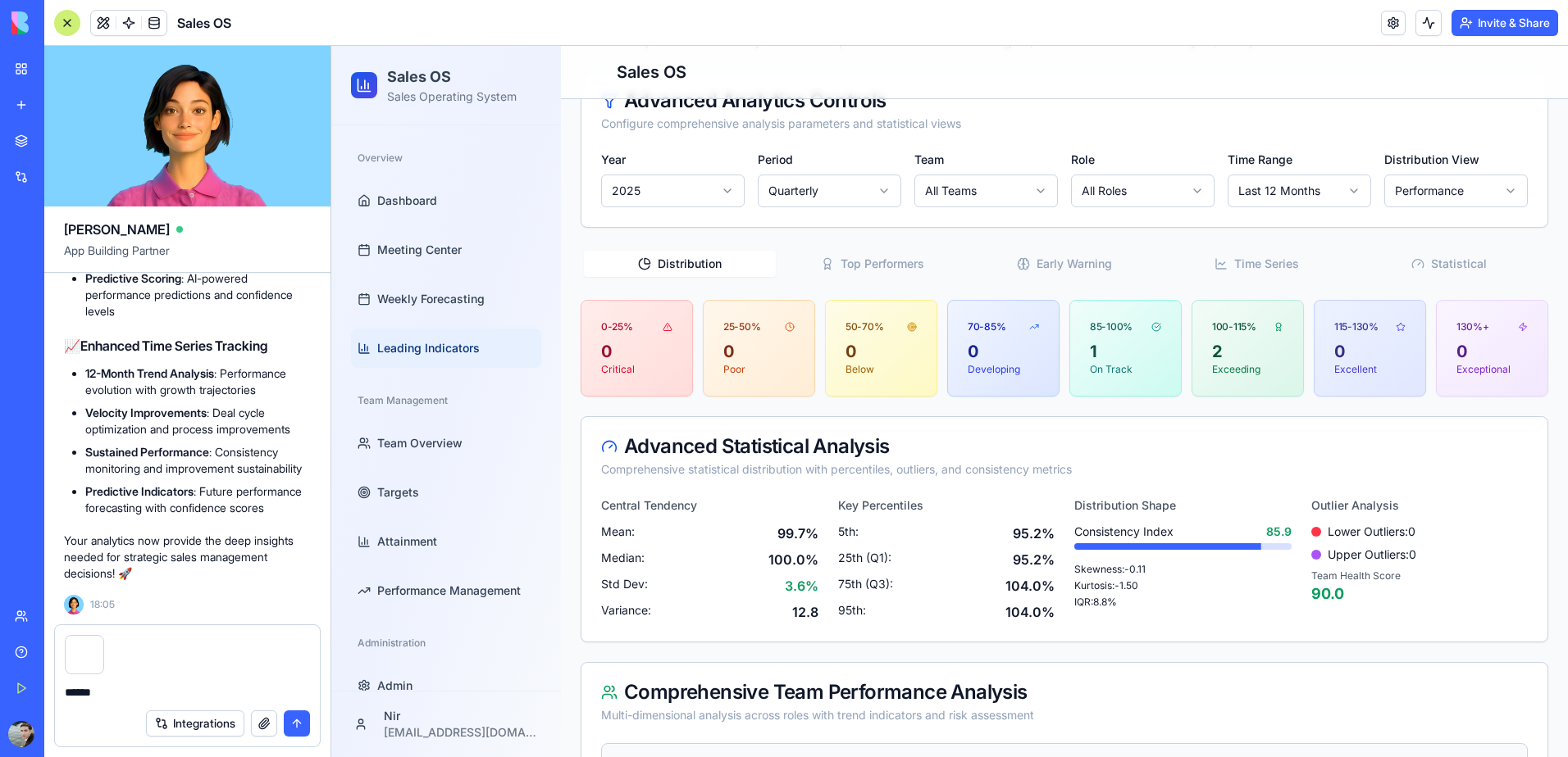
scroll to position [90, 0]
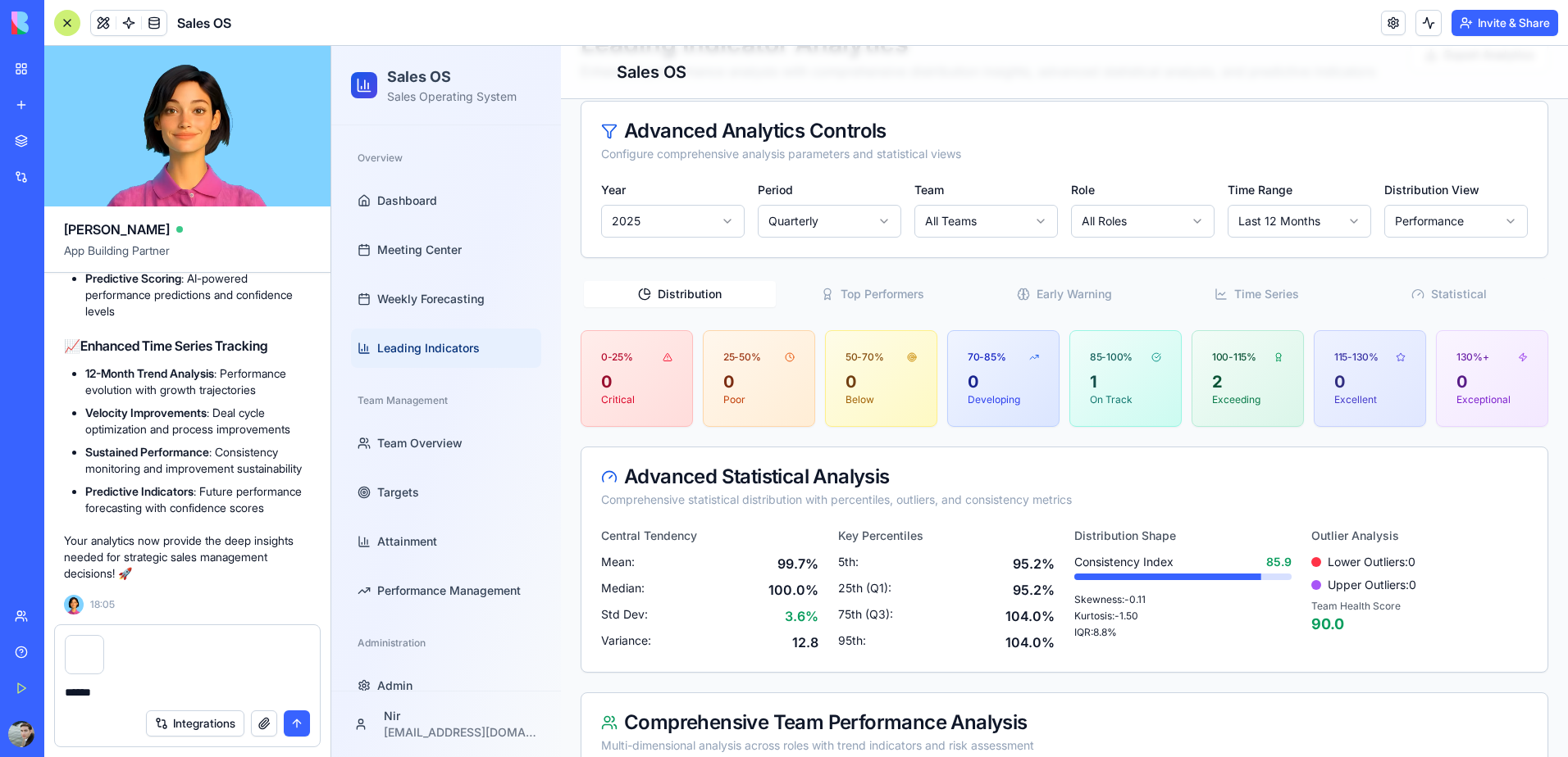
click at [1082, 368] on div "85-100%" at bounding box center [1125, 350] width 110 height 39
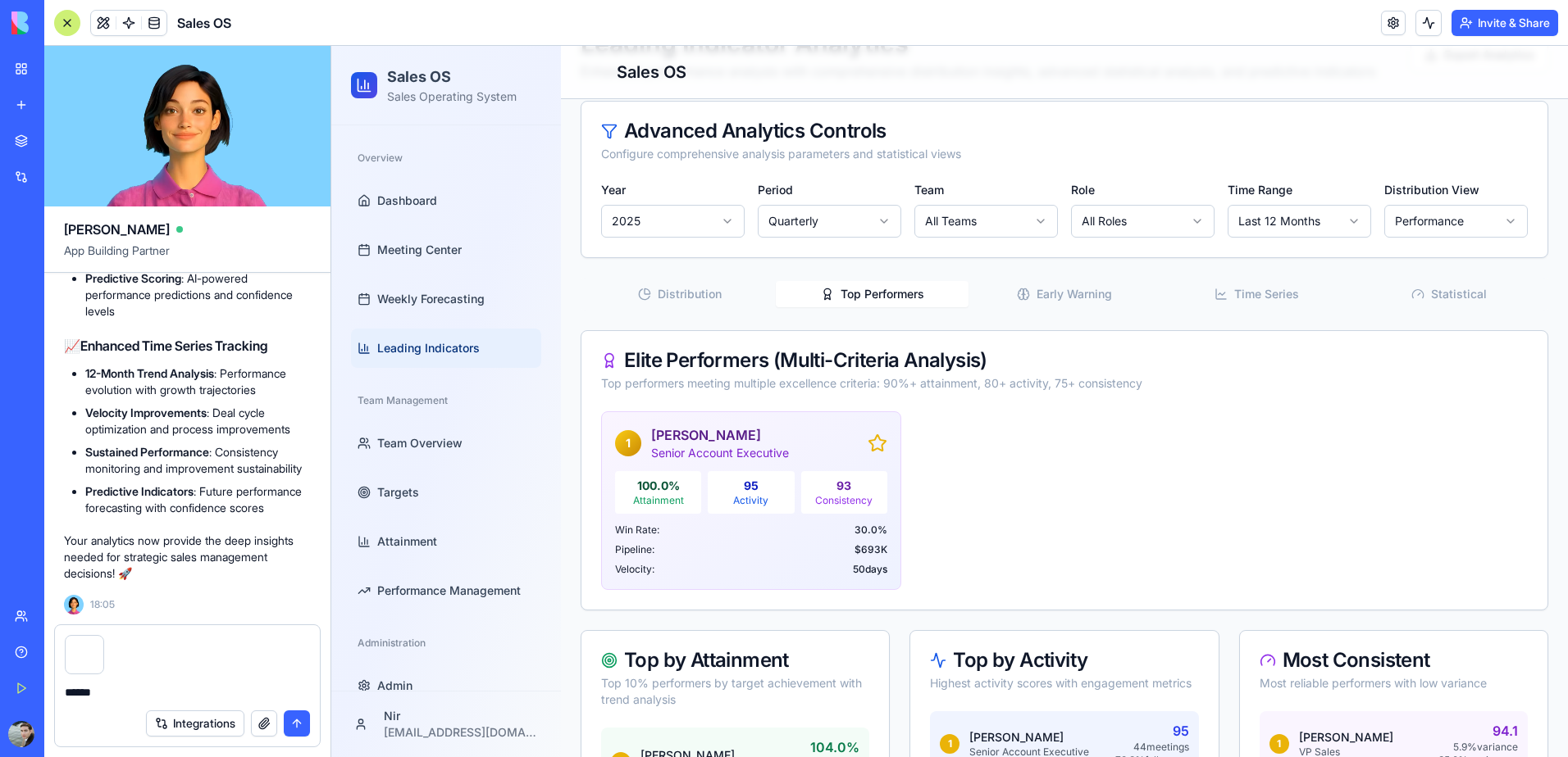
click at [899, 297] on button "Top Performers" at bounding box center [871, 294] width 192 height 26
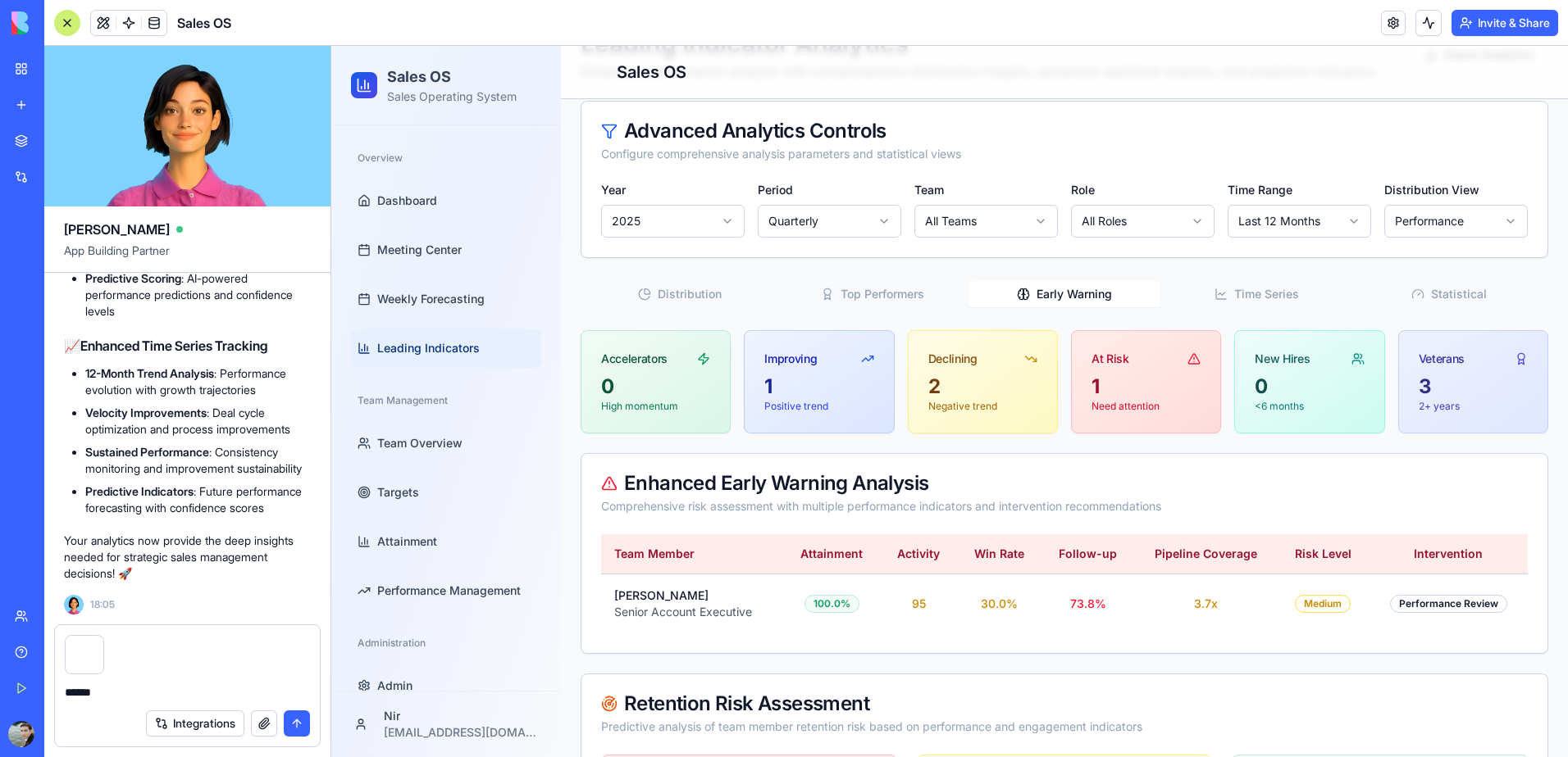
click at [1059, 294] on button "Early Warning" at bounding box center [1064, 294] width 192 height 26
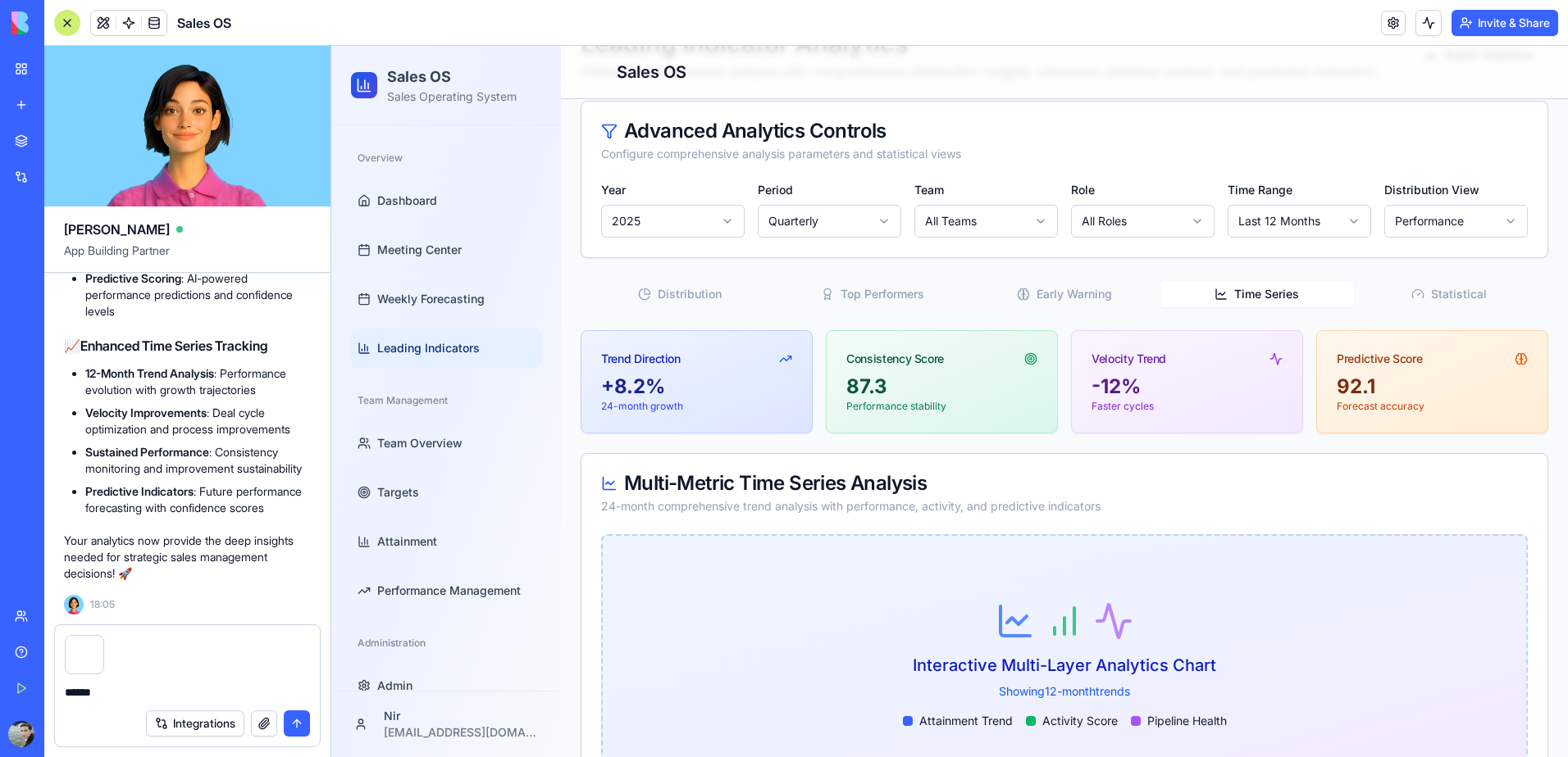
click at [1251, 289] on button "Time Series" at bounding box center [1256, 294] width 192 height 26
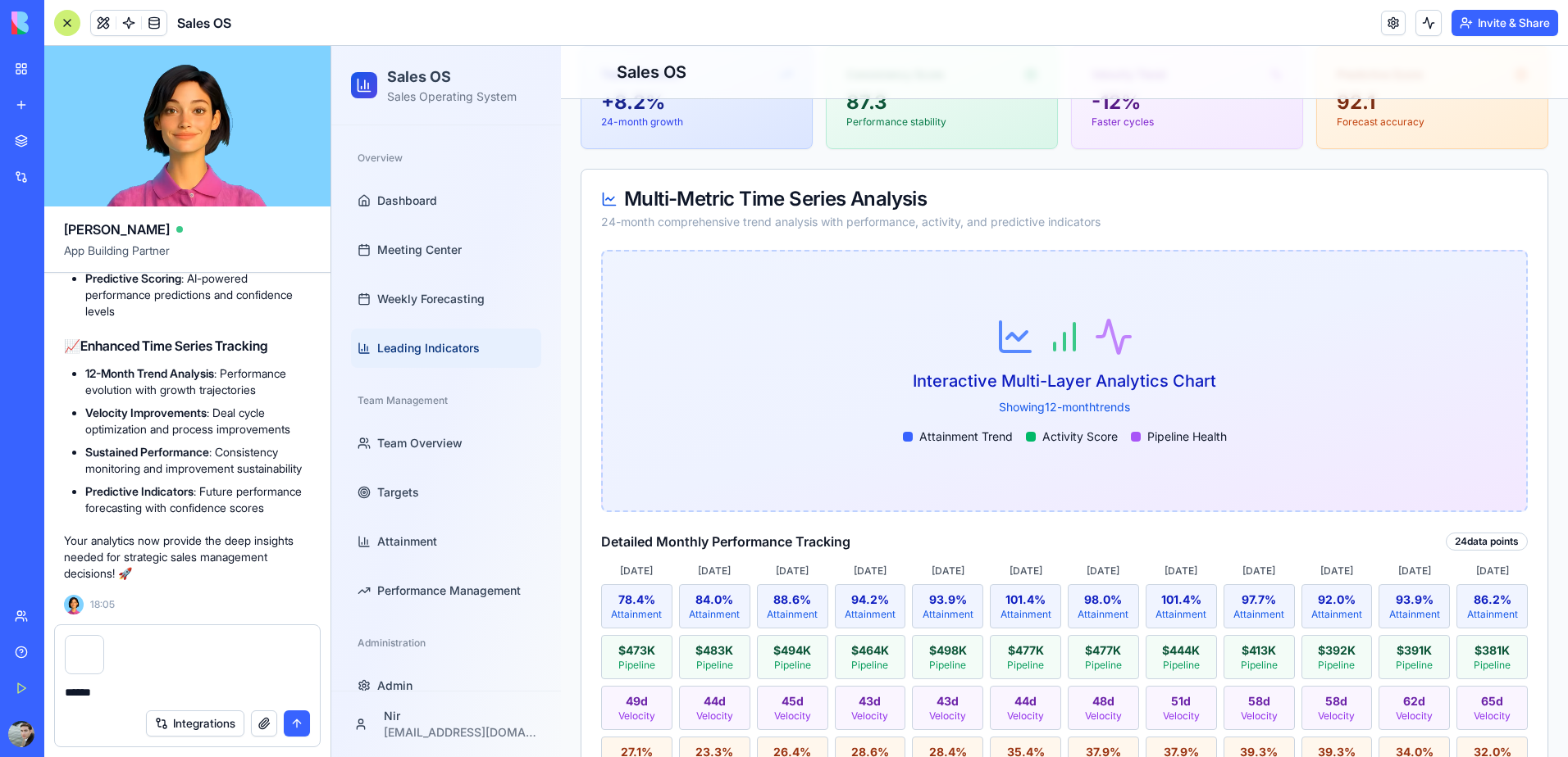
scroll to position [336, 0]
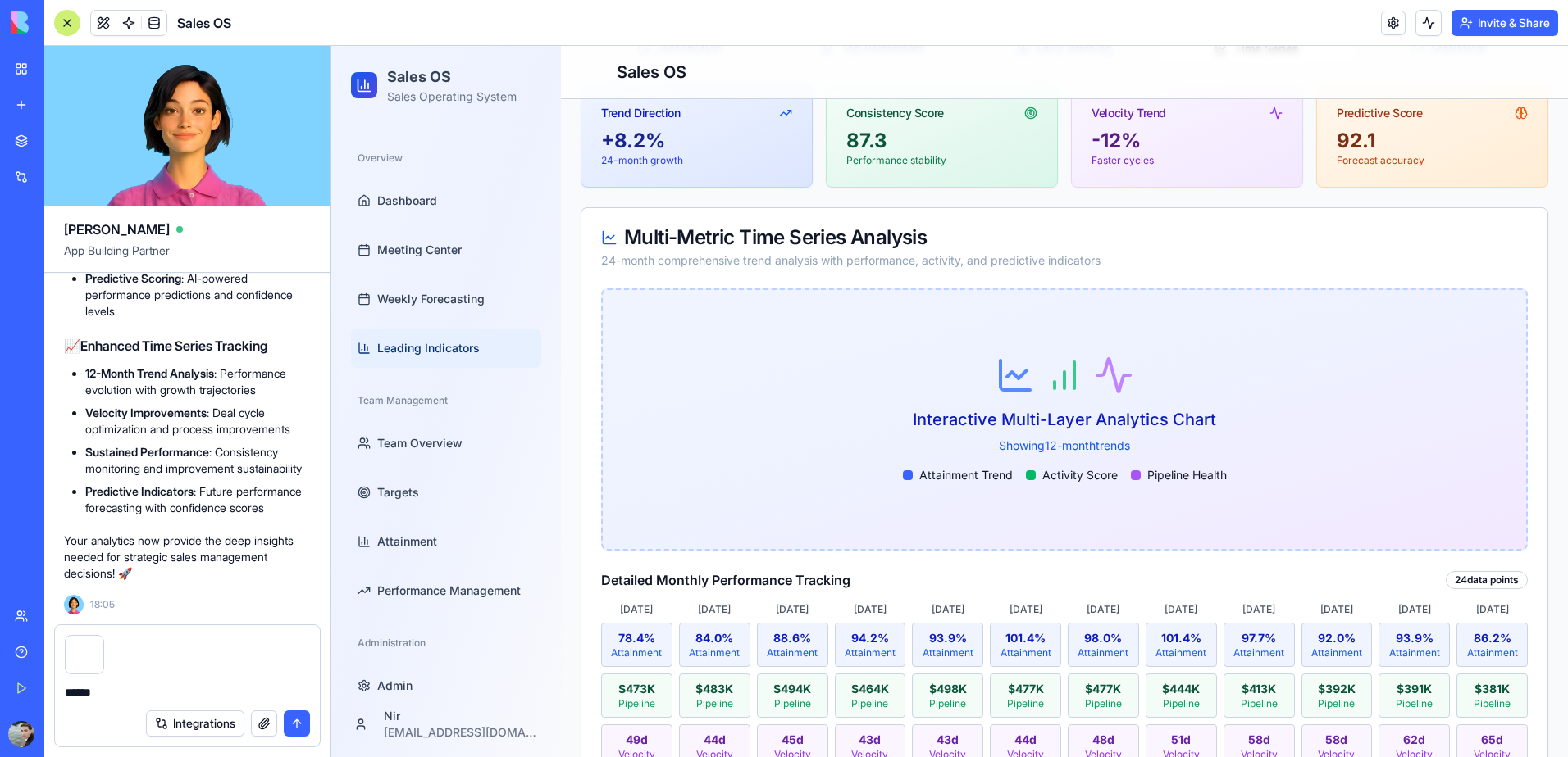
click at [1045, 445] on p "Showing 12-month trends" at bounding box center [1065, 446] width 324 height 17
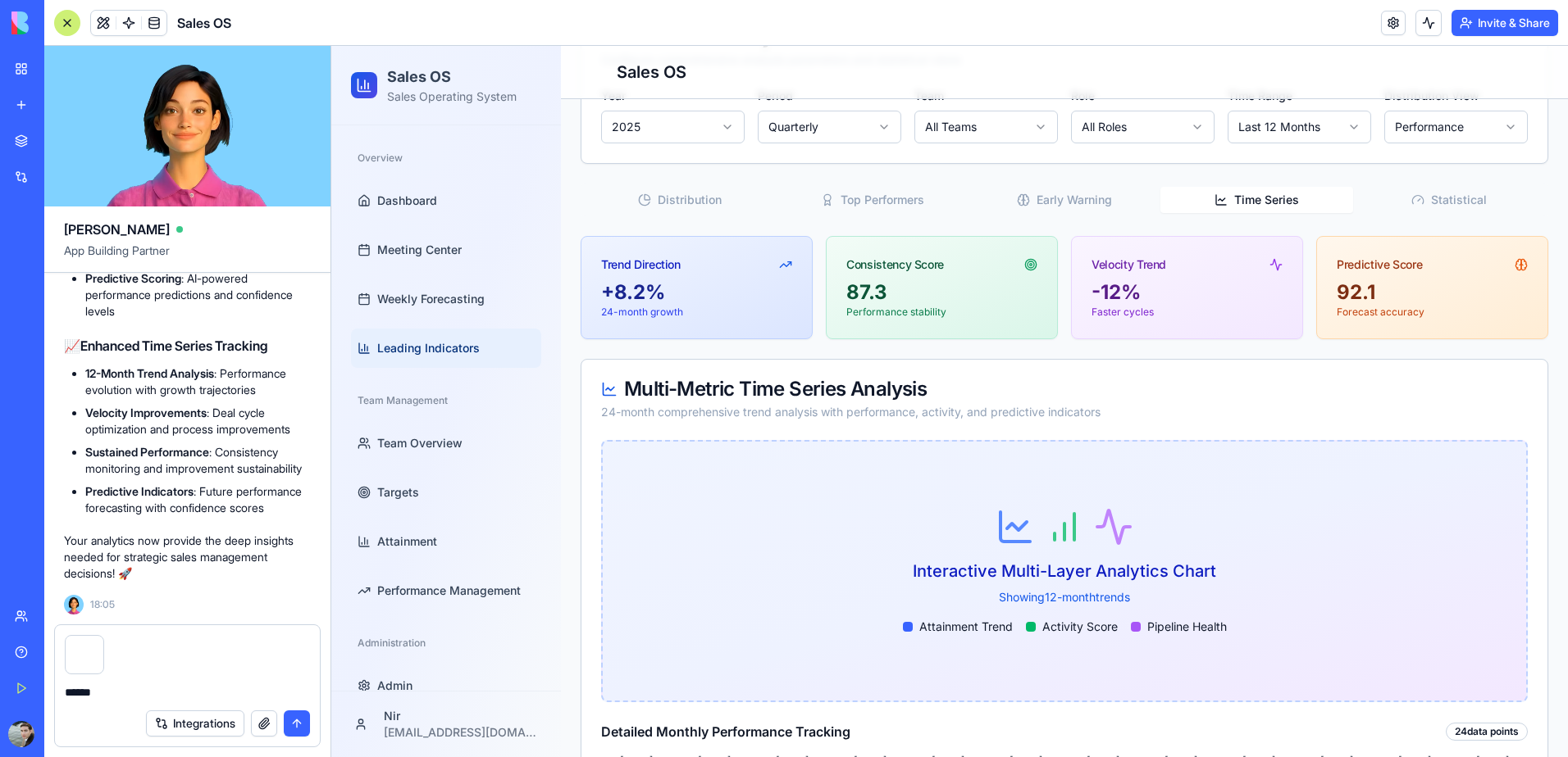
scroll to position [172, 0]
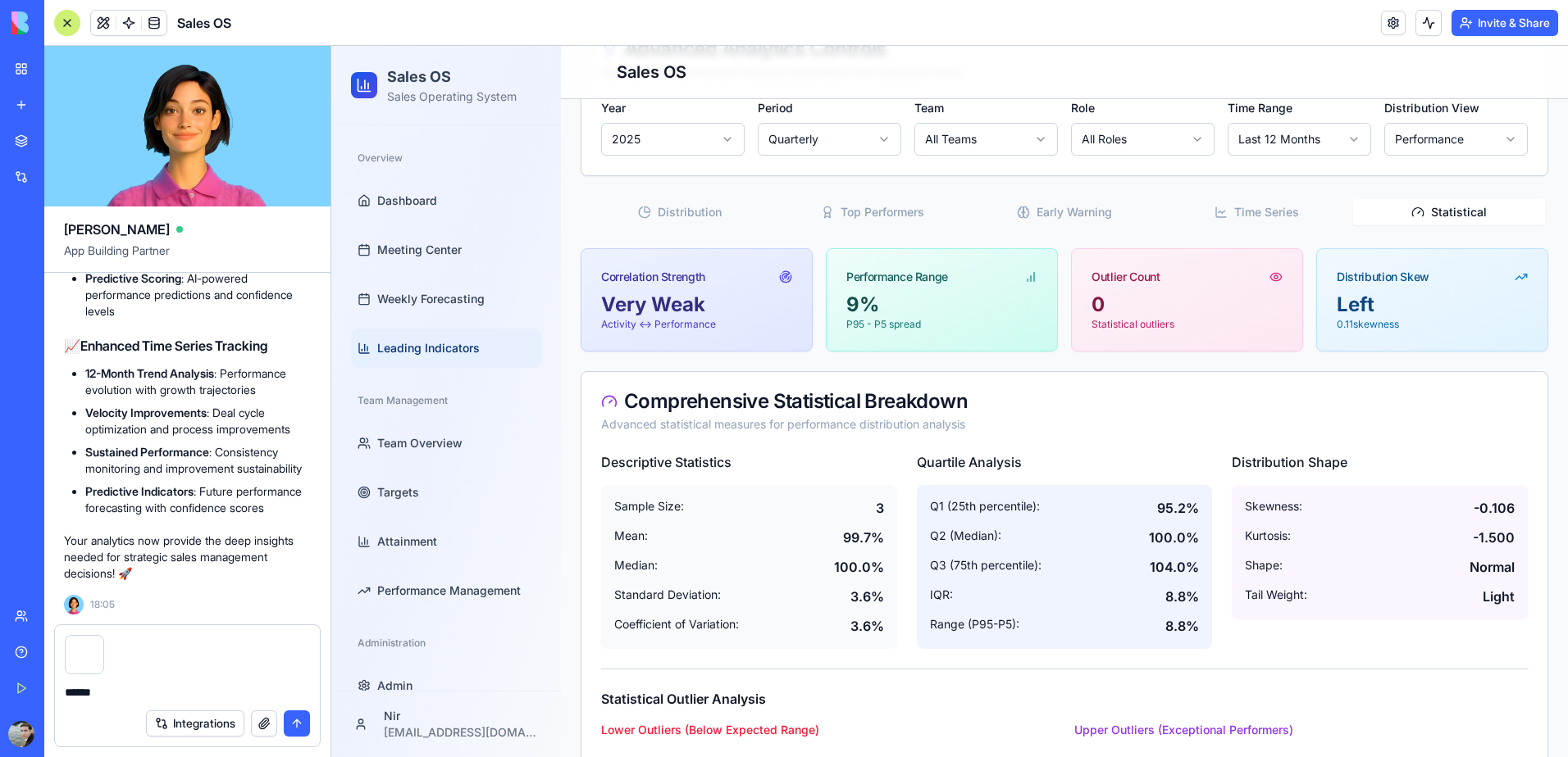
click at [1453, 218] on button "Statistical" at bounding box center [1449, 212] width 192 height 26
click at [1079, 203] on button "Early Warning" at bounding box center [1064, 212] width 192 height 26
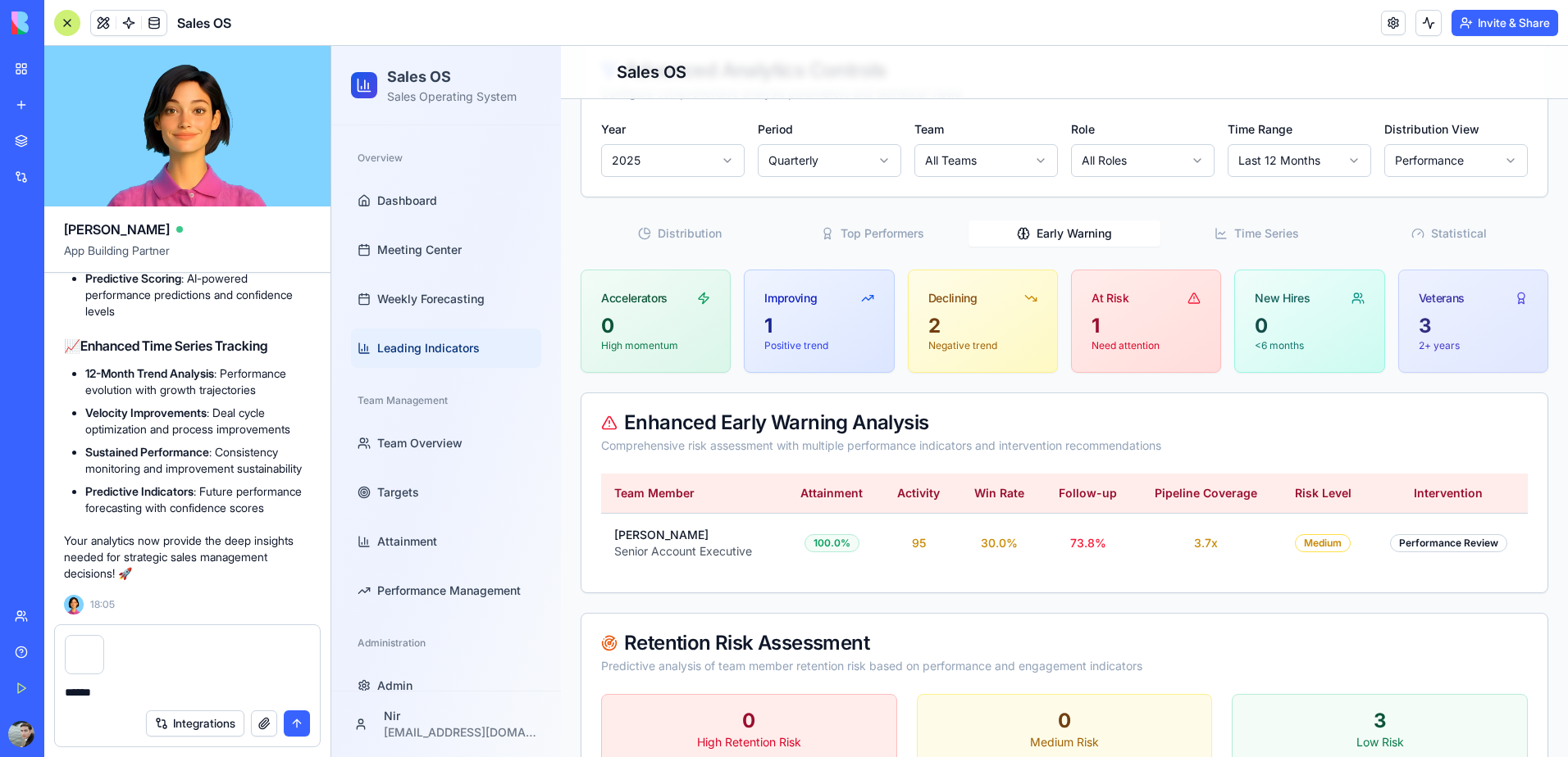
scroll to position [74, 0]
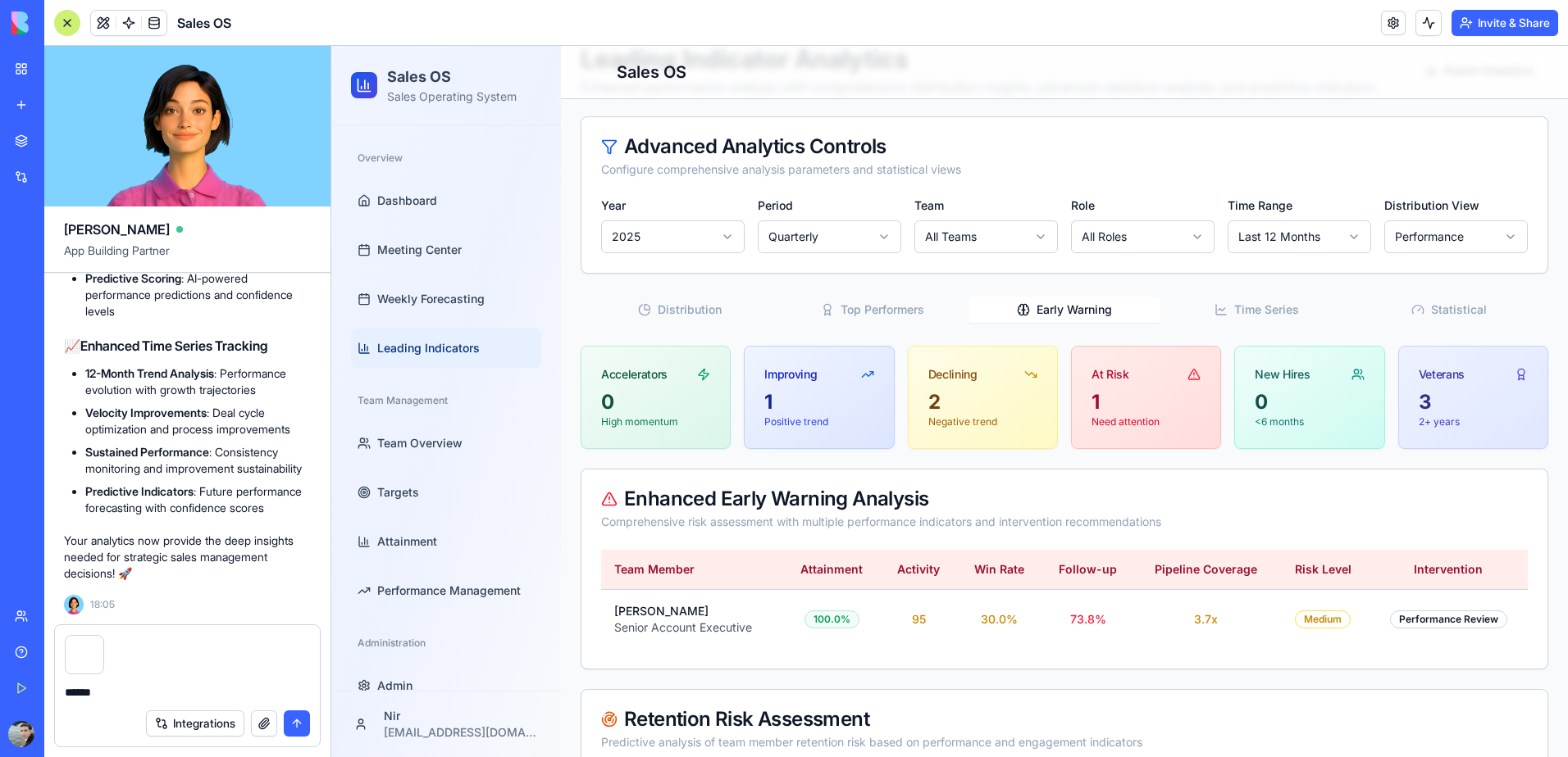
click at [863, 309] on button "Top Performers" at bounding box center [871, 310] width 192 height 26
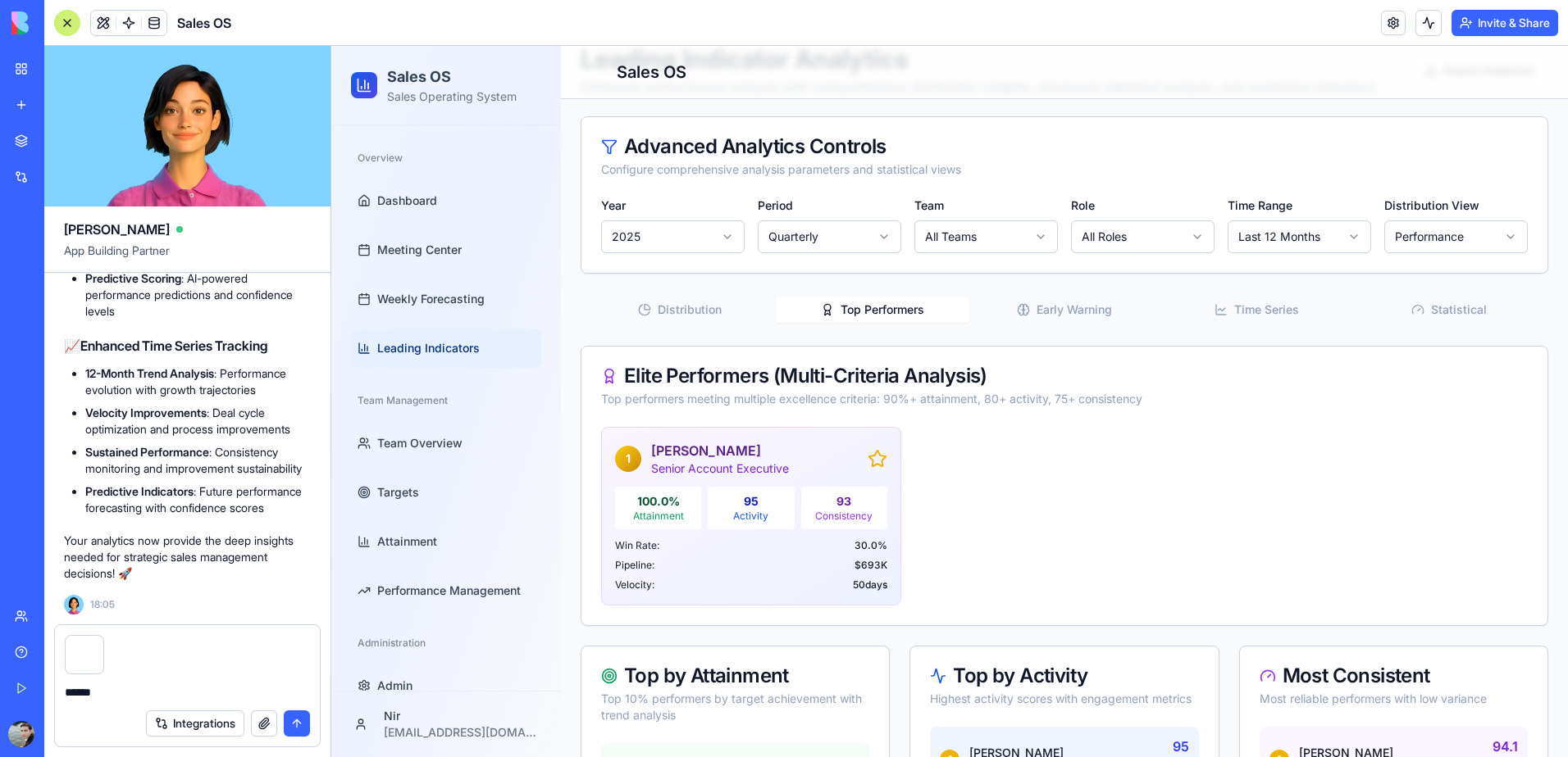
click at [698, 311] on button "Distribution" at bounding box center [679, 310] width 192 height 26
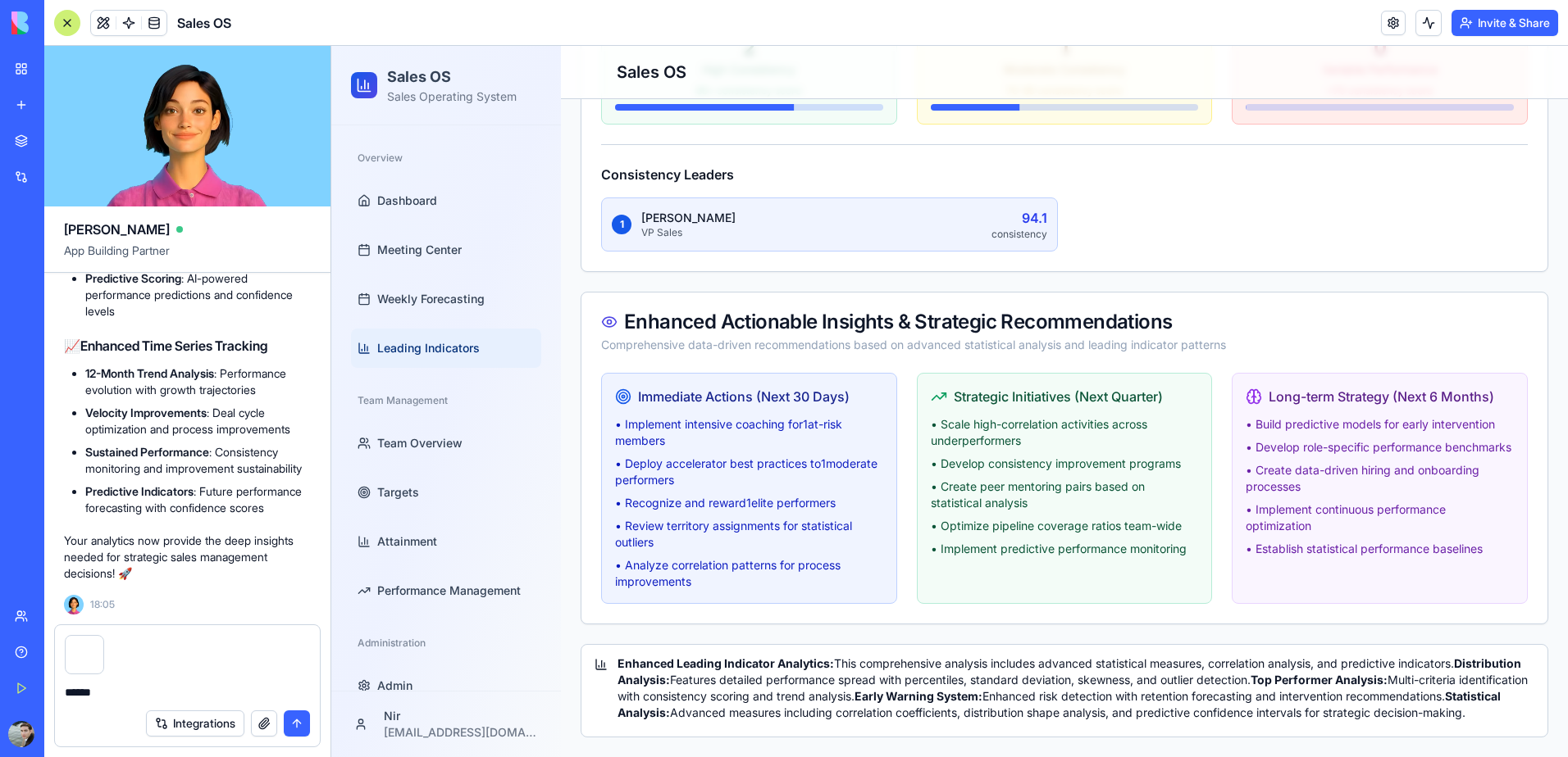
scroll to position [1976, 0]
click at [138, 673] on div at bounding box center [188, 650] width 265 height 49
drag, startPoint x: 117, startPoint y: 684, endPoint x: 43, endPoint y: 627, distance: 93.4
click at [42, 628] on div "BETA My Workspace New app Marketplace Integrations Recent Fund Time Tracker Sal…" at bounding box center [784, 378] width 1568 height 757
click at [260, 629] on div at bounding box center [188, 650] width 265 height 49
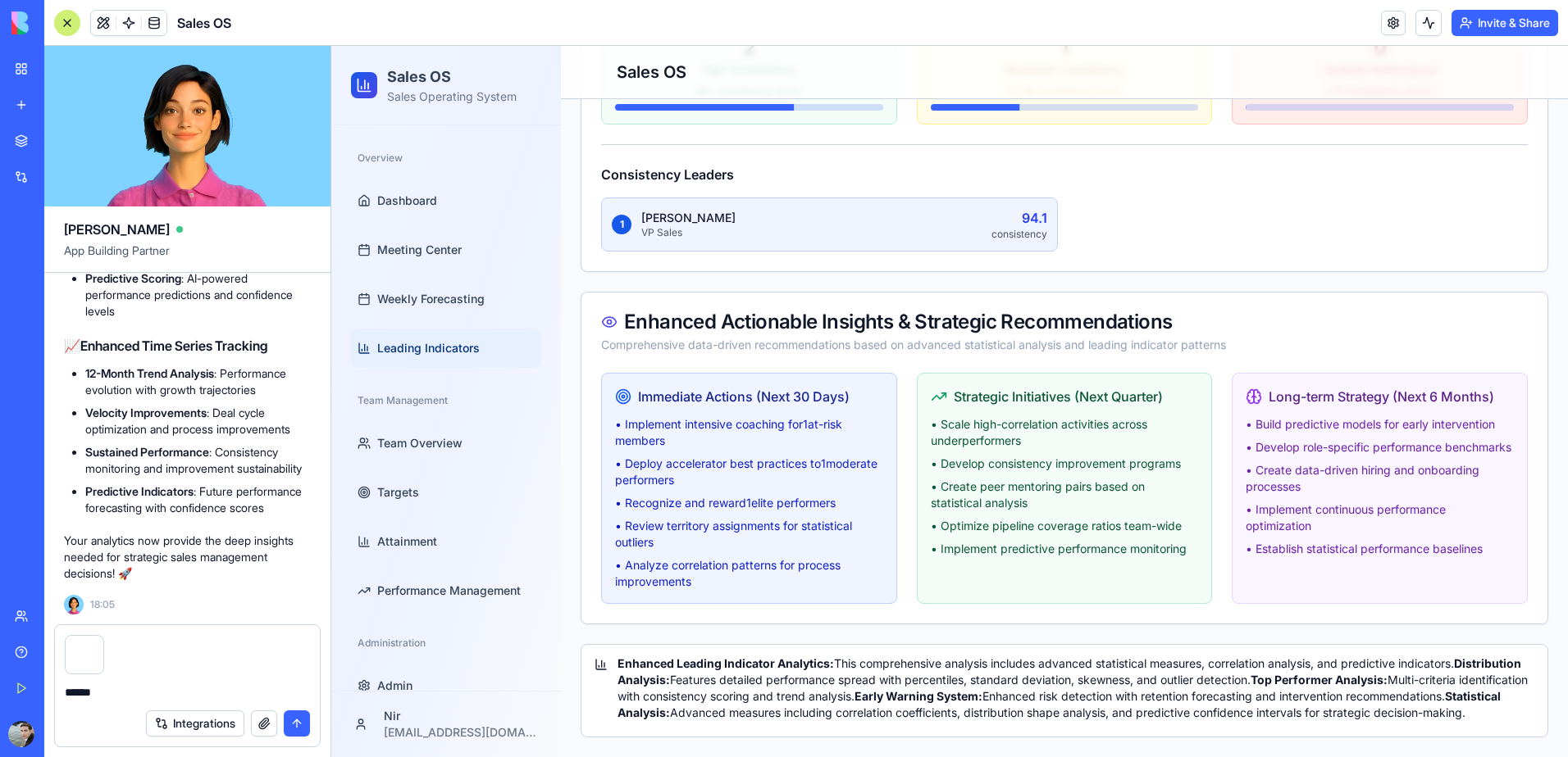
click at [190, 665] on div at bounding box center [188, 650] width 265 height 49
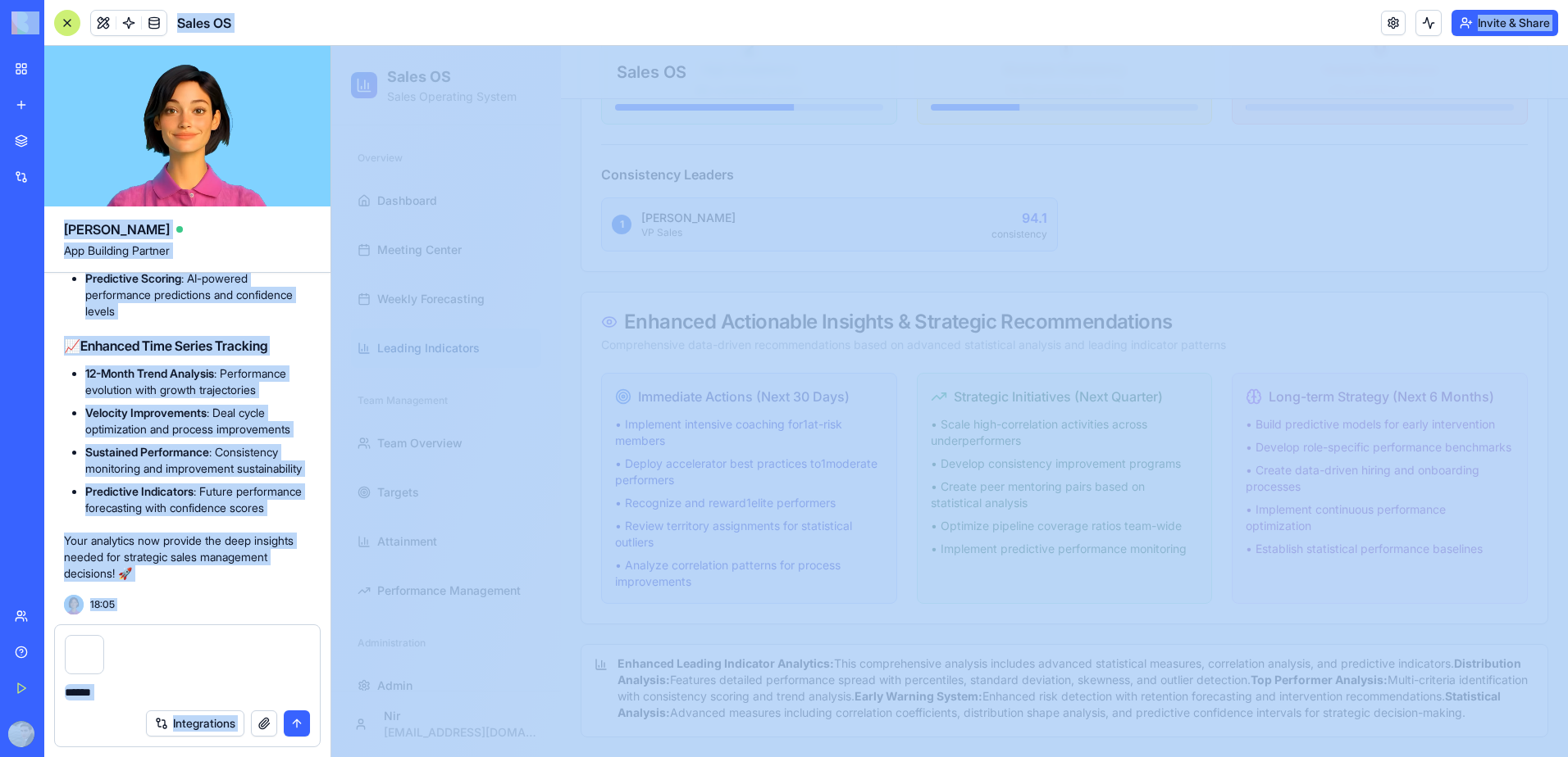
click at [216, 641] on div at bounding box center [188, 650] width 265 height 49
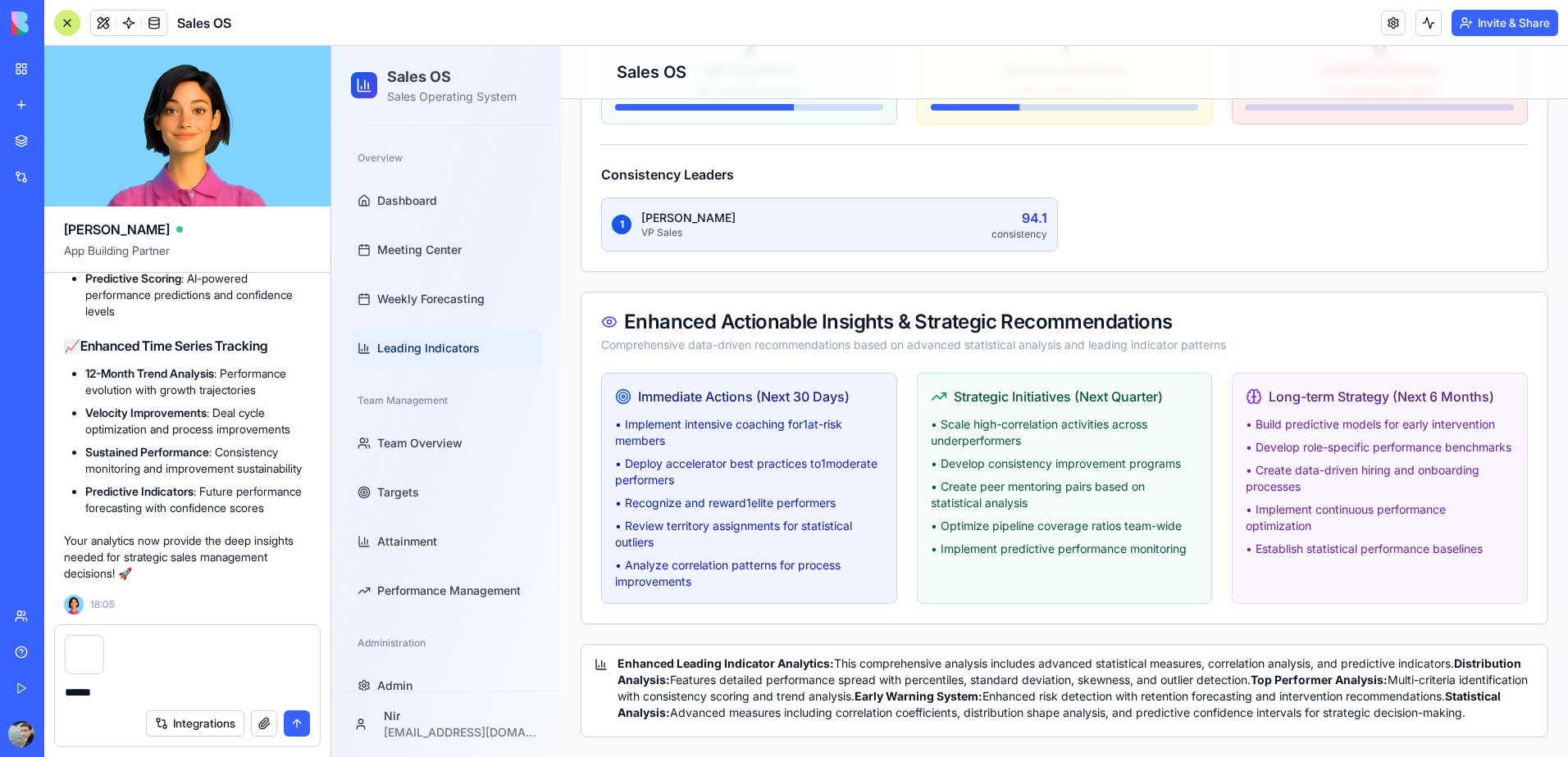
click at [103, 639] on button "button" at bounding box center [103, 639] width 0 height 0
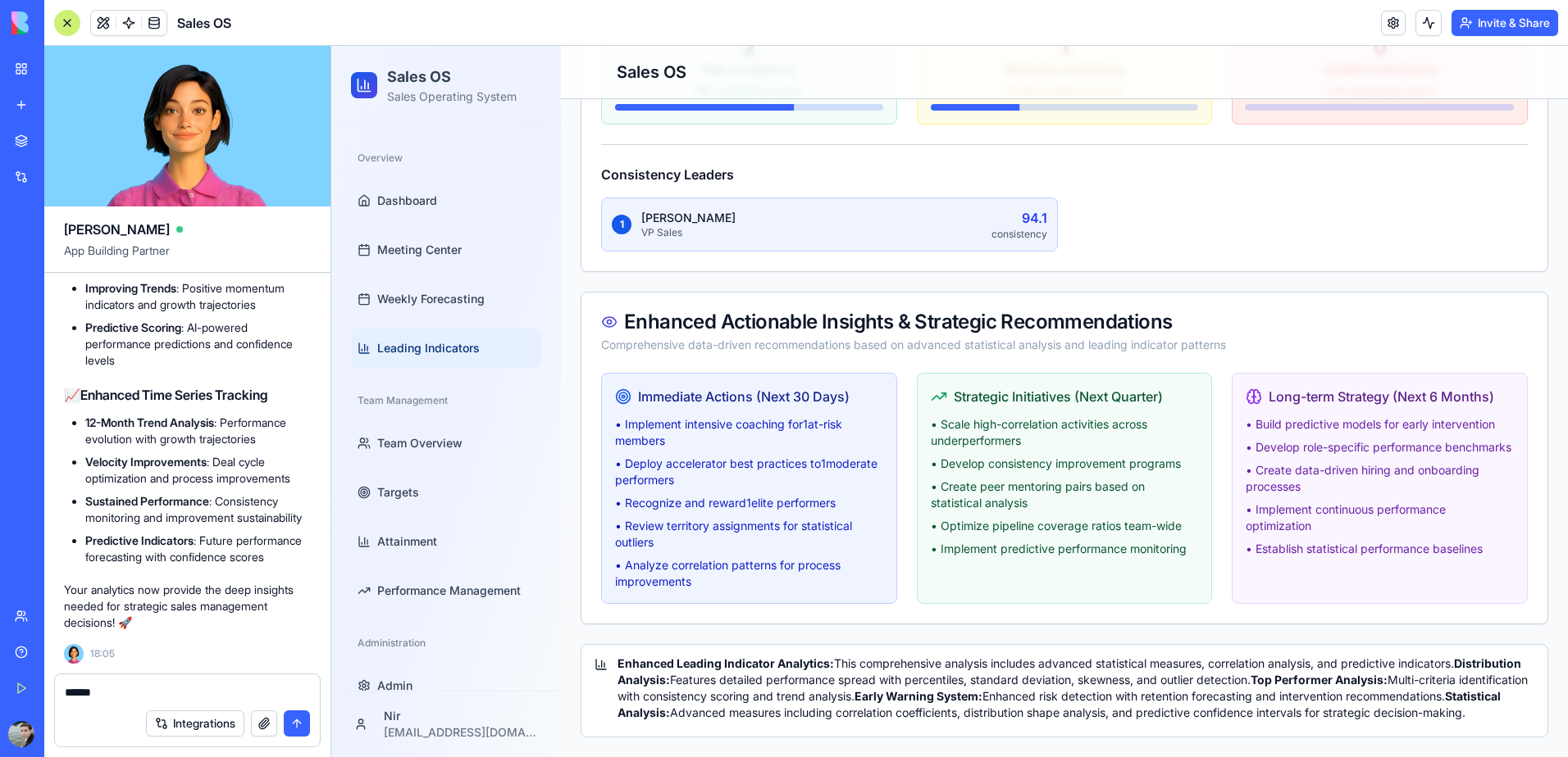
drag, startPoint x: 63, startPoint y: 692, endPoint x: 28, endPoint y: 691, distance: 35.0
click at [28, 691] on div "BETA My Workspace New app Marketplace Integrations Recent Fund Time Tracker Sal…" at bounding box center [784, 378] width 1568 height 757
click at [130, 687] on textarea "*********" at bounding box center [188, 692] width 245 height 17
type textarea "*"
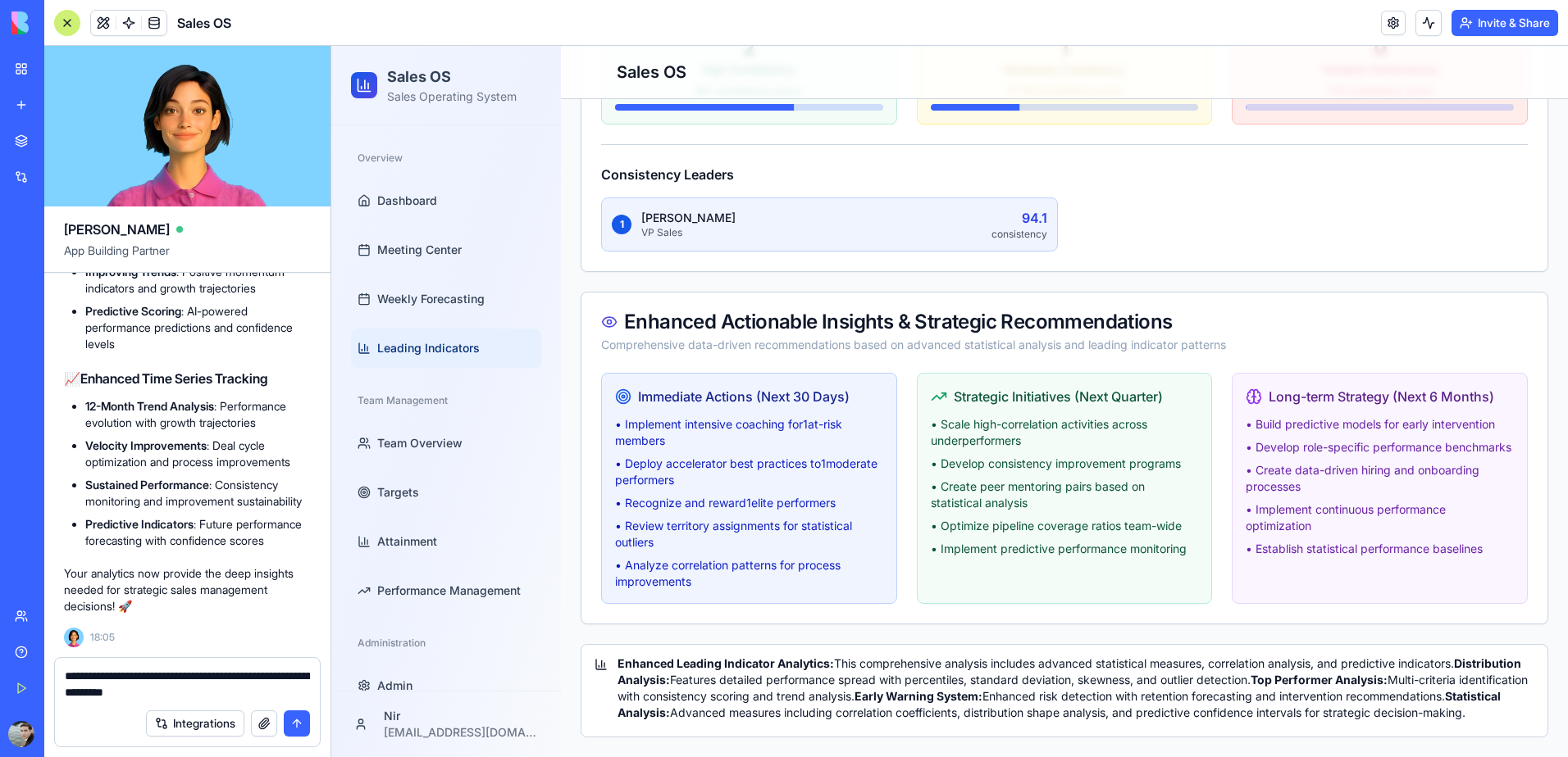
click at [260, 680] on textarea "**********" at bounding box center [188, 683] width 245 height 32
drag, startPoint x: 254, startPoint y: 676, endPoint x: 271, endPoint y: 679, distance: 17.3
click at [271, 679] on textarea "**********" at bounding box center [188, 683] width 245 height 32
click at [248, 692] on textarea "**********" at bounding box center [188, 683] width 245 height 32
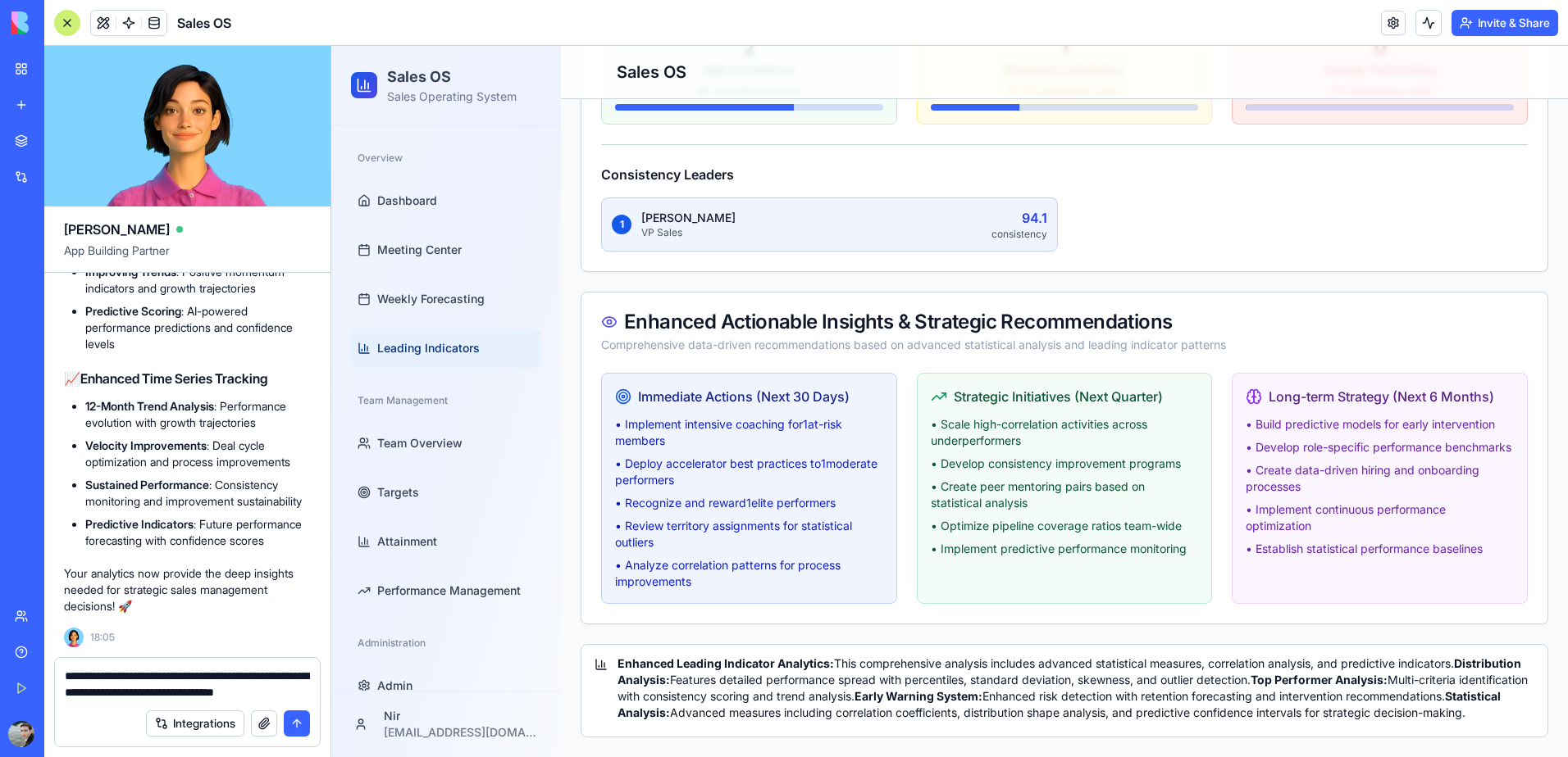
scroll to position [81958, 0]
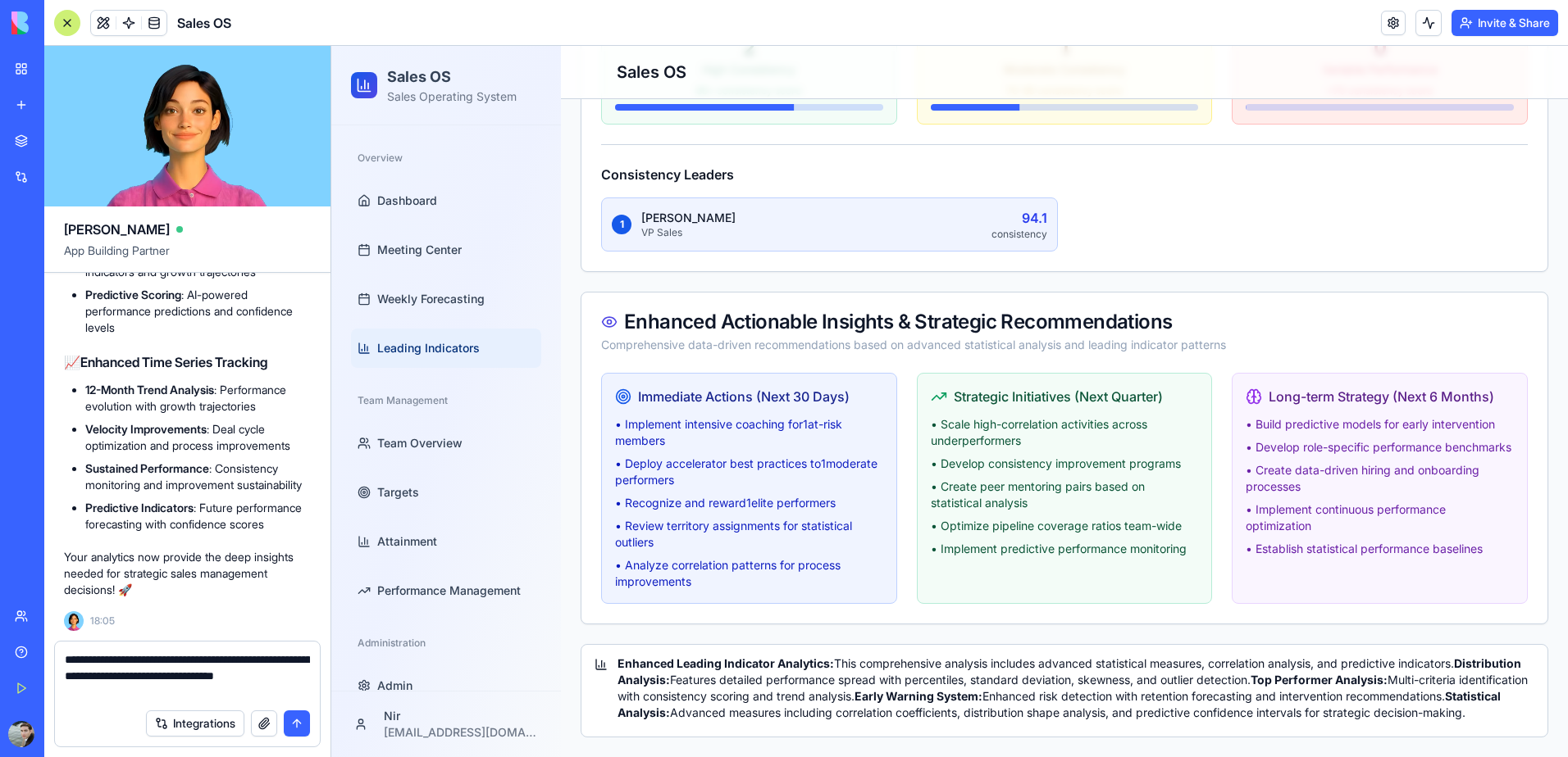
type textarea "**********"
click at [262, 695] on textarea "**********" at bounding box center [188, 676] width 245 height 49
paste textarea
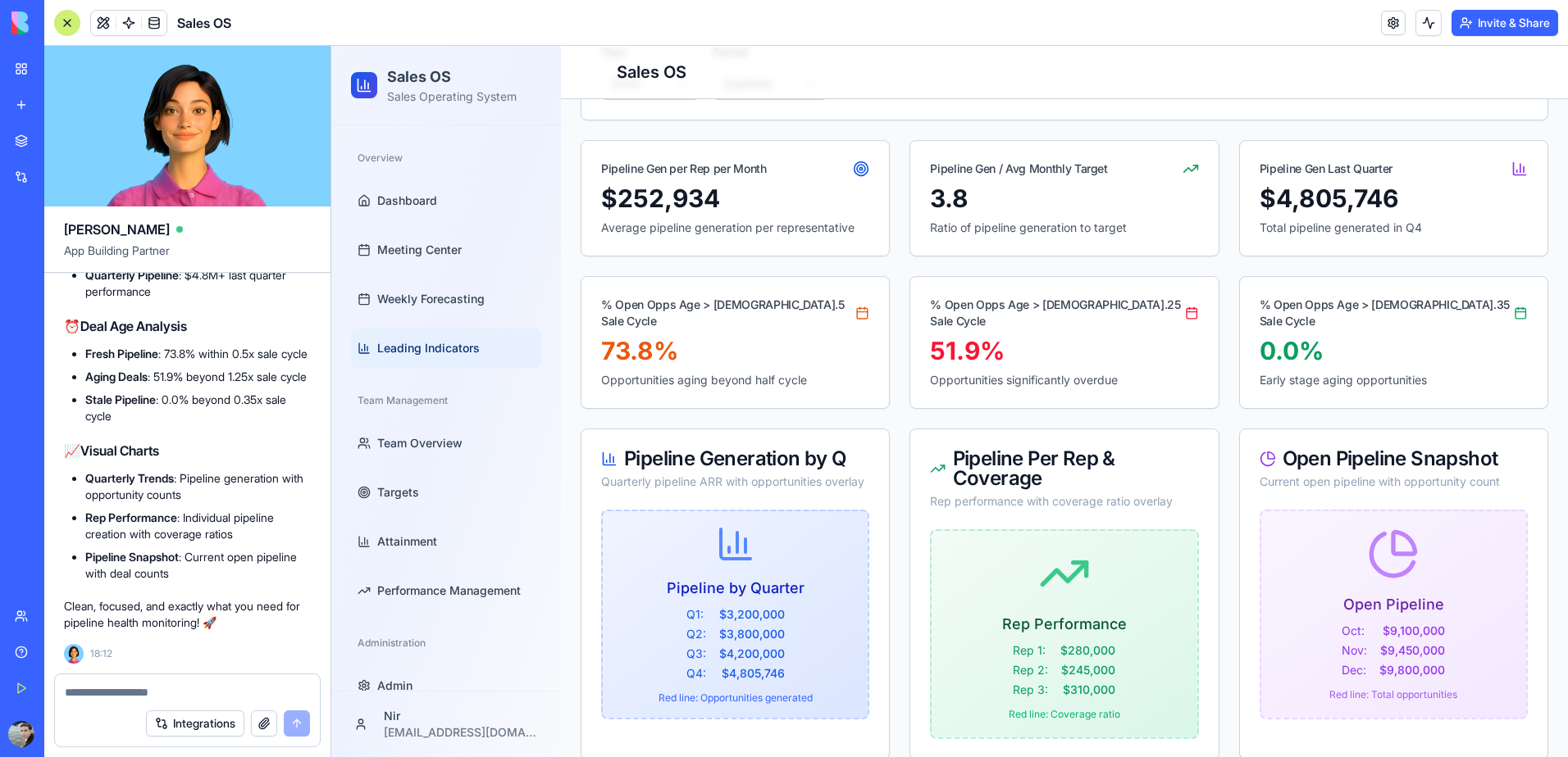
scroll to position [293, 0]
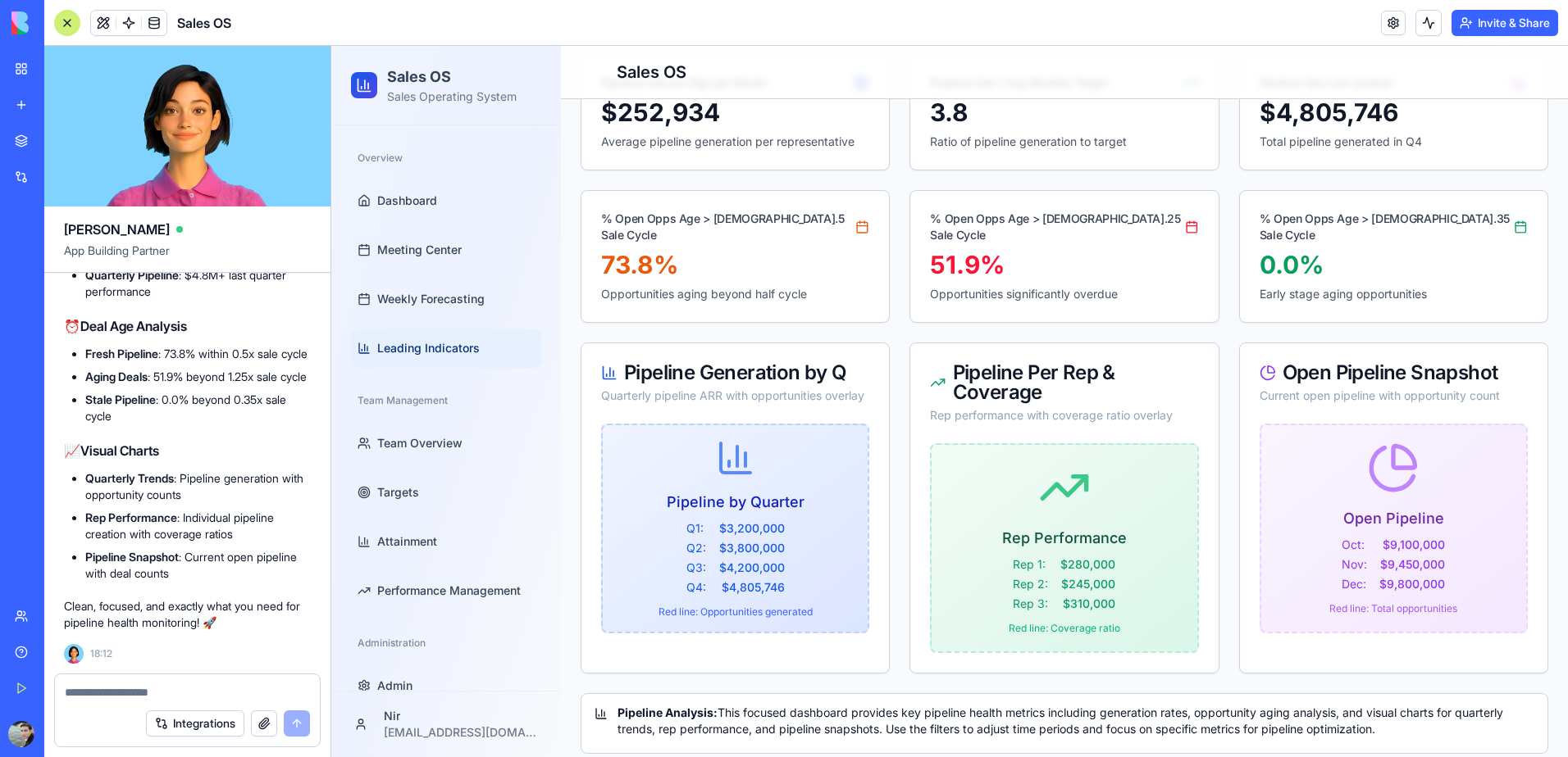
click at [191, 679] on div at bounding box center [188, 688] width 265 height 26
click at [184, 690] on textarea at bounding box center [188, 692] width 245 height 17
type textarea "**********"
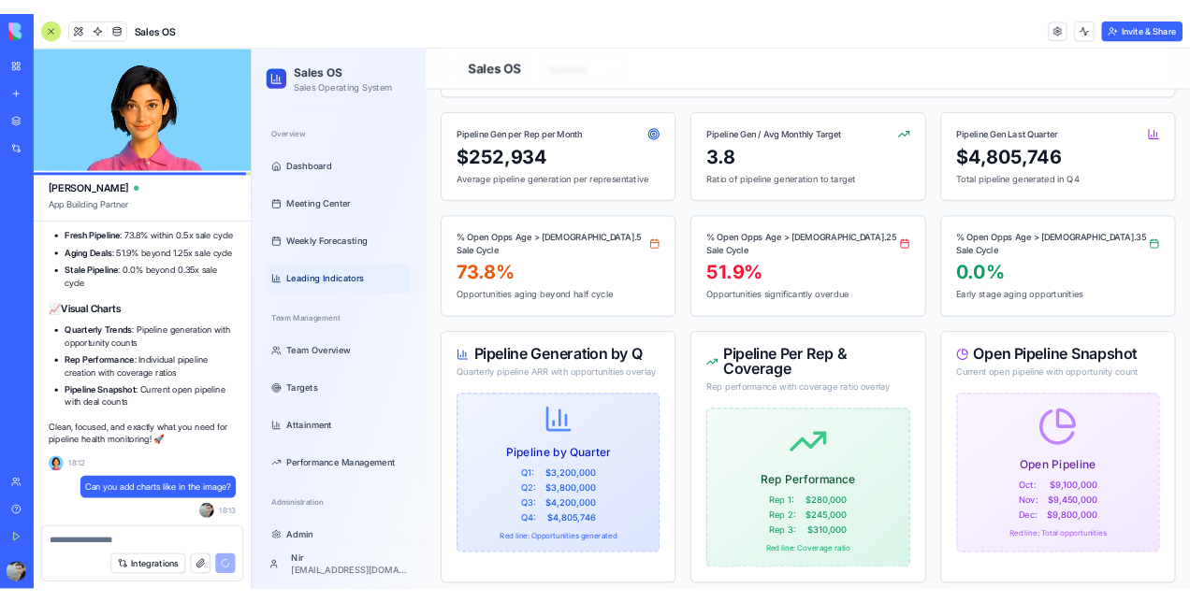
scroll to position [94650, 0]
